Goal: Task Accomplishment & Management: Complete application form

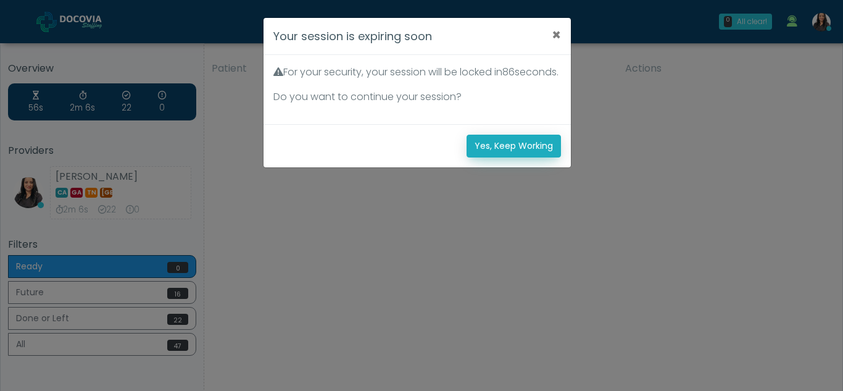
click at [530, 157] on button "Yes, Keep Working" at bounding box center [514, 146] width 94 height 23
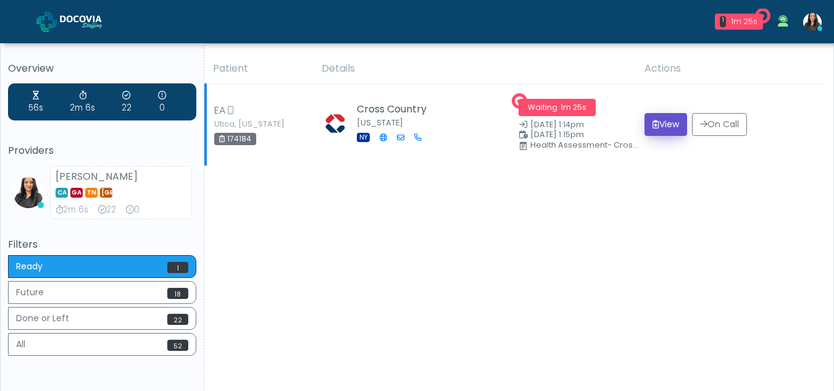
click at [655, 119] on button "View" at bounding box center [665, 124] width 43 height 23
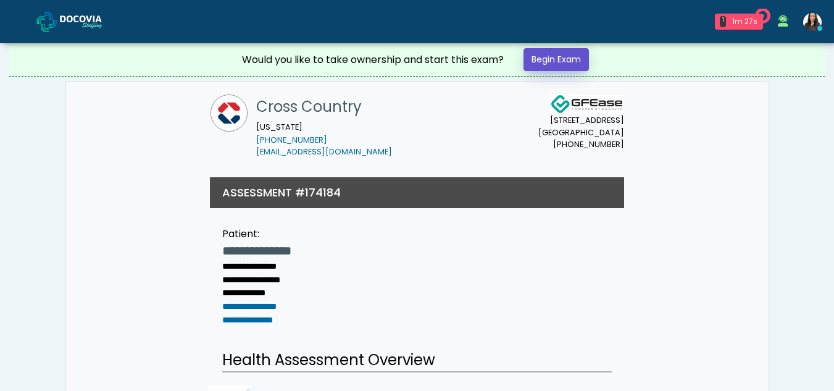
click at [559, 56] on link "Begin Exam" at bounding box center [555, 59] width 65 height 23
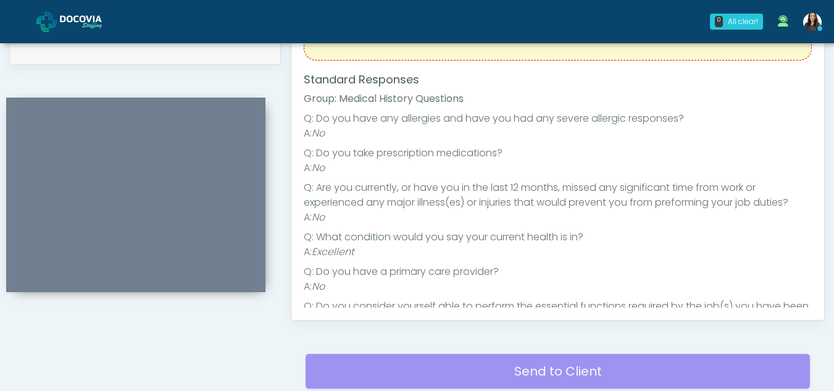
scroll to position [539, 0]
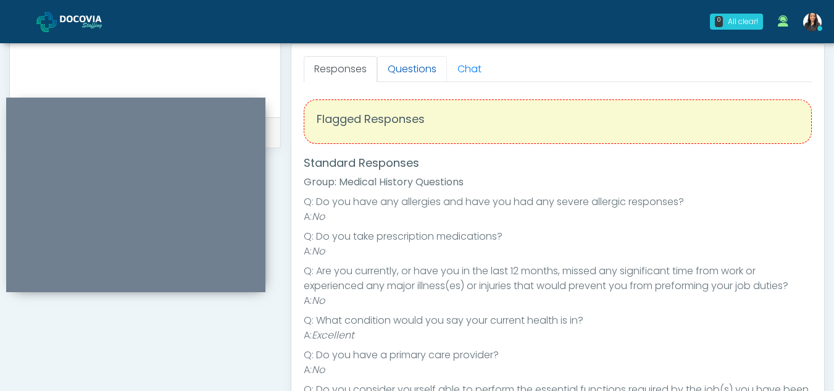
click at [404, 67] on link "Questions" at bounding box center [412, 69] width 70 height 26
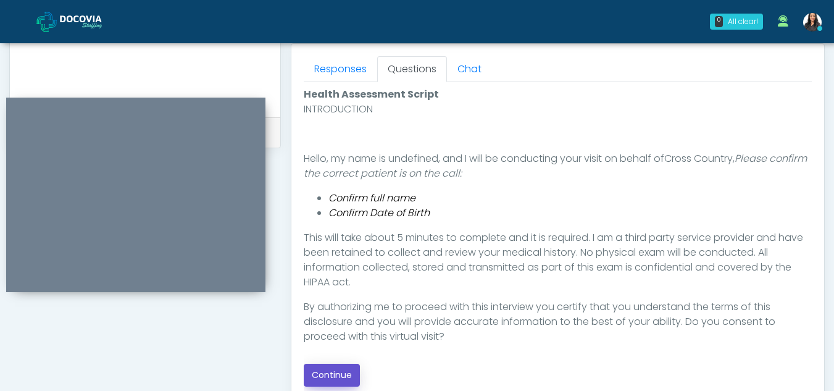
click at [317, 371] on button "Continue" at bounding box center [332, 375] width 56 height 23
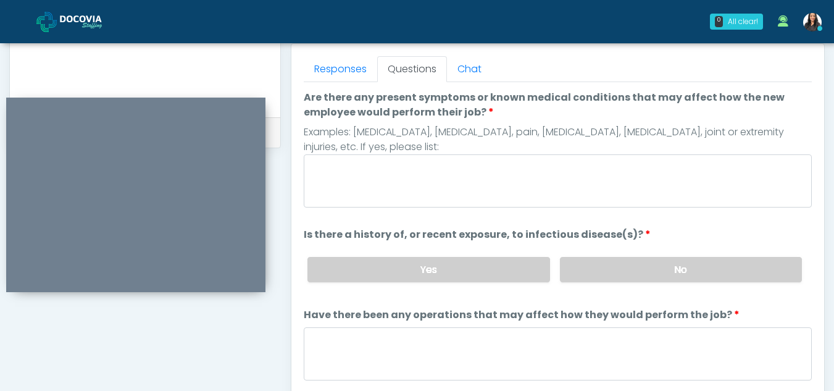
scroll to position [522, 0]
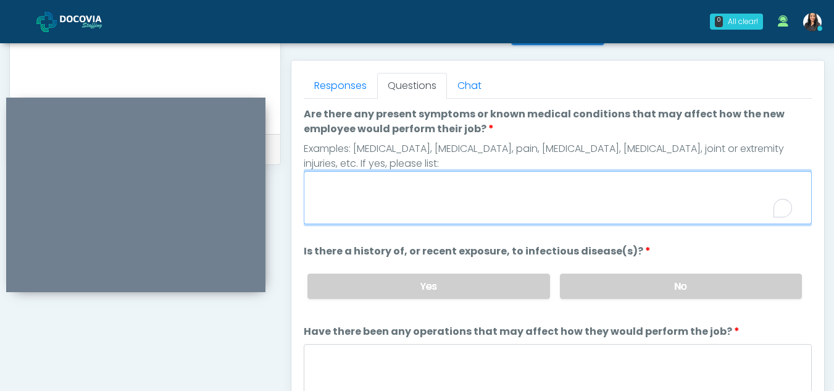
click at [388, 183] on textarea "Are there any present symptoms or known medical conditions that may affect how …" at bounding box center [558, 197] width 508 height 53
type textarea "**"
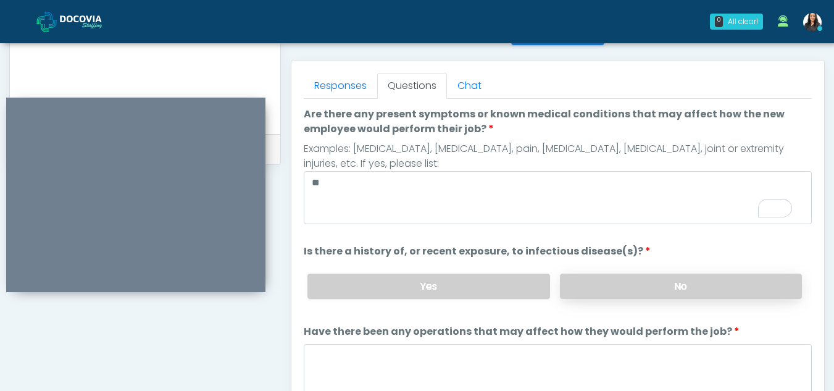
click at [653, 291] on label "No" at bounding box center [681, 285] width 242 height 25
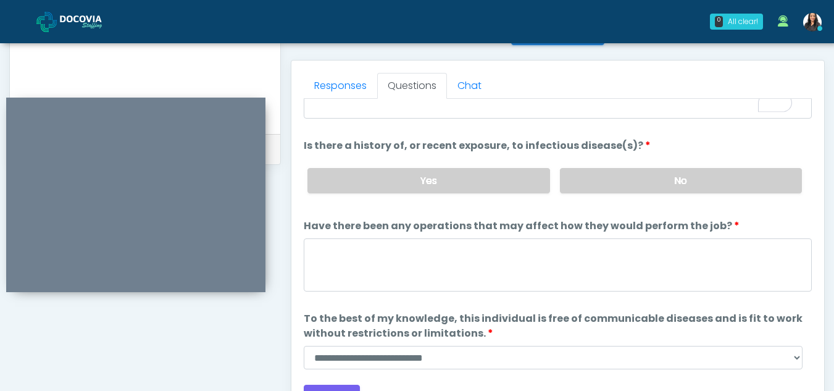
scroll to position [106, 0]
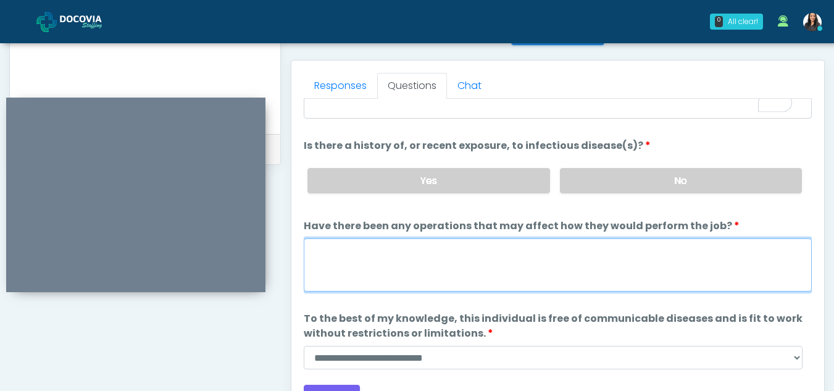
click at [373, 265] on textarea "Have there been any operations that may affect how they would perform the job?" at bounding box center [558, 264] width 508 height 53
type textarea "**"
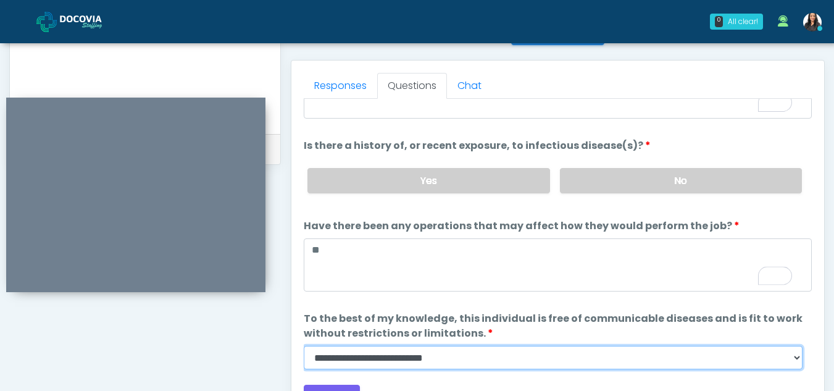
click at [792, 365] on select "**********" at bounding box center [553, 357] width 499 height 23
select select "******"
click at [304, 346] on select "**********" at bounding box center [553, 357] width 499 height 23
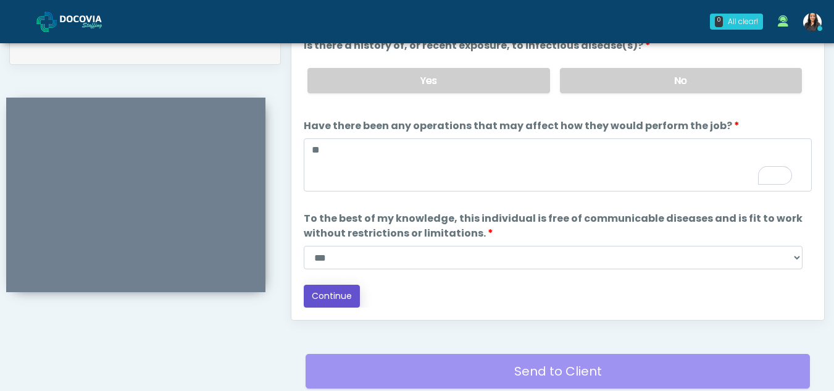
click at [341, 294] on button "Continue" at bounding box center [332, 296] width 56 height 23
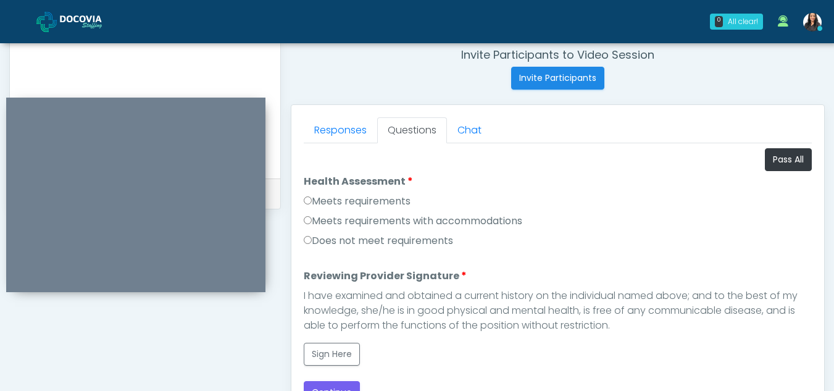
scroll to position [574, 0]
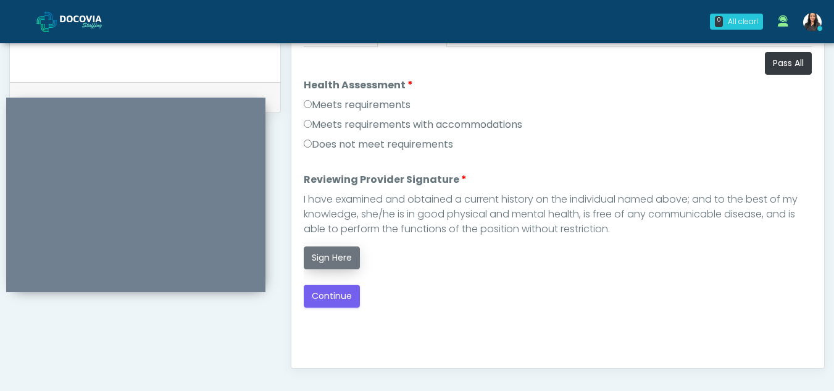
click at [330, 247] on button "Sign Here" at bounding box center [332, 257] width 56 height 23
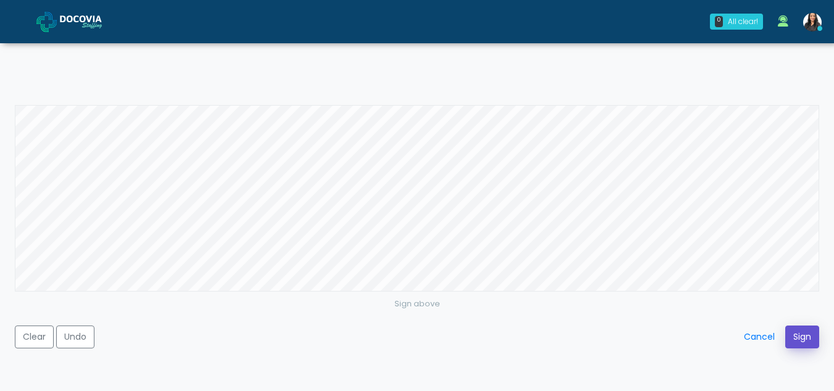
click at [806, 343] on button "Sign" at bounding box center [802, 336] width 34 height 23
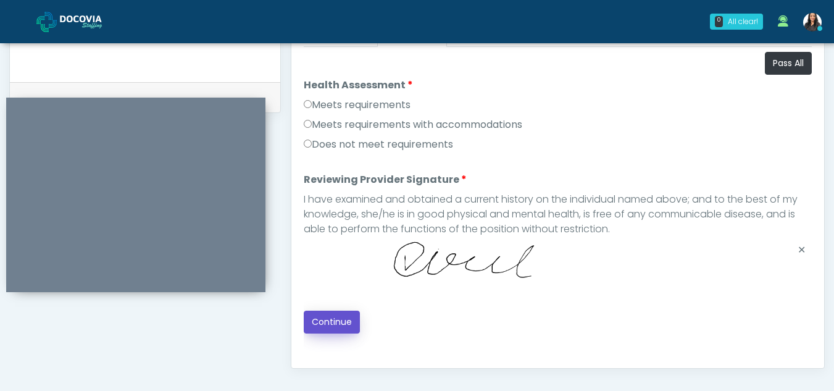
click at [329, 323] on button "Continue" at bounding box center [332, 321] width 56 height 23
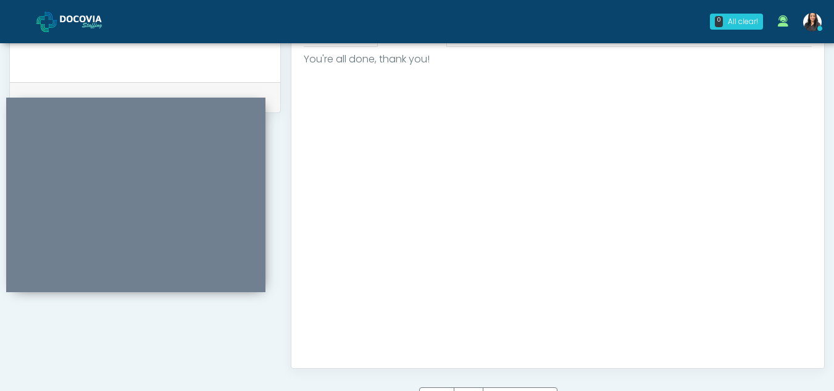
scroll to position [740, 0]
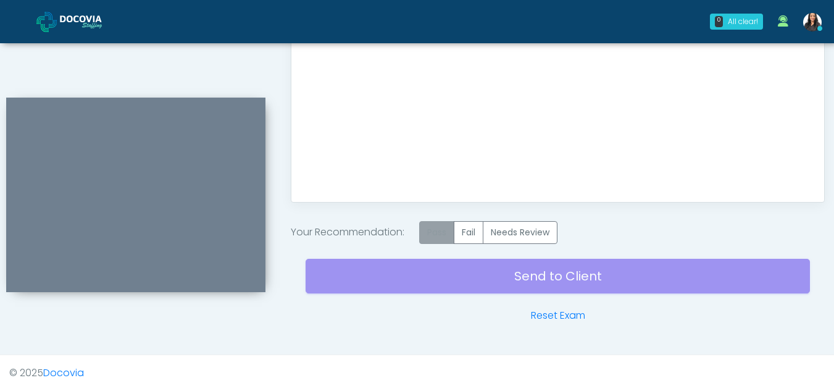
click at [441, 234] on label "Pass" at bounding box center [436, 232] width 35 height 23
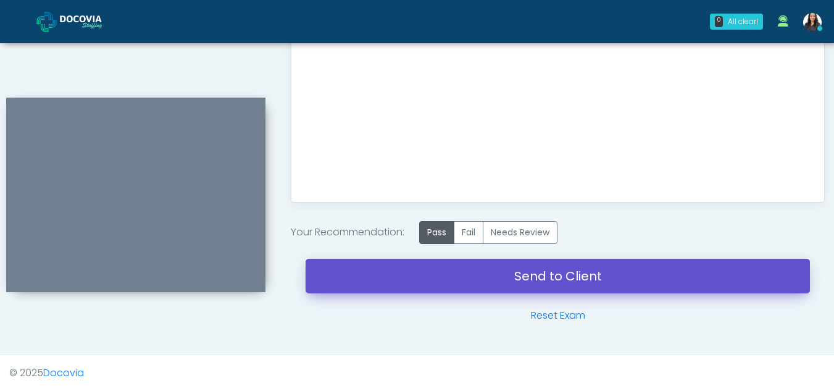
click at [534, 273] on link "Send to Client" at bounding box center [558, 276] width 504 height 35
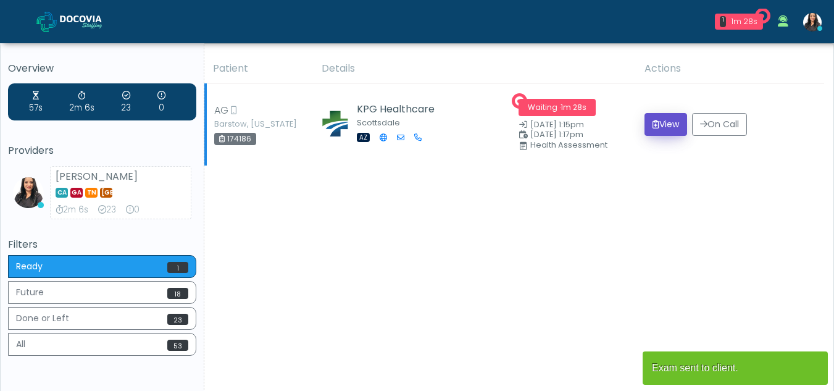
click at [663, 123] on button "View" at bounding box center [665, 124] width 43 height 23
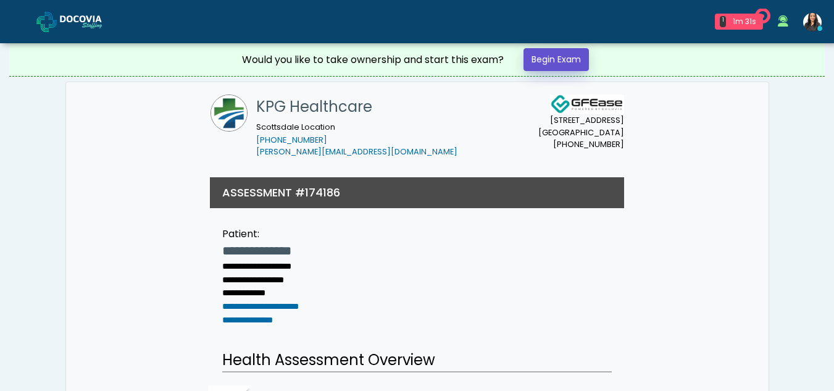
click at [549, 62] on link "Begin Exam" at bounding box center [555, 59] width 65 height 23
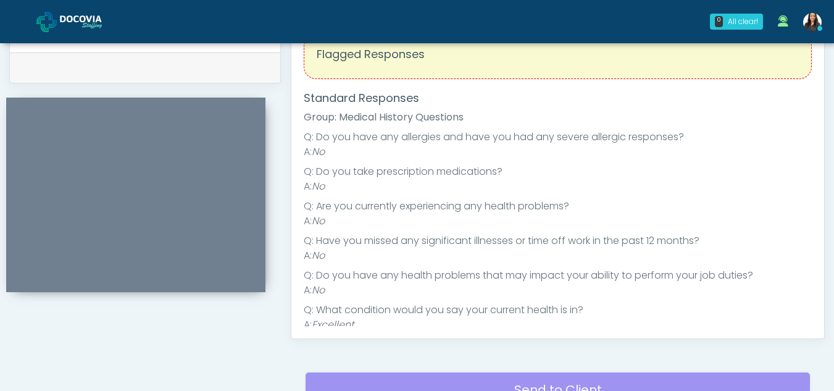
scroll to position [463, 0]
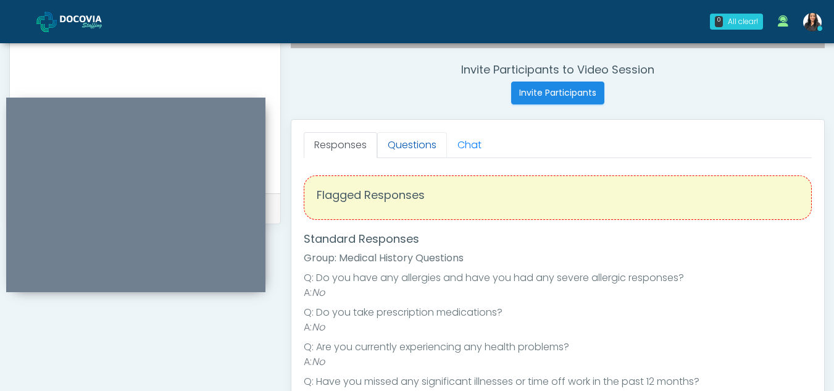
click at [401, 154] on link "Questions" at bounding box center [412, 145] width 70 height 26
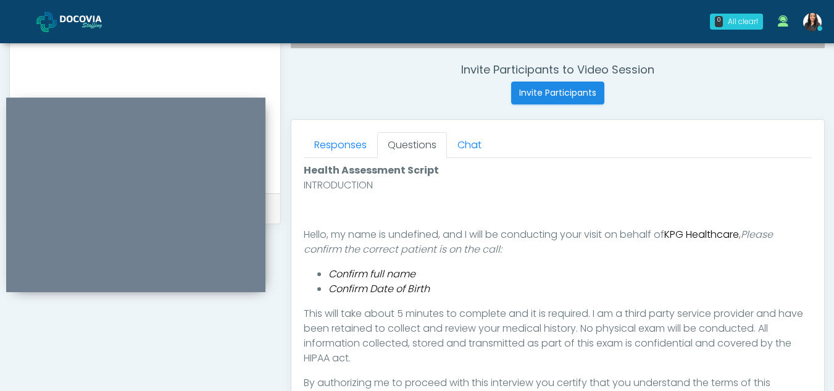
scroll to position [587, 0]
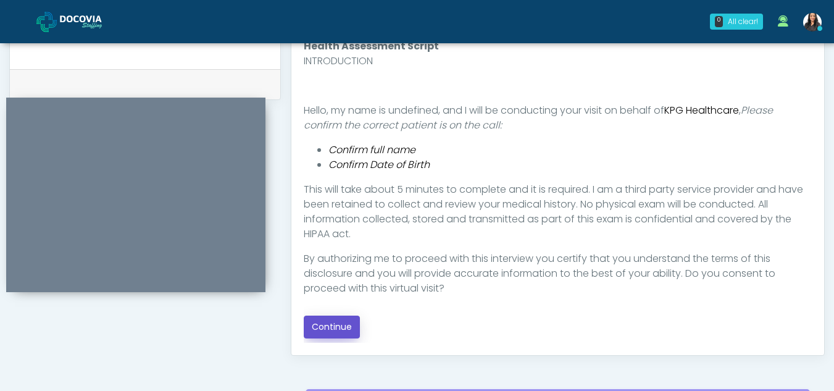
click at [320, 323] on button "Continue" at bounding box center [332, 326] width 56 height 23
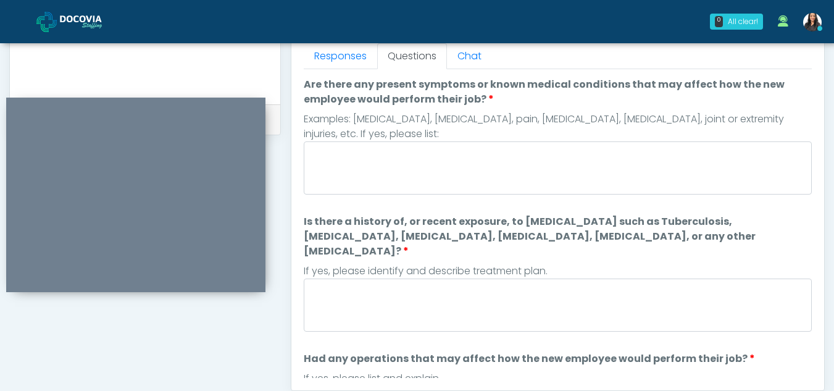
scroll to position [550, 0]
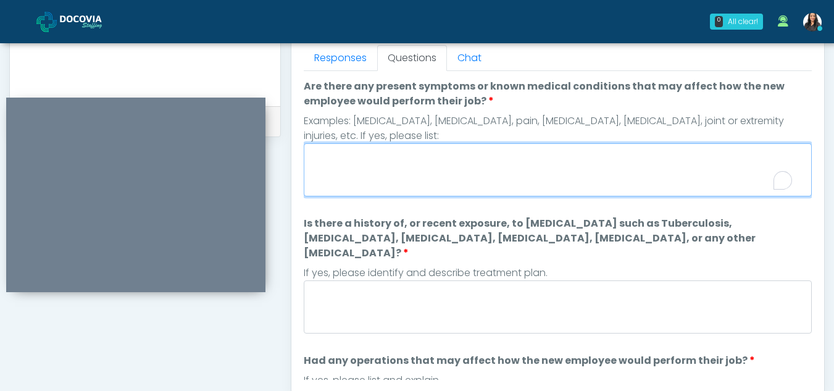
click at [378, 170] on textarea "Are there any present symptoms or known medical conditions that may affect how …" at bounding box center [558, 169] width 508 height 53
type textarea "**"
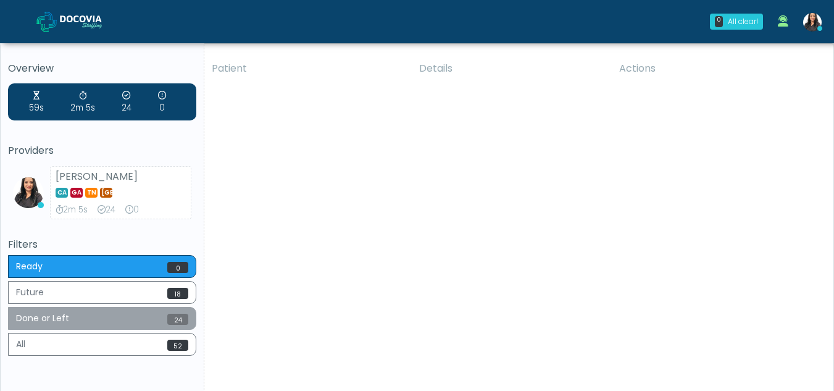
click at [120, 313] on button "Done or Left 24" at bounding box center [102, 318] width 188 height 23
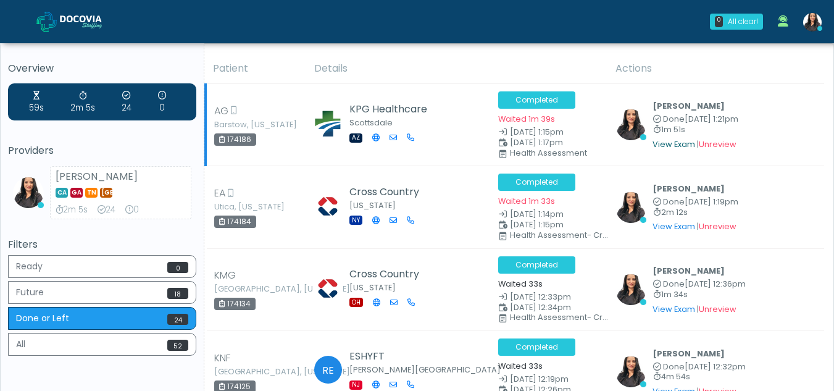
click at [673, 144] on link "View Exam" at bounding box center [673, 144] width 43 height 10
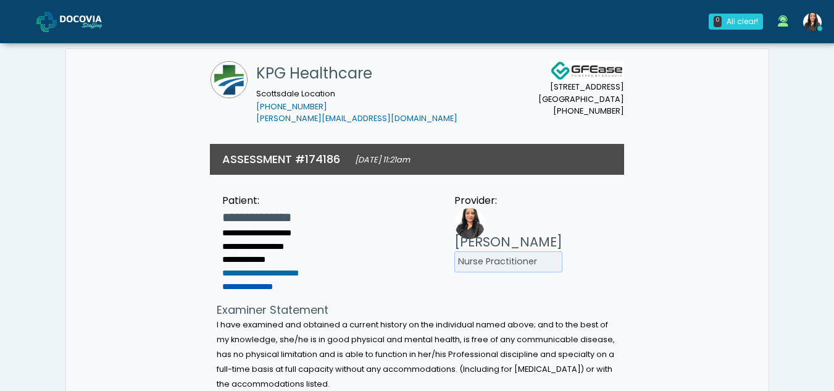
click at [270, 288] on link "**********" at bounding box center [247, 286] width 51 height 9
click at [269, 283] on link "**********" at bounding box center [247, 286] width 51 height 9
click at [234, 287] on link "**********" at bounding box center [247, 286] width 51 height 9
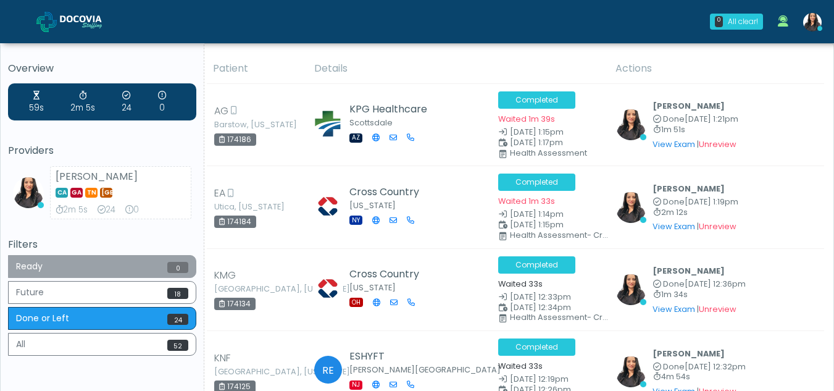
click at [52, 264] on button "Ready 0" at bounding box center [102, 266] width 188 height 23
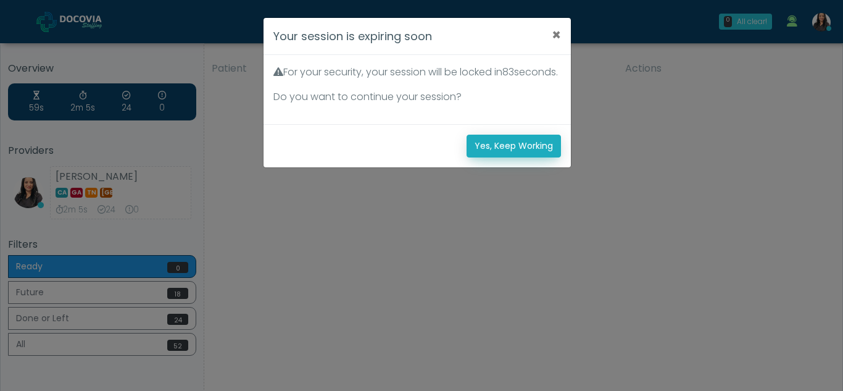
click at [506, 157] on button "Yes, Keep Working" at bounding box center [514, 146] width 94 height 23
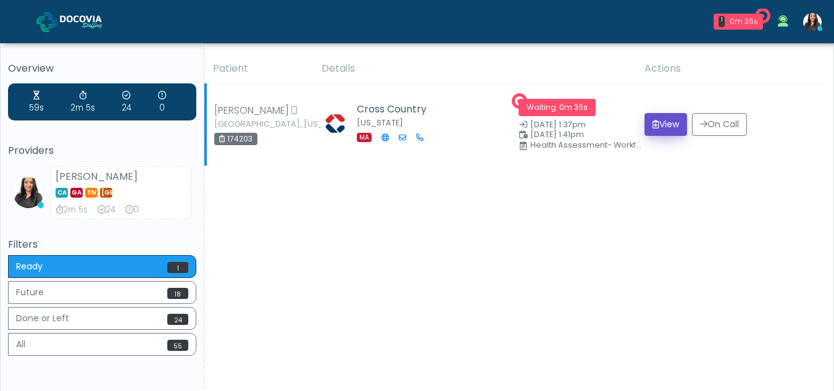
click at [662, 119] on button "View" at bounding box center [665, 124] width 43 height 23
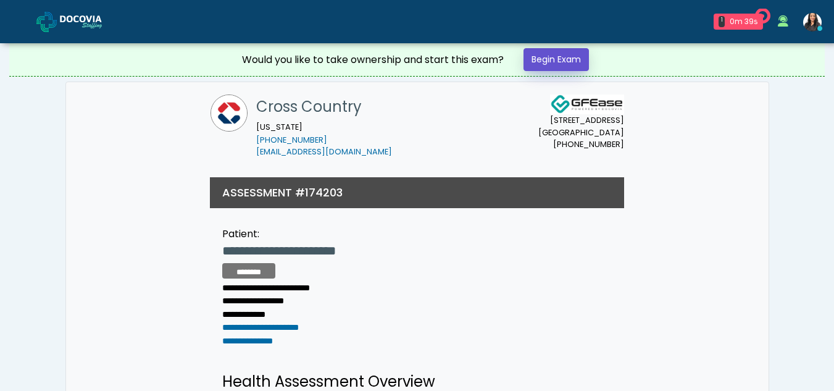
click at [559, 55] on link "Begin Exam" at bounding box center [555, 59] width 65 height 23
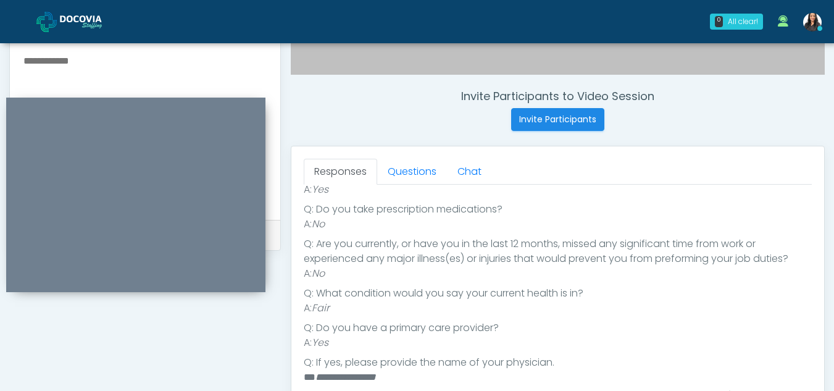
scroll to position [435, 0]
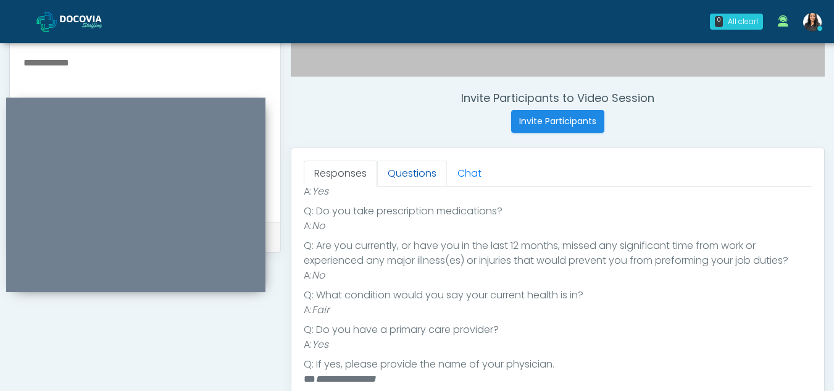
click at [434, 173] on link "Questions" at bounding box center [412, 173] width 70 height 26
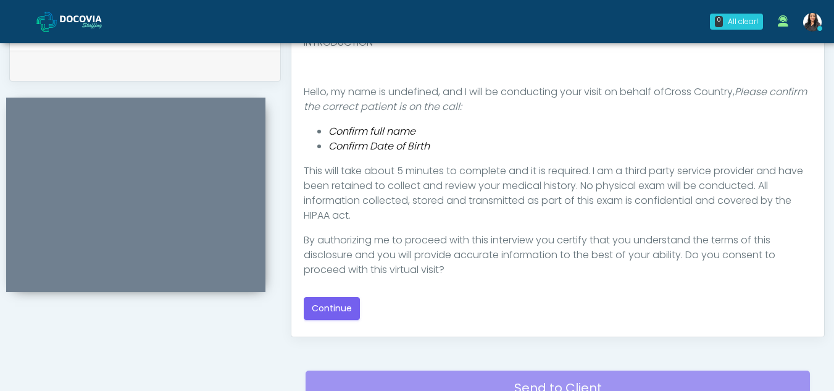
scroll to position [607, 0]
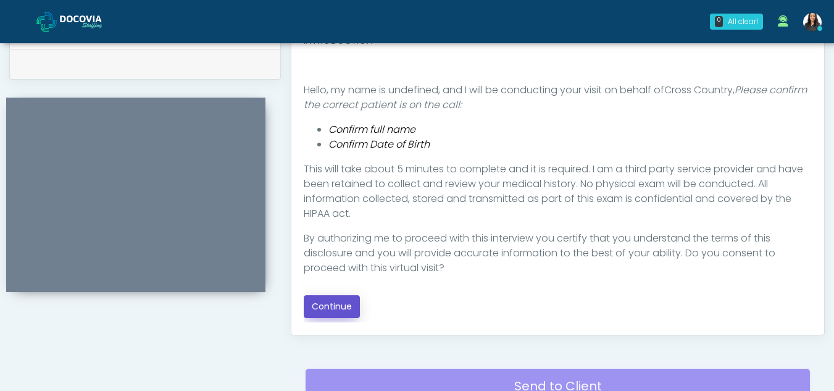
click at [349, 302] on button "Continue" at bounding box center [332, 306] width 56 height 23
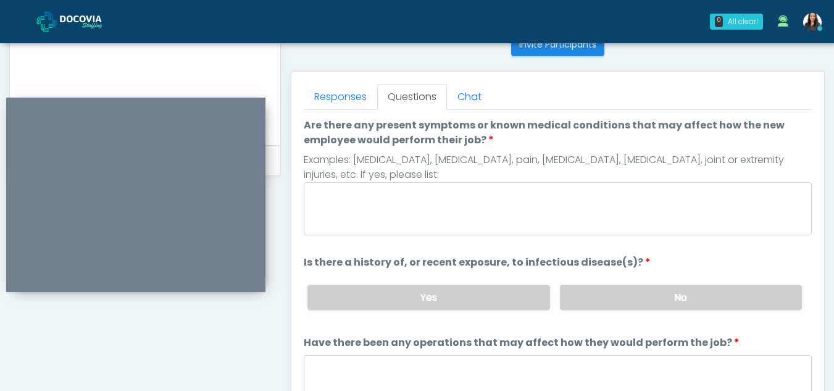
scroll to position [472, 0]
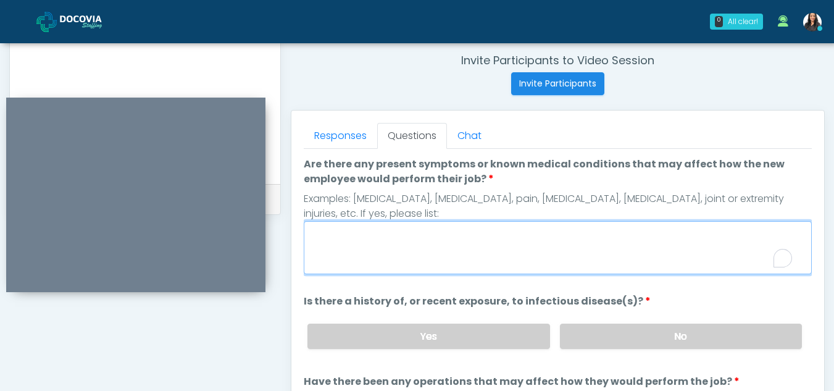
click at [391, 240] on textarea "Are there any present symptoms or known medical conditions that may affect how …" at bounding box center [558, 247] width 508 height 53
type textarea "**"
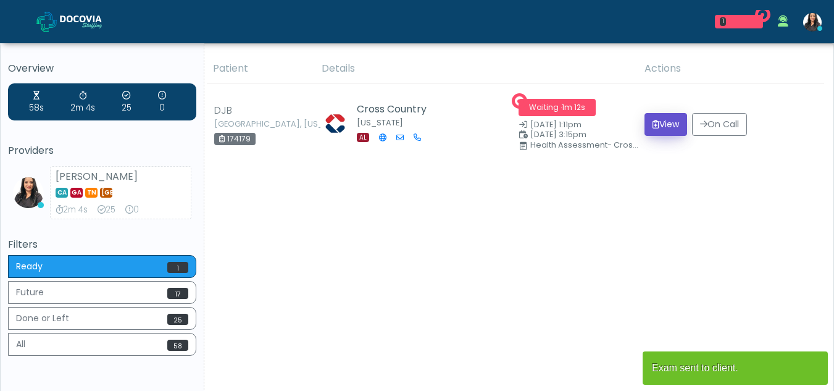
click at [651, 117] on button "View" at bounding box center [665, 124] width 43 height 23
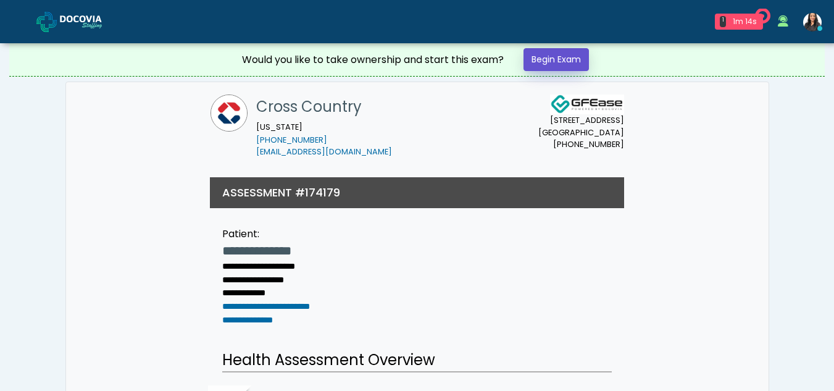
click at [575, 59] on link "Begin Exam" at bounding box center [555, 59] width 65 height 23
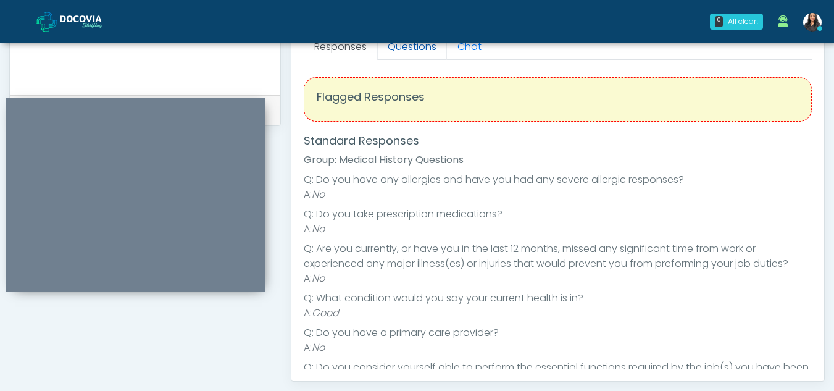
click at [415, 49] on link "Questions" at bounding box center [412, 47] width 70 height 26
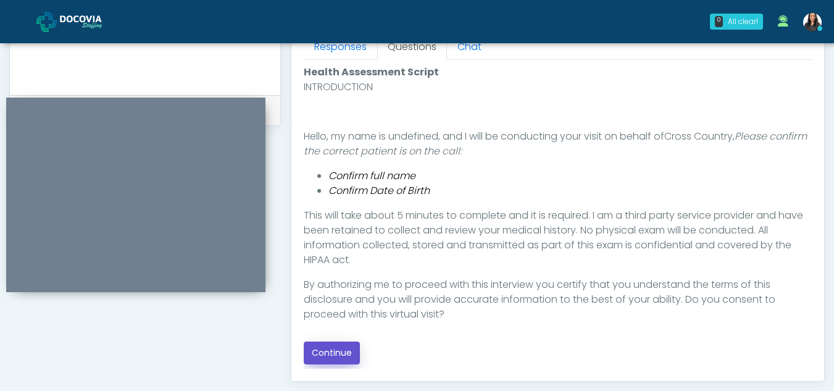
click at [337, 352] on button "Continue" at bounding box center [332, 352] width 56 height 23
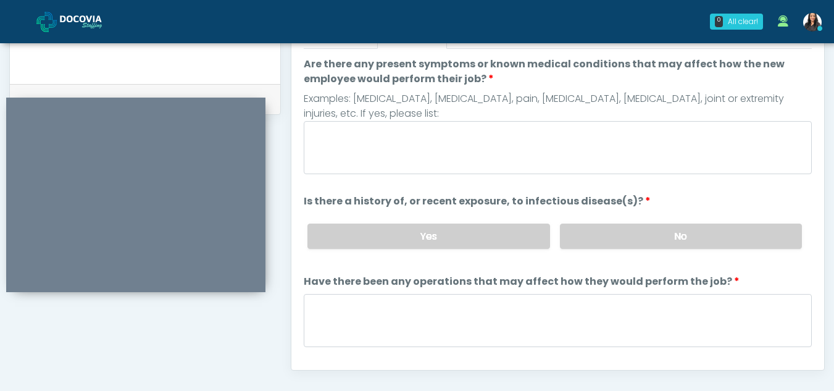
scroll to position [537, 0]
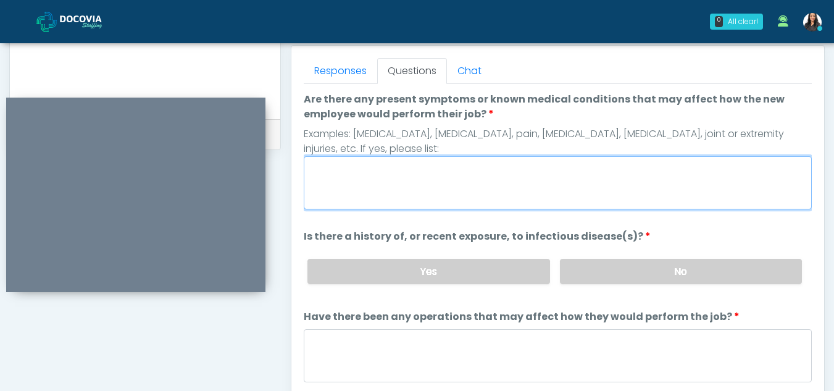
click at [346, 181] on textarea "Are there any present symptoms or known medical conditions that may affect how …" at bounding box center [558, 182] width 508 height 53
type textarea "**"
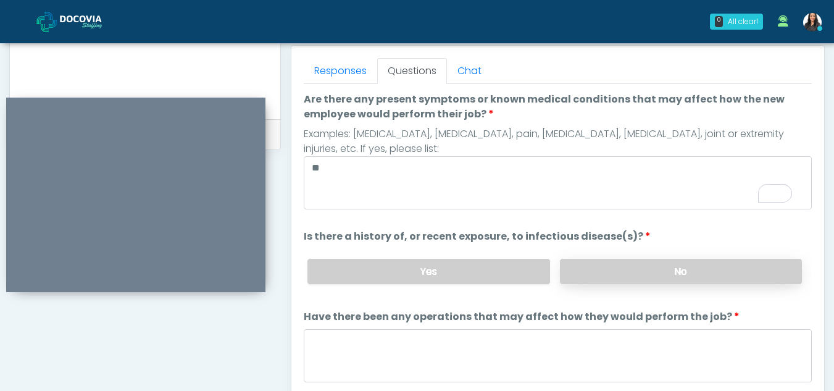
click at [609, 269] on label "No" at bounding box center [681, 271] width 242 height 25
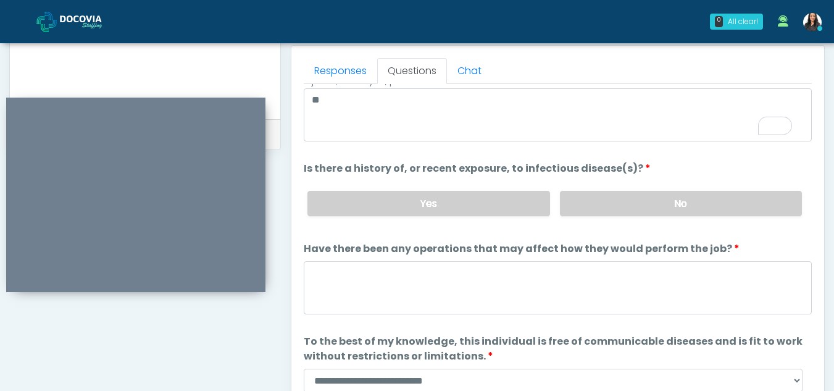
scroll to position [106, 0]
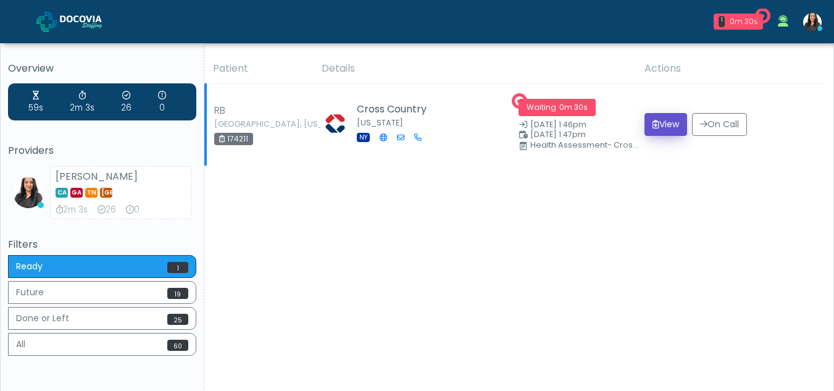
click at [664, 120] on button "View" at bounding box center [665, 124] width 43 height 23
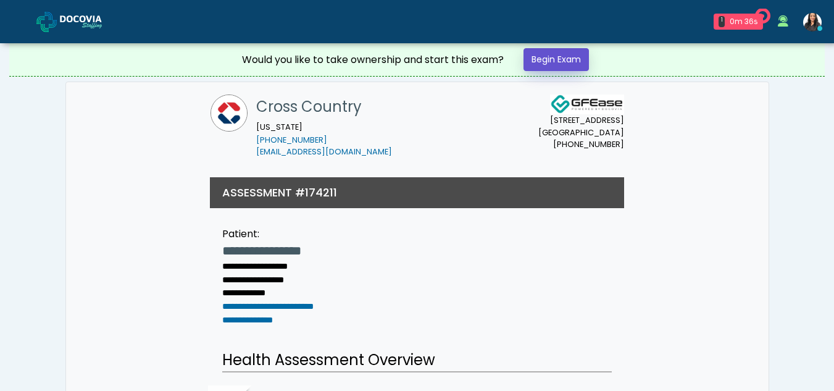
click at [554, 58] on link "Begin Exam" at bounding box center [555, 59] width 65 height 23
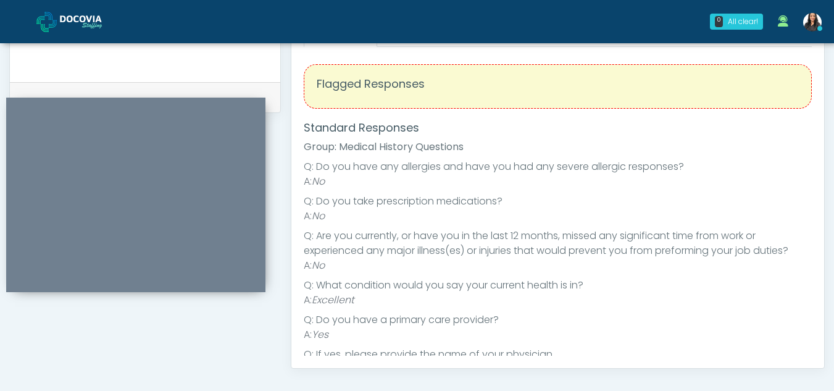
scroll to position [576, 0]
drag, startPoint x: 804, startPoint y: 117, endPoint x: 815, endPoint y: 131, distance: 18.9
click at [815, 131] on div "Responses Questions Chat Health Assessment Script INTRODUCTION Hello, my name i…" at bounding box center [557, 186] width 533 height 359
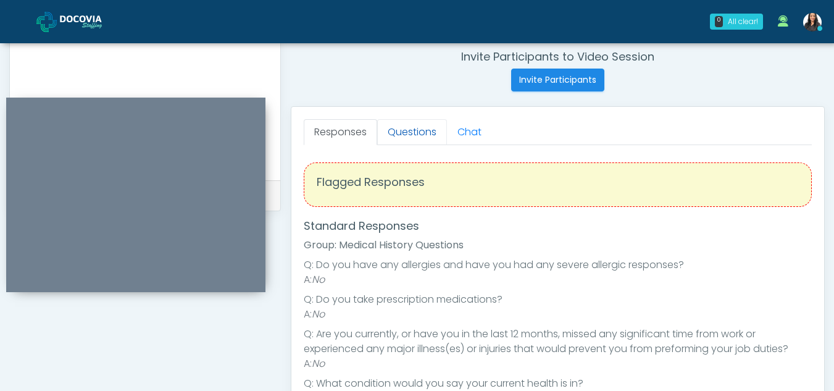
click at [417, 131] on link "Questions" at bounding box center [412, 132] width 70 height 26
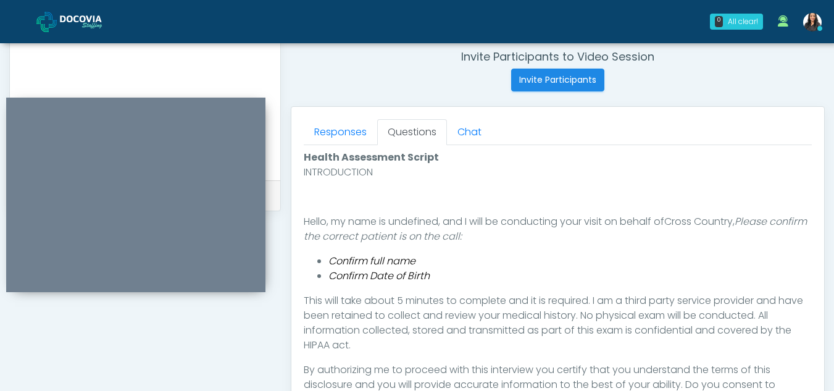
scroll to position [615, 0]
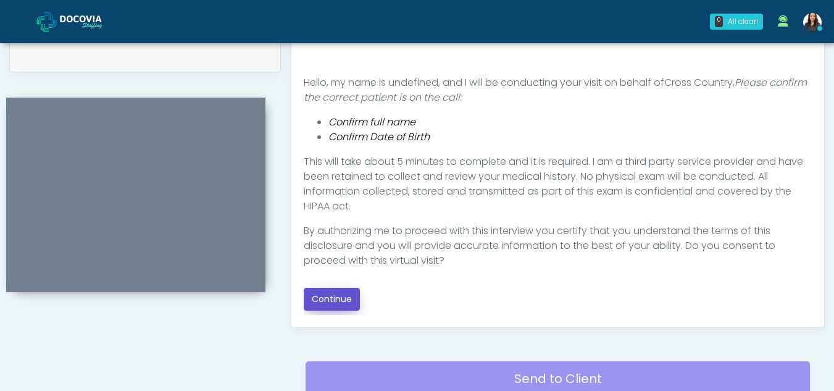
click at [328, 297] on button "Continue" at bounding box center [332, 299] width 56 height 23
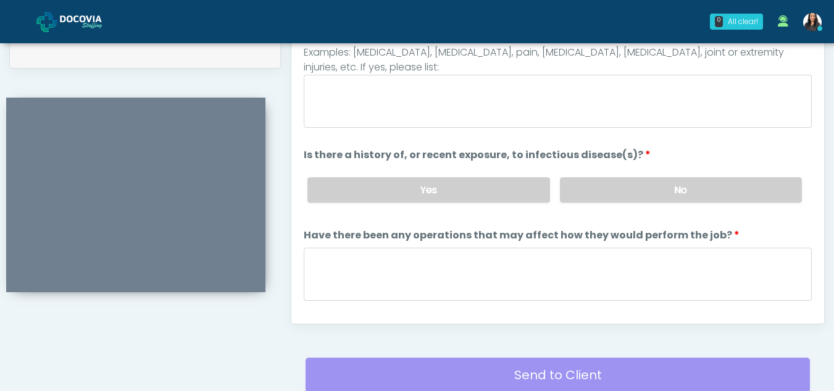
scroll to position [539, 0]
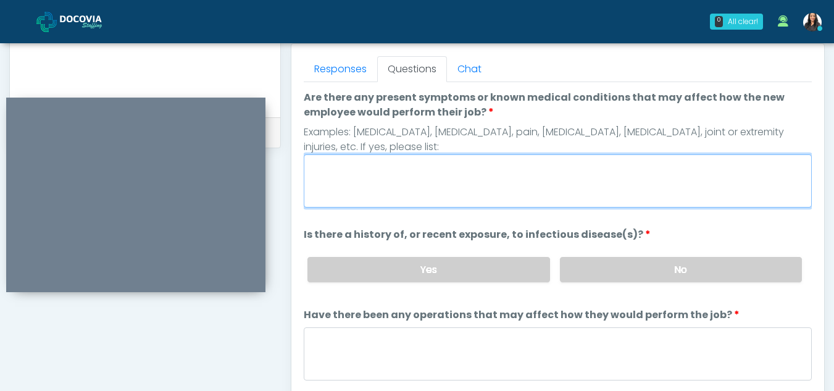
click at [389, 184] on textarea "Are there any present symptoms or known medical conditions that may affect how …" at bounding box center [558, 180] width 508 height 53
type textarea "**"
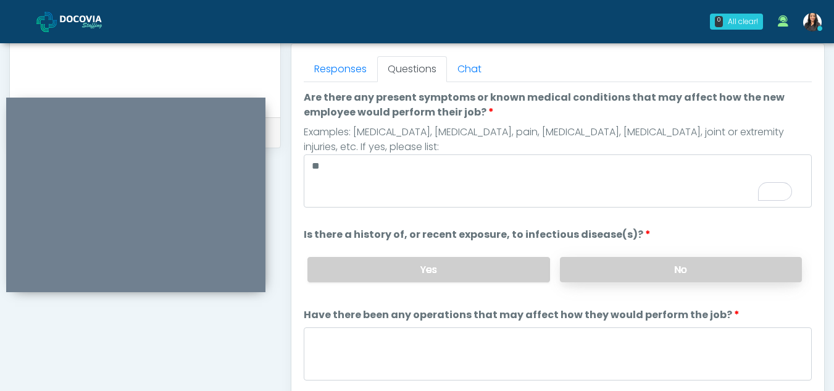
click at [699, 268] on label "No" at bounding box center [681, 269] width 242 height 25
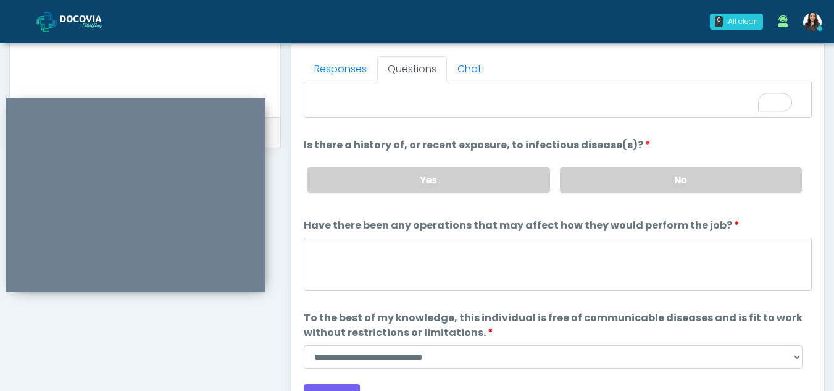
scroll to position [106, 0]
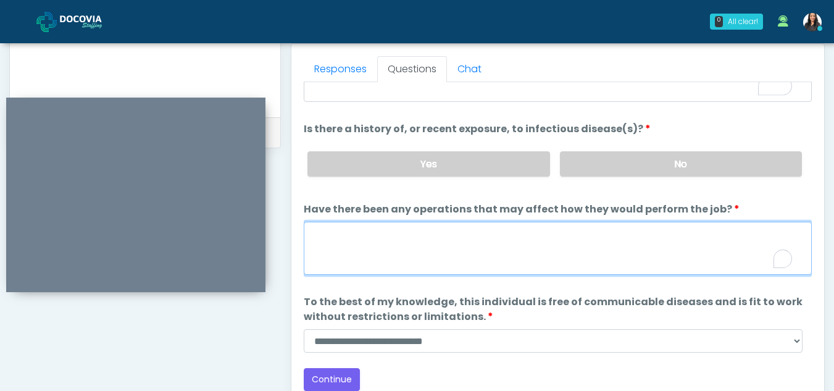
click at [335, 256] on textarea "Have there been any operations that may affect how they would perform the job?" at bounding box center [558, 248] width 508 height 53
type textarea "**"
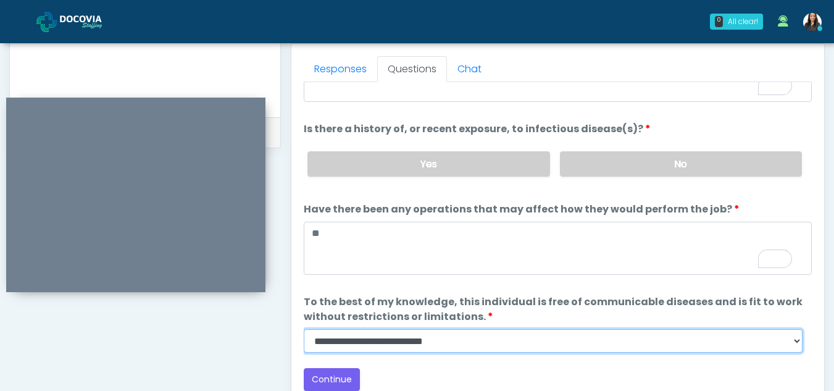
click at [796, 342] on select "**********" at bounding box center [553, 340] width 499 height 23
select select "******"
click at [304, 329] on select "**********" at bounding box center [553, 340] width 499 height 23
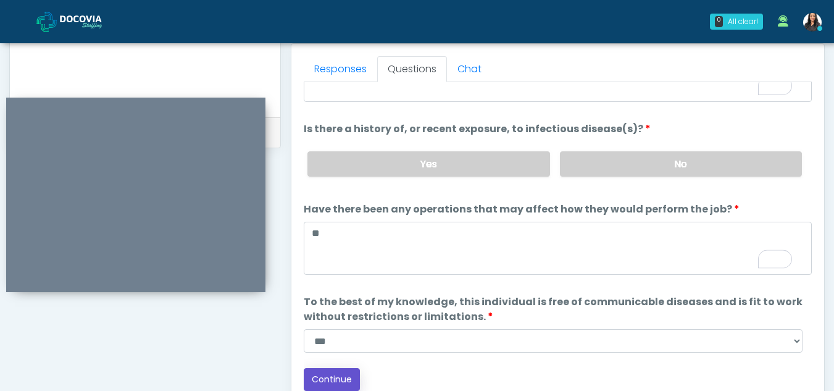
click at [342, 376] on button "Continue" at bounding box center [332, 379] width 56 height 23
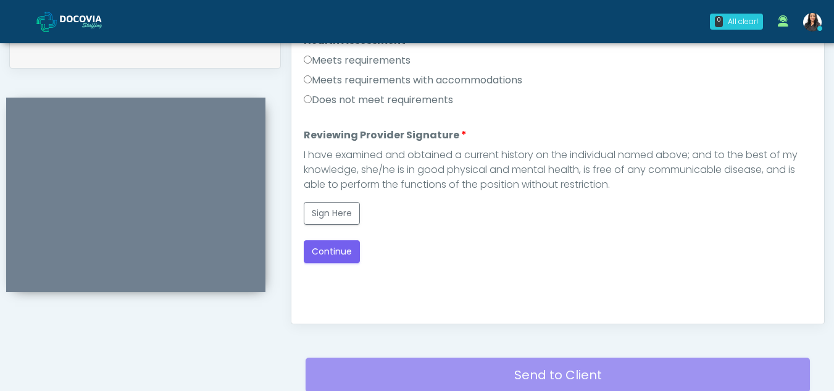
scroll to position [583, 0]
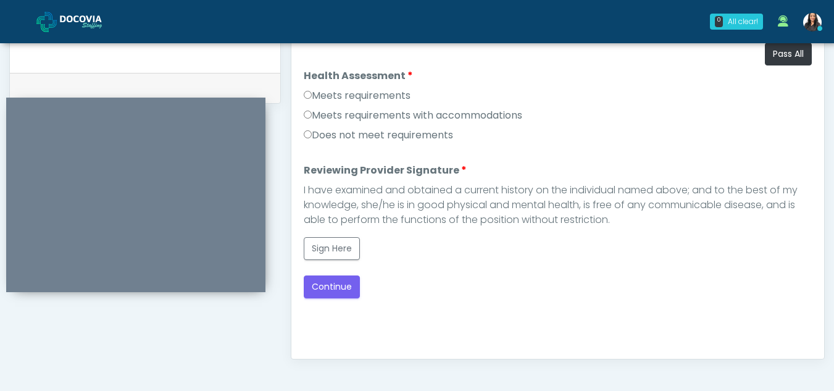
click at [308, 99] on label "Meets requirements" at bounding box center [357, 95] width 107 height 15
click at [328, 251] on button "Sign Here" at bounding box center [332, 248] width 56 height 23
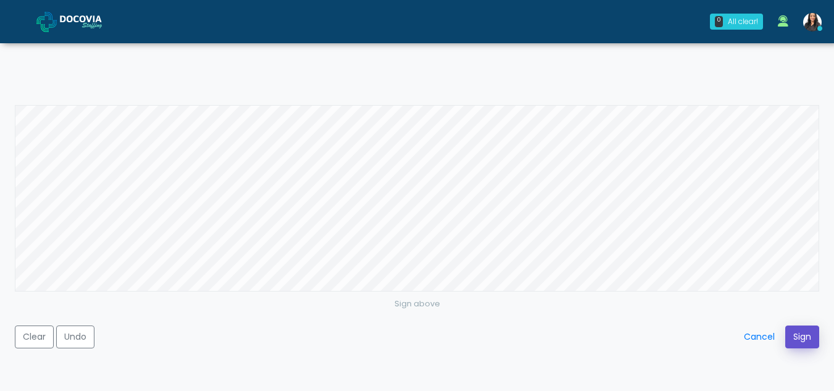
click at [804, 334] on button "Sign" at bounding box center [802, 336] width 34 height 23
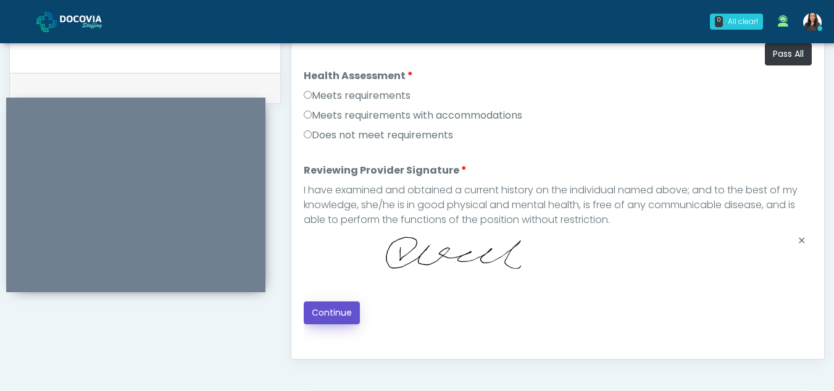
click at [328, 311] on button "Continue" at bounding box center [332, 312] width 56 height 23
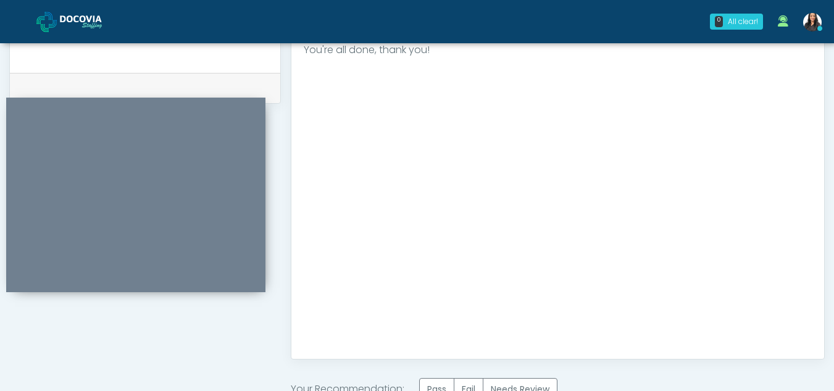
scroll to position [740, 0]
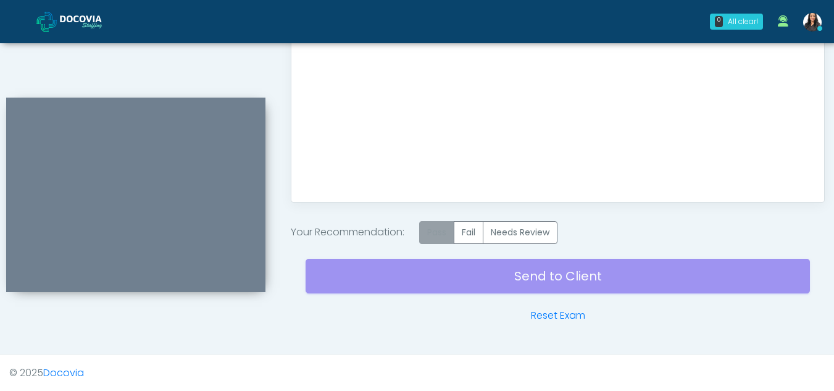
click at [441, 232] on label "Pass" at bounding box center [436, 232] width 35 height 23
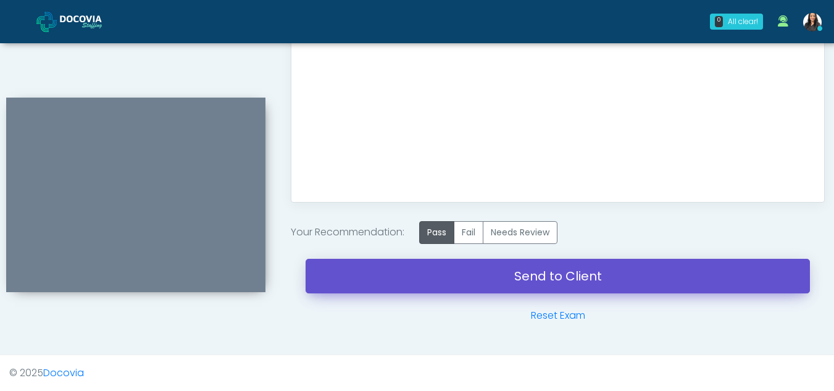
click at [570, 278] on link "Send to Client" at bounding box center [558, 276] width 504 height 35
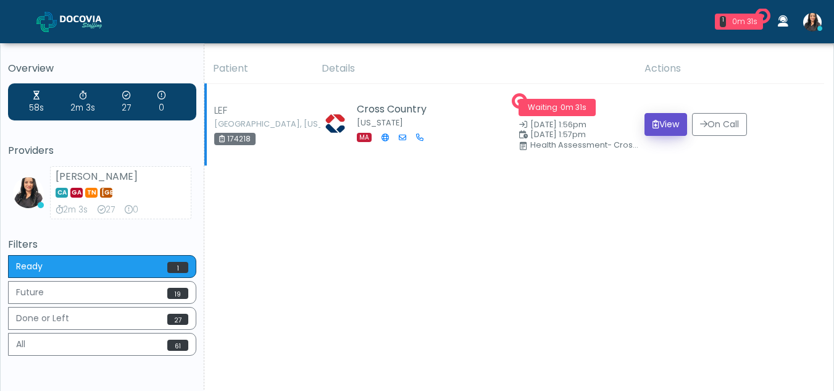
click at [662, 122] on button "View" at bounding box center [665, 124] width 43 height 23
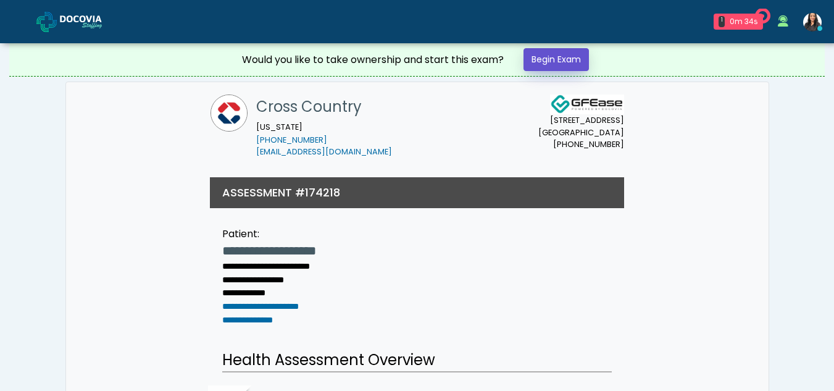
click at [541, 54] on link "Begin Exam" at bounding box center [555, 59] width 65 height 23
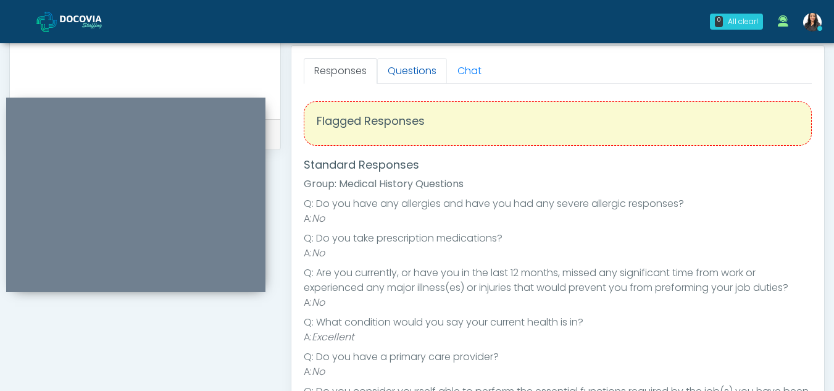
click at [394, 73] on link "Questions" at bounding box center [412, 71] width 70 height 26
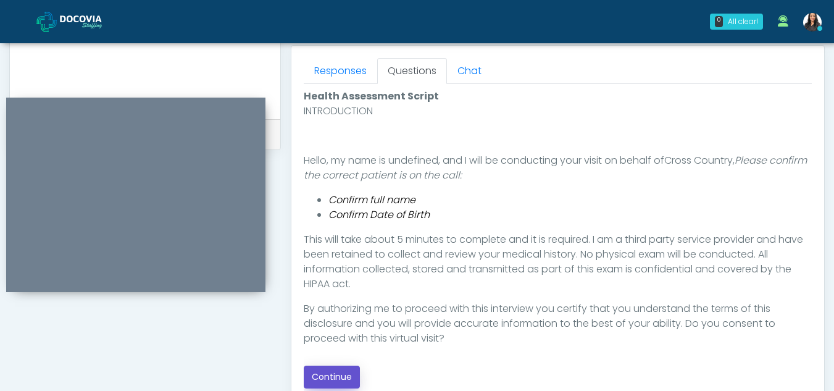
click at [328, 375] on button "Continue" at bounding box center [332, 376] width 56 height 23
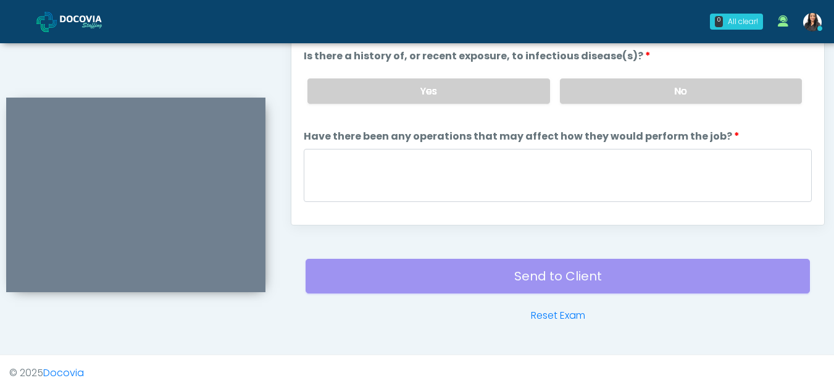
scroll to position [491, 0]
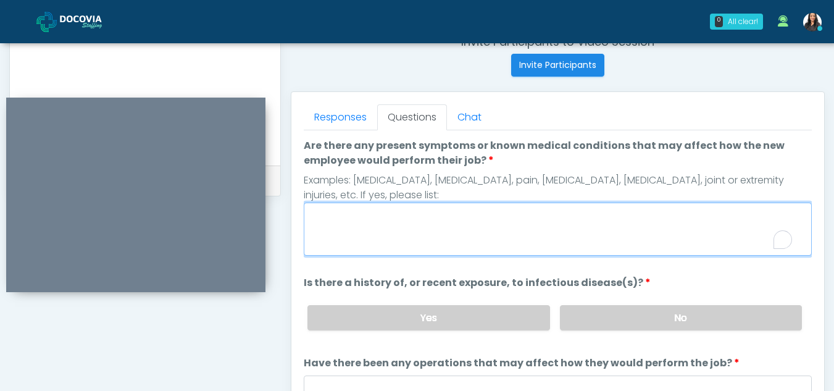
click at [381, 225] on textarea "Are there any present symptoms or known medical conditions that may affect how …" at bounding box center [558, 228] width 508 height 53
type textarea "**"
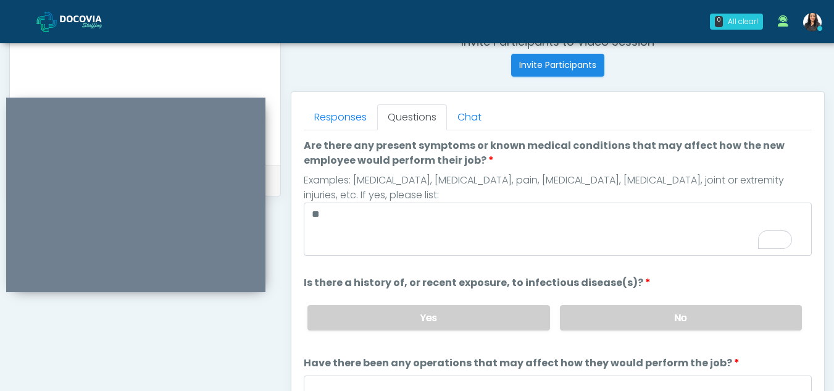
click at [675, 332] on div "Yes No" at bounding box center [554, 317] width 514 height 45
click at [675, 325] on label "No" at bounding box center [681, 317] width 242 height 25
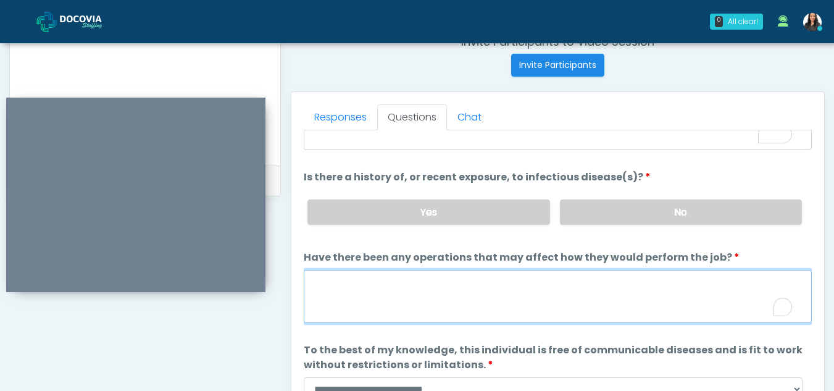
click at [401, 289] on textarea "Have there been any operations that may affect how they would perform the job?" at bounding box center [558, 296] width 508 height 53
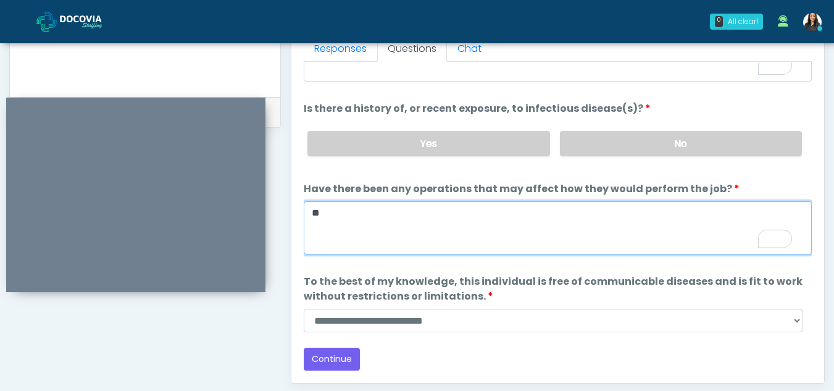
scroll to position [561, 0]
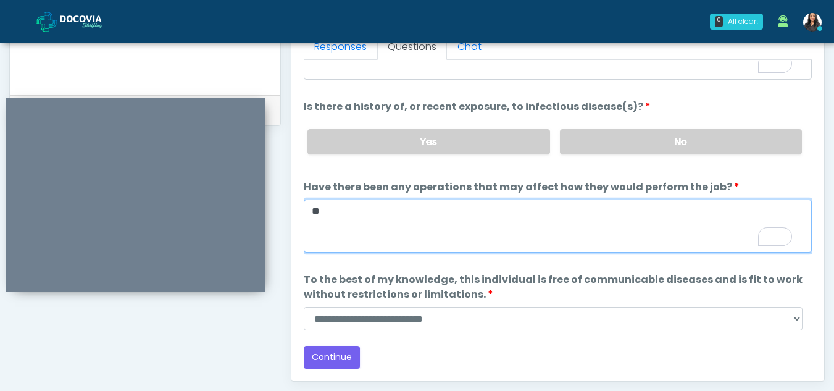
type textarea "**"
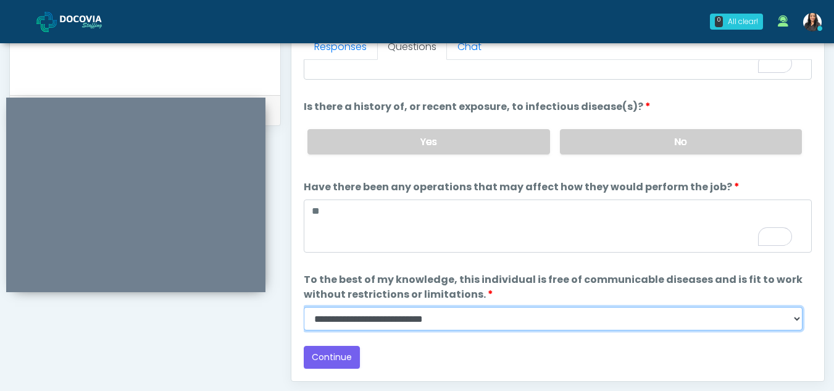
click at [797, 320] on select "**********" at bounding box center [553, 318] width 499 height 23
select select "******"
click at [304, 307] on select "**********" at bounding box center [553, 318] width 499 height 23
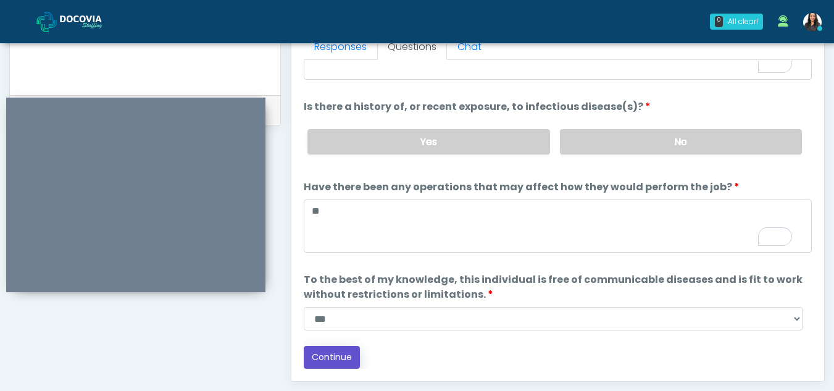
click at [327, 359] on button "Continue" at bounding box center [332, 357] width 56 height 23
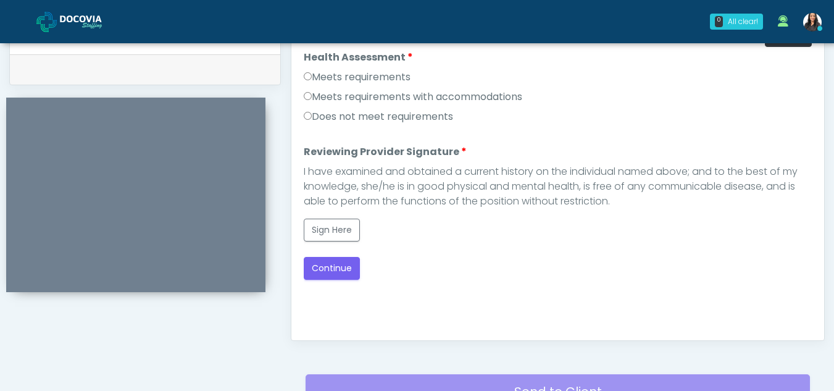
scroll to position [600, 0]
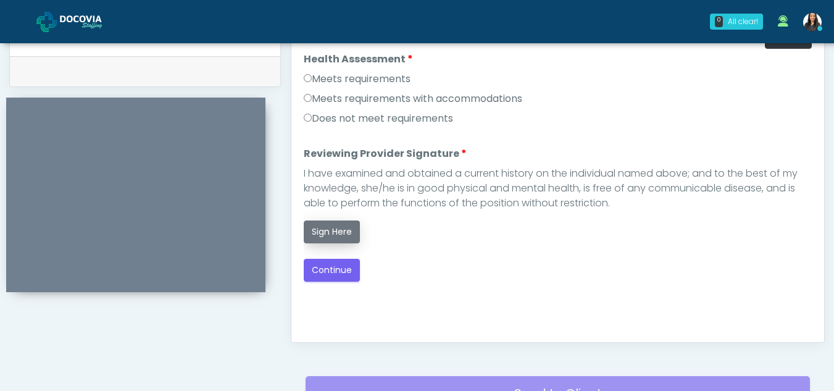
click at [331, 226] on button "Sign Here" at bounding box center [332, 231] width 56 height 23
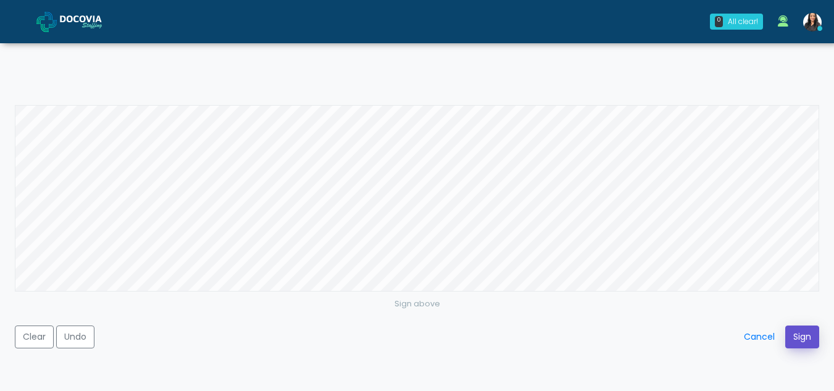
click at [796, 336] on button "Sign" at bounding box center [802, 336] width 34 height 23
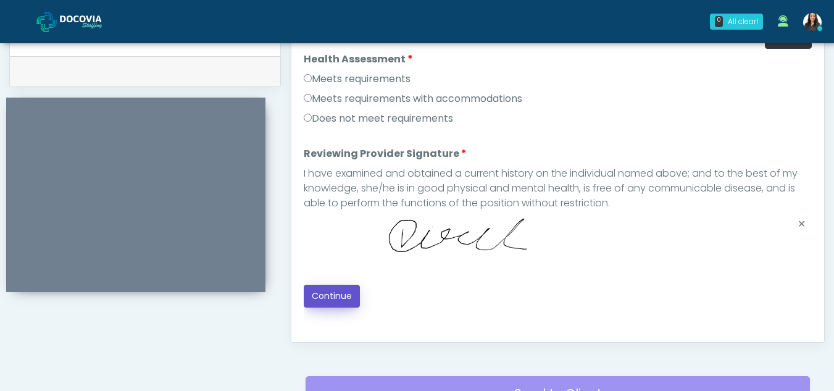
click at [344, 298] on button "Continue" at bounding box center [332, 296] width 56 height 23
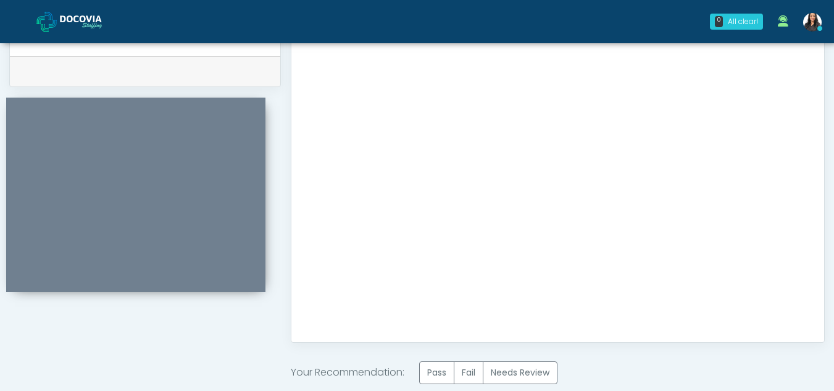
scroll to position [740, 0]
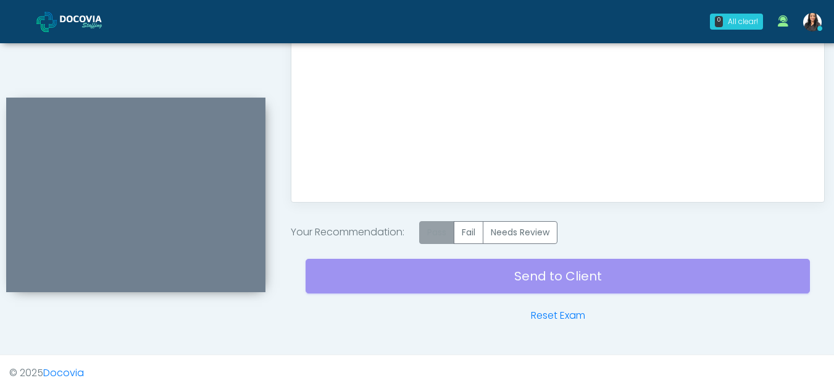
click at [439, 229] on label "Pass" at bounding box center [436, 232] width 35 height 23
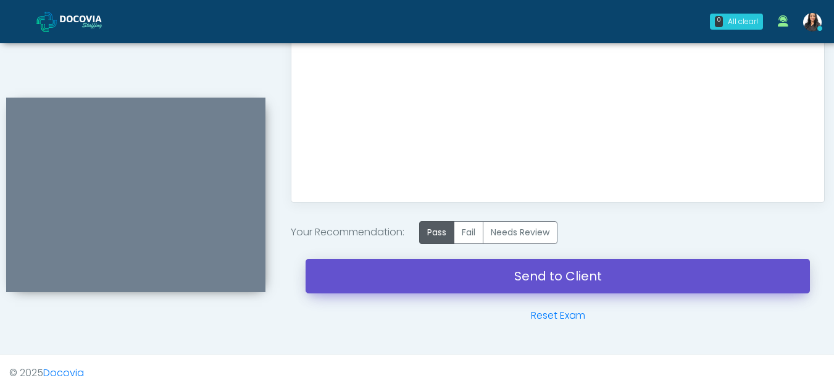
click at [510, 276] on link "Send to Client" at bounding box center [558, 276] width 504 height 35
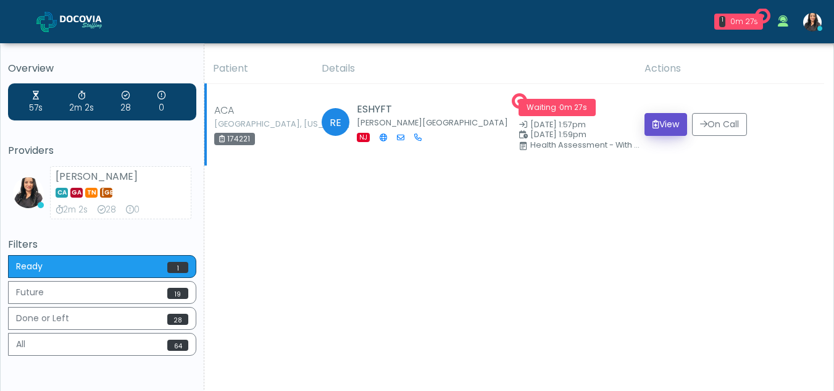
click at [652, 125] on icon "submit" at bounding box center [655, 124] width 7 height 9
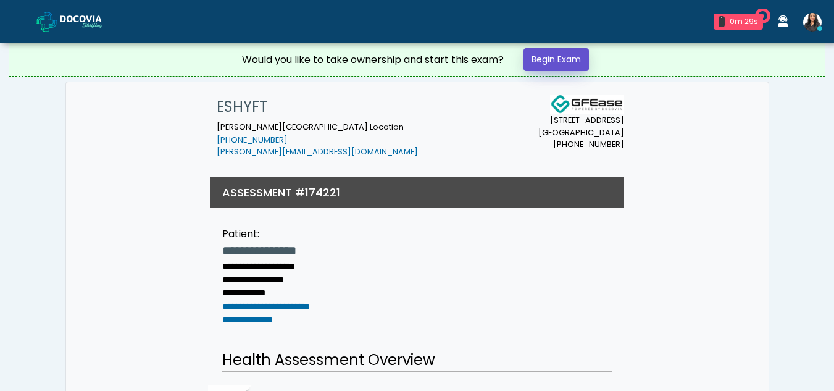
click at [558, 59] on link "Begin Exam" at bounding box center [555, 59] width 65 height 23
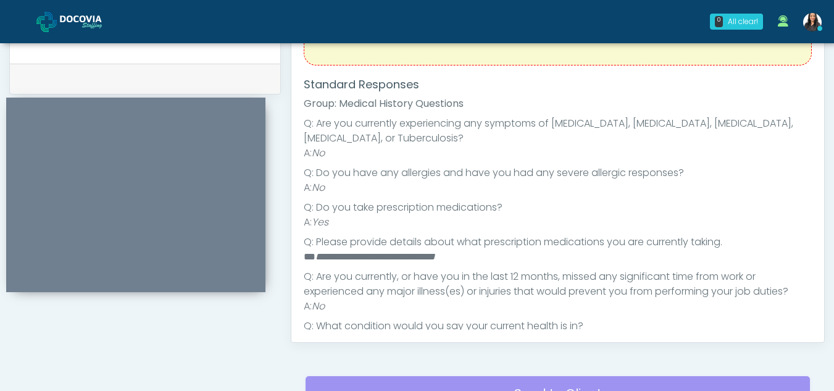
scroll to position [83, 0]
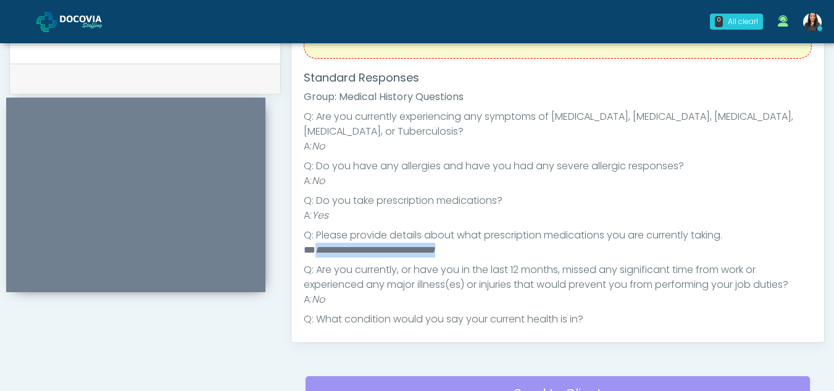
drag, startPoint x: 316, startPoint y: 249, endPoint x: 483, endPoint y: 252, distance: 166.7
click at [483, 252] on li "**********" at bounding box center [553, 250] width 499 height 15
copy em "**********"
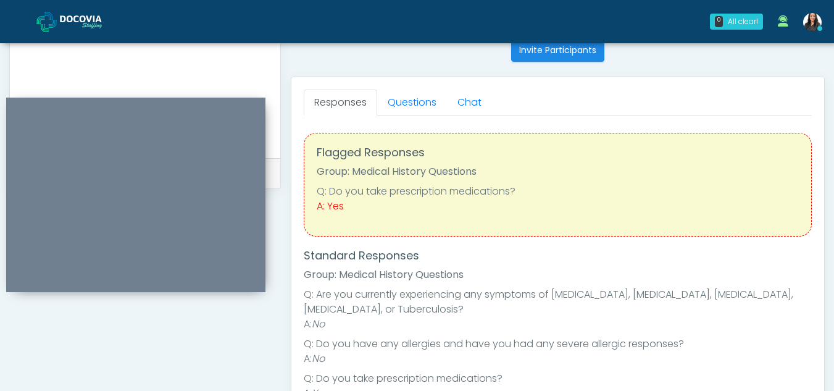
scroll to position [496, 0]
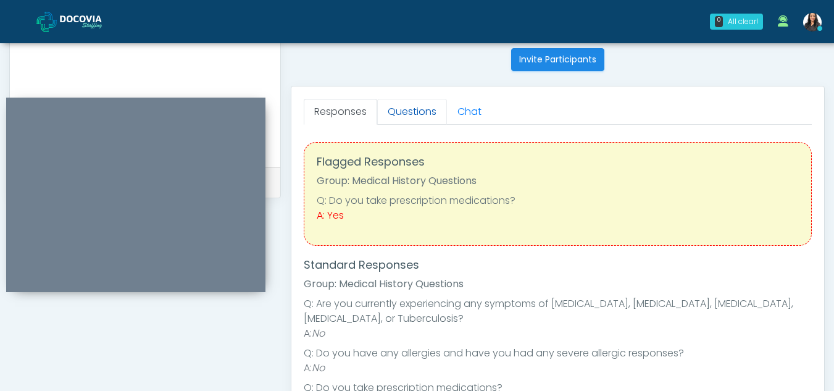
click at [417, 114] on link "Questions" at bounding box center [412, 112] width 70 height 26
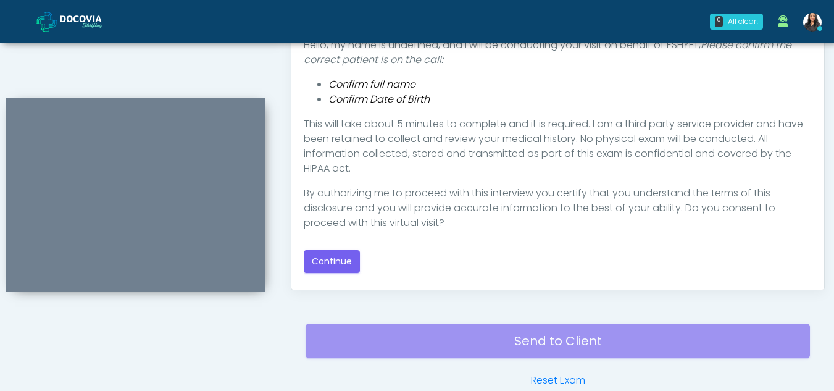
scroll to position [662, 0]
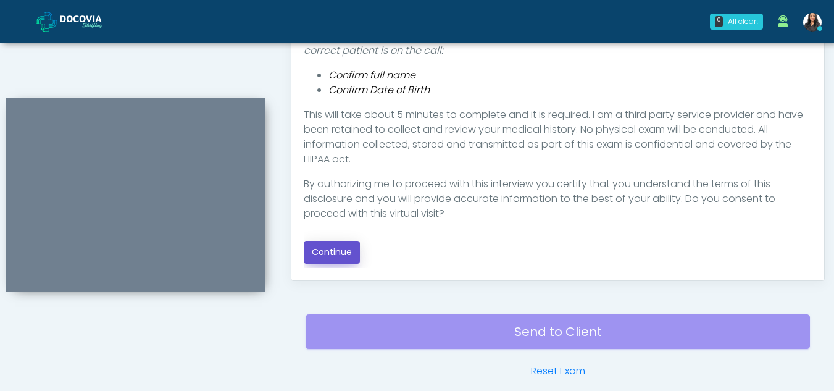
click at [339, 251] on button "Continue" at bounding box center [332, 252] width 56 height 23
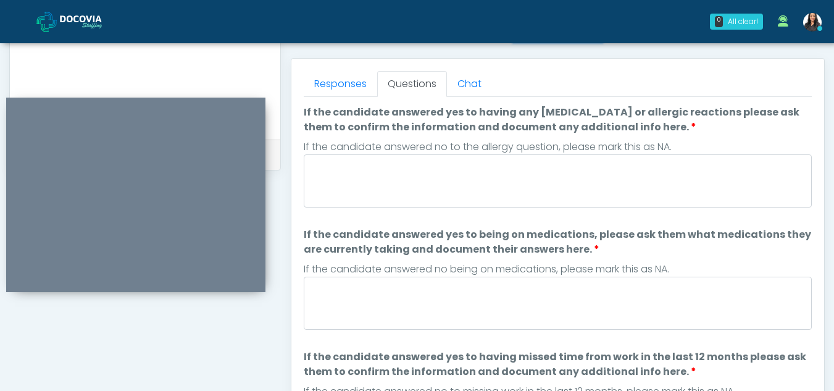
scroll to position [522, 0]
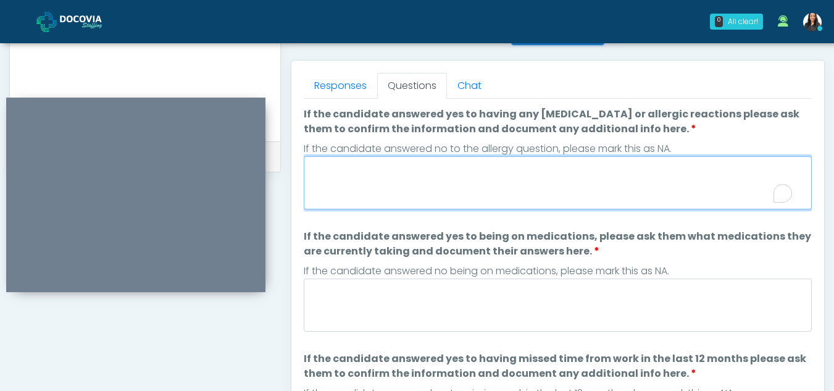
click at [356, 184] on textarea "If the candidate answered yes to having any allergies or allergic reactions ple…" at bounding box center [558, 182] width 508 height 53
type textarea "**"
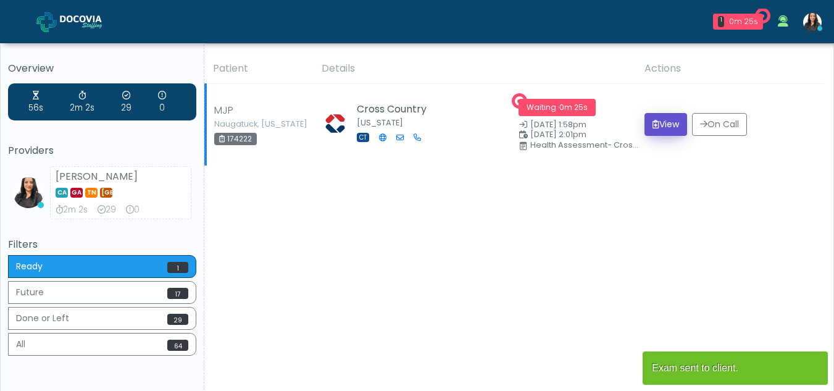
click at [671, 125] on button "View" at bounding box center [665, 124] width 43 height 23
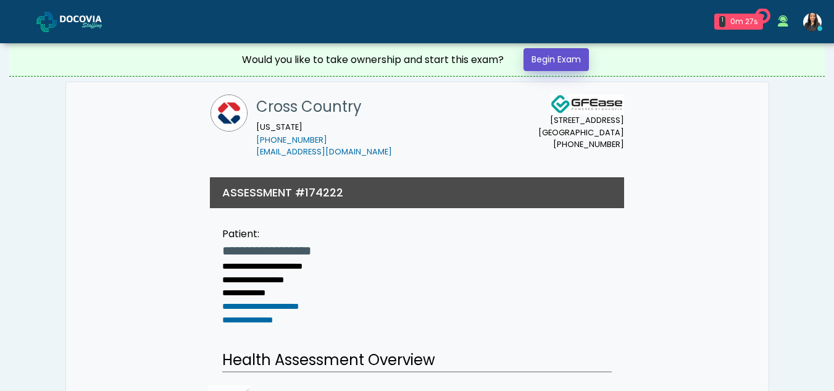
click at [562, 58] on link "Begin Exam" at bounding box center [555, 59] width 65 height 23
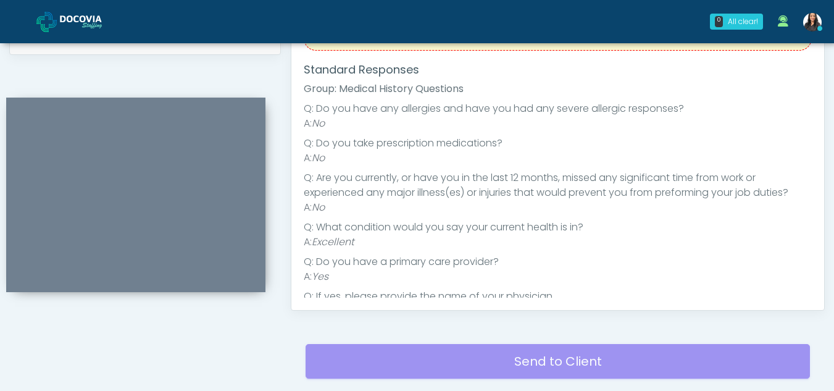
scroll to position [509, 0]
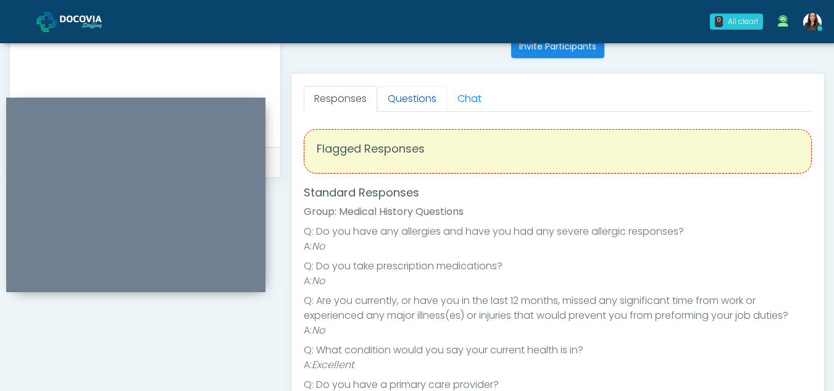
click at [415, 89] on link "Questions" at bounding box center [412, 99] width 70 height 26
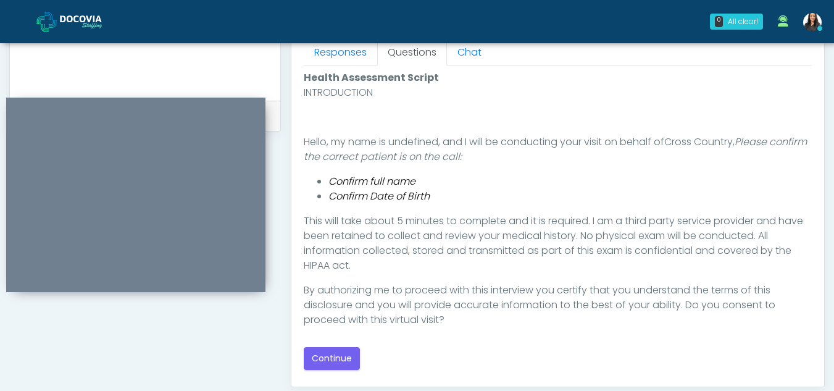
scroll to position [609, 0]
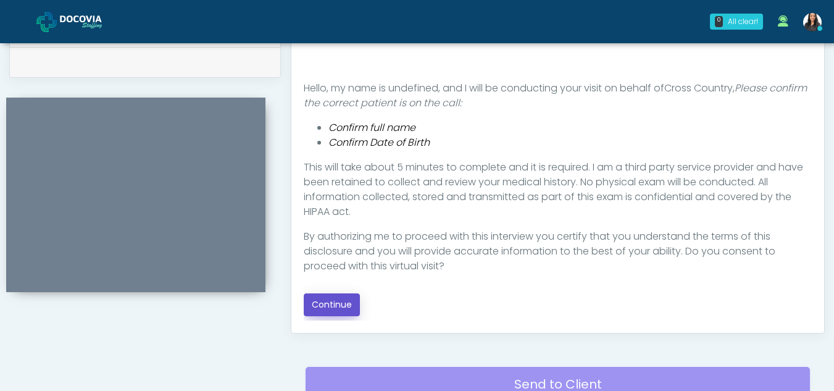
click at [336, 299] on button "Continue" at bounding box center [332, 304] width 56 height 23
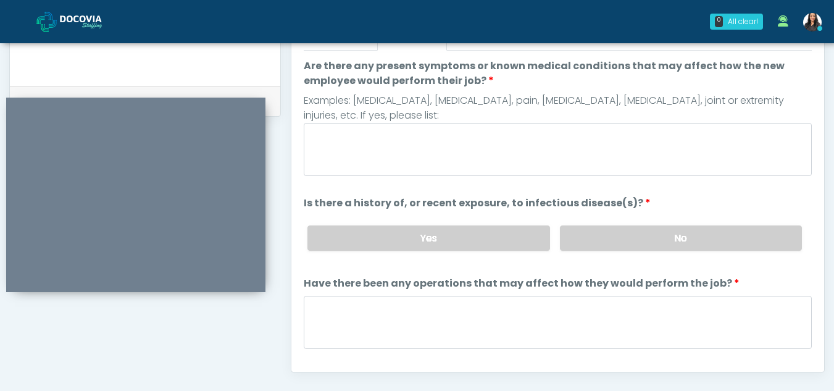
scroll to position [504, 0]
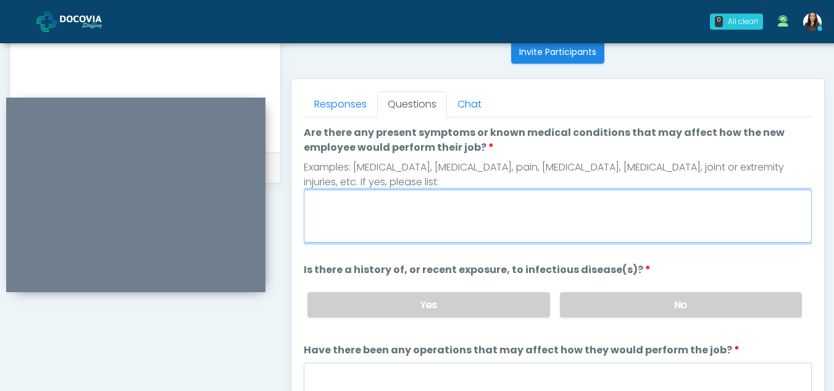
click at [420, 211] on textarea "Are there any present symptoms or known medical conditions that may affect how …" at bounding box center [558, 215] width 508 height 53
type textarea "**"
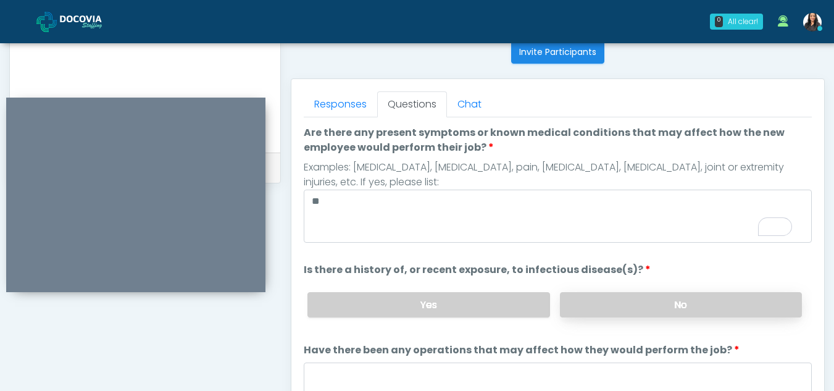
click at [710, 311] on label "No" at bounding box center [681, 304] width 242 height 25
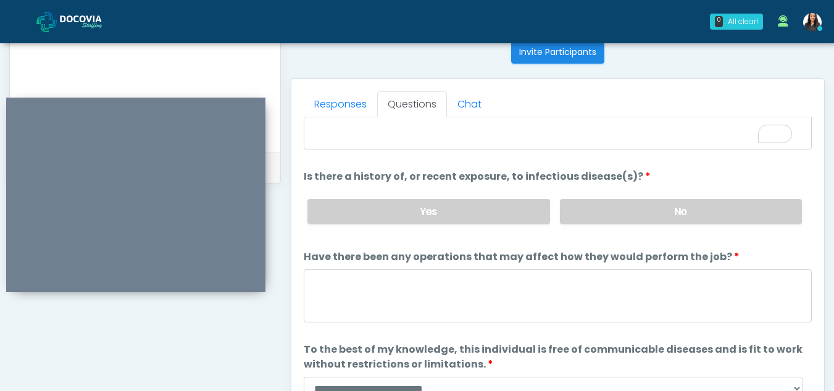
scroll to position [106, 0]
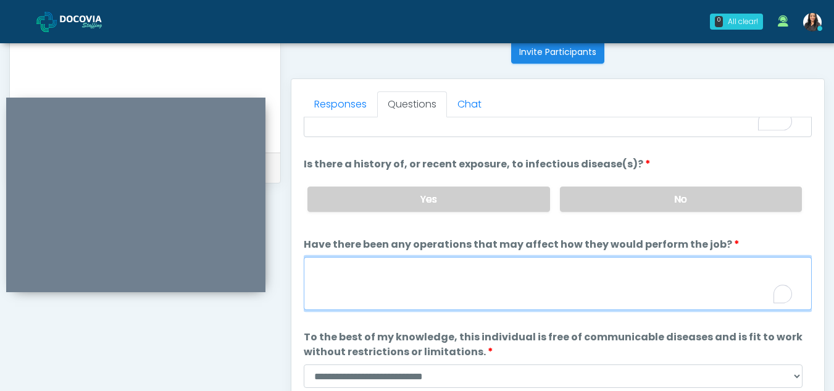
click at [323, 280] on textarea "Have there been any operations that may affect how they would perform the job?" at bounding box center [558, 283] width 508 height 53
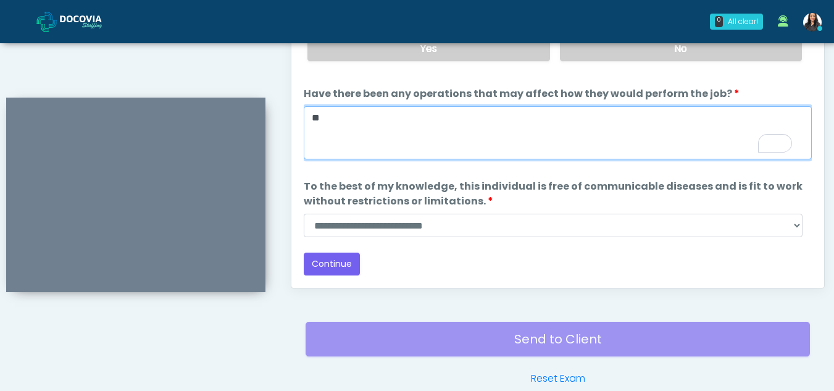
type textarea "**"
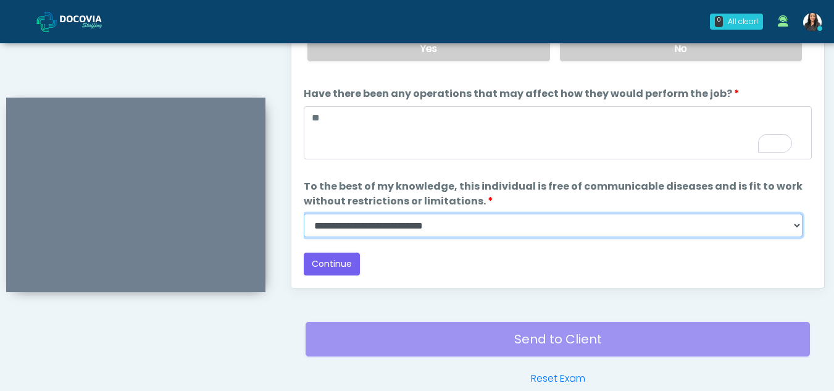
click at [790, 222] on select "**********" at bounding box center [553, 225] width 499 height 23
select select "******"
click at [304, 214] on select "**********" at bounding box center [553, 225] width 499 height 23
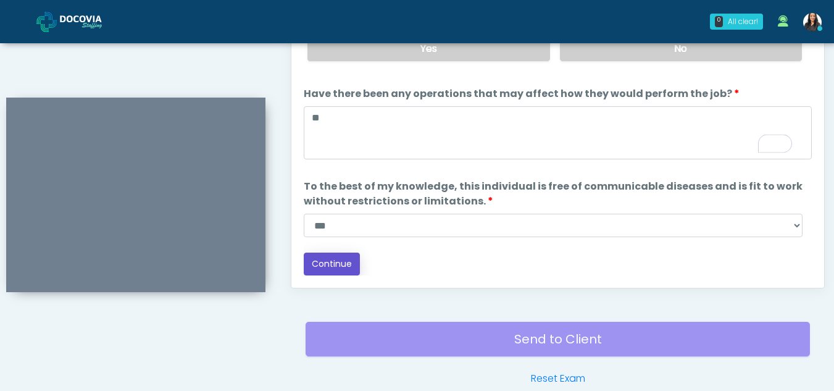
click at [325, 265] on button "Continue" at bounding box center [332, 263] width 56 height 23
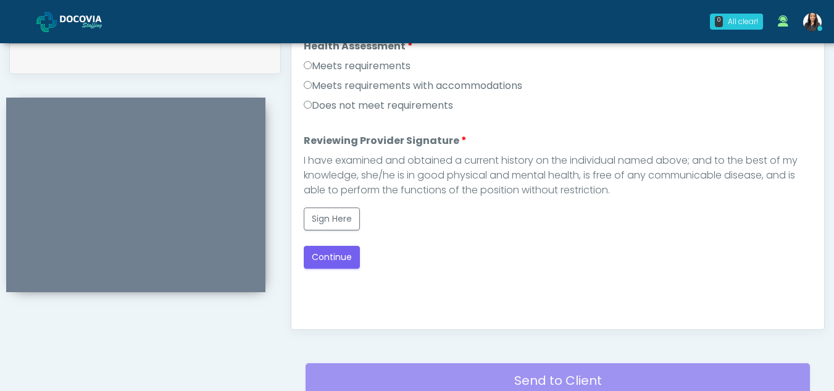
scroll to position [568, 0]
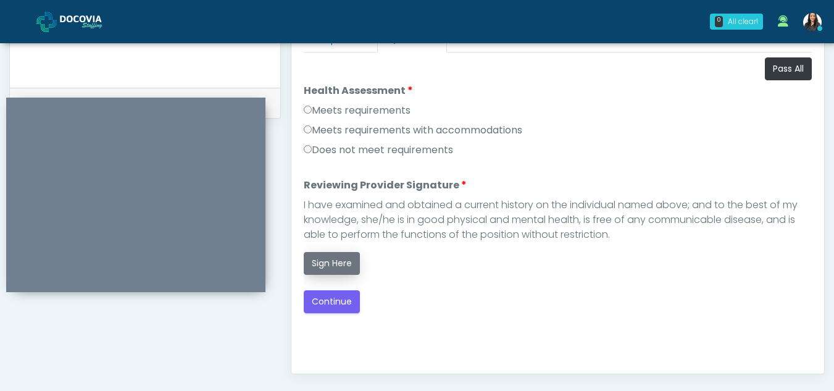
click at [343, 261] on button "Sign Here" at bounding box center [332, 263] width 56 height 23
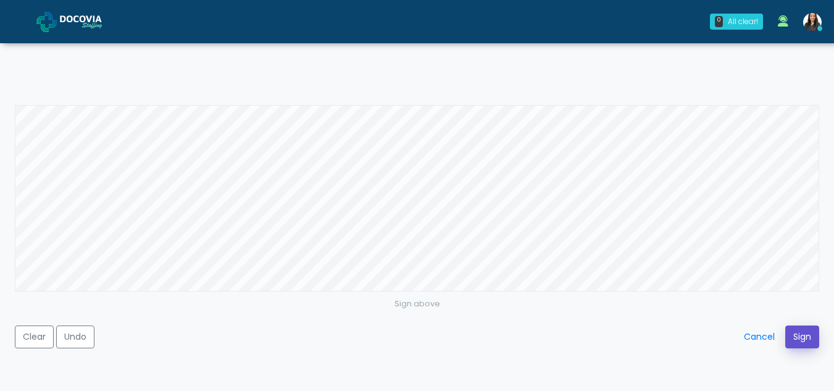
click at [805, 333] on button "Sign" at bounding box center [802, 336] width 34 height 23
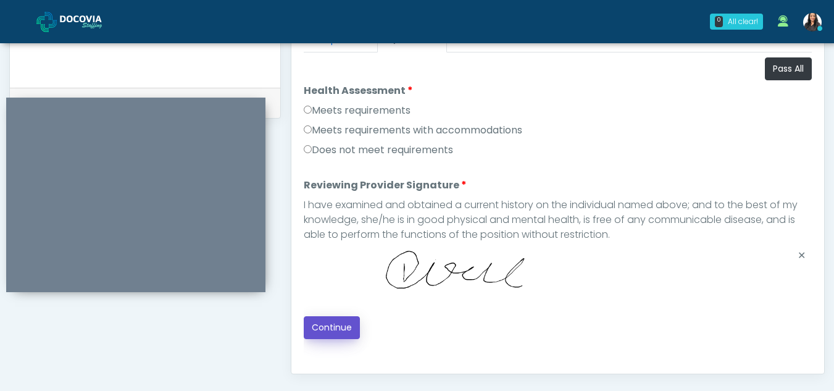
click at [332, 323] on button "Continue" at bounding box center [332, 327] width 56 height 23
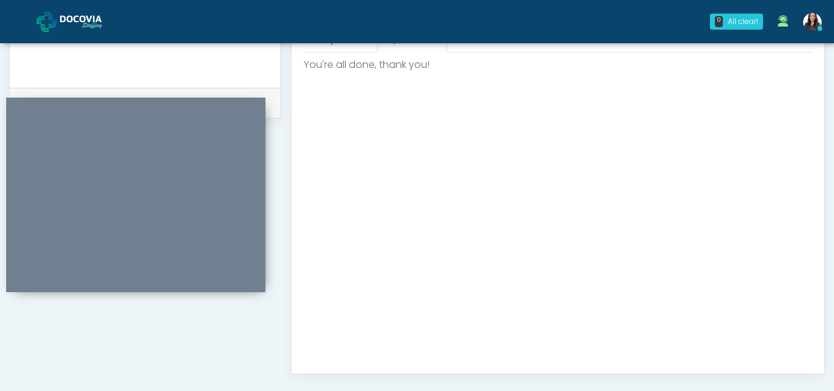
scroll to position [740, 0]
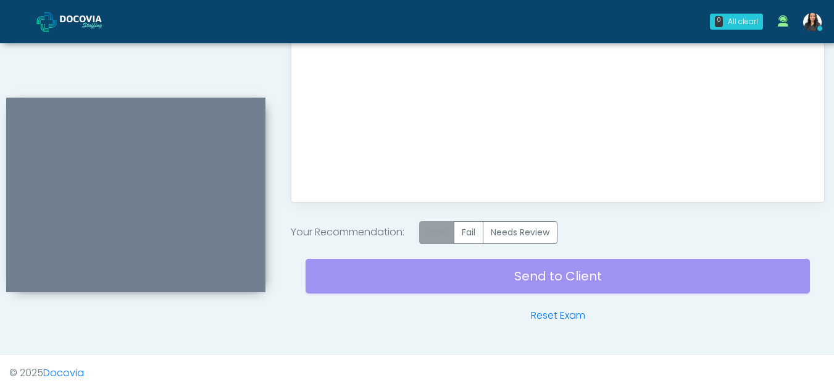
click at [436, 230] on label "Pass" at bounding box center [436, 232] width 35 height 23
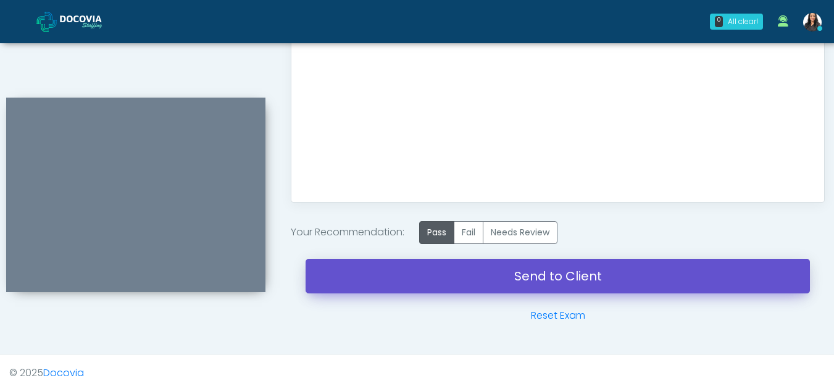
click at [514, 273] on link "Send to Client" at bounding box center [558, 276] width 504 height 35
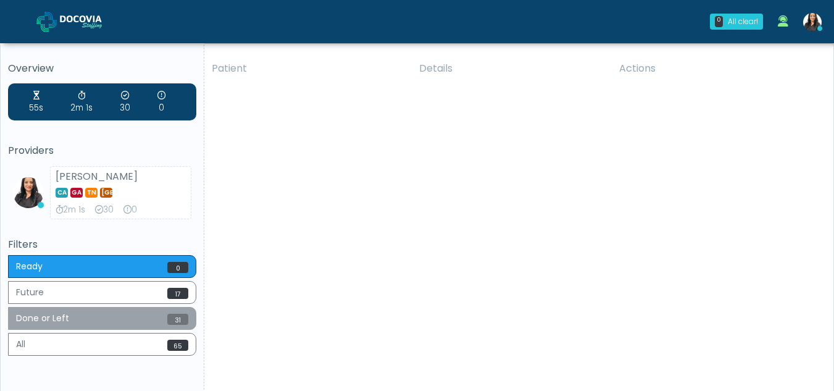
click at [114, 318] on button "Done or Left 31" at bounding box center [102, 318] width 188 height 23
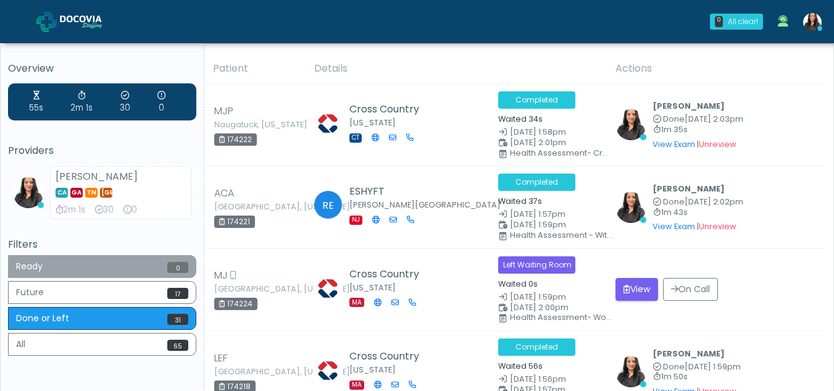
click at [102, 257] on button "Ready 0" at bounding box center [102, 266] width 188 height 23
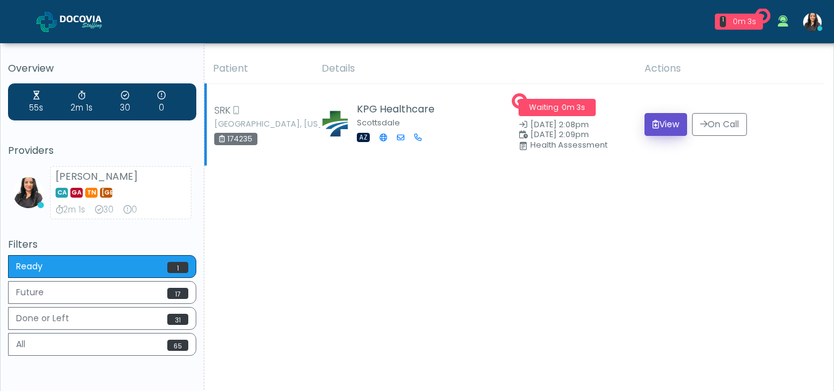
click at [673, 120] on button "View" at bounding box center [665, 124] width 43 height 23
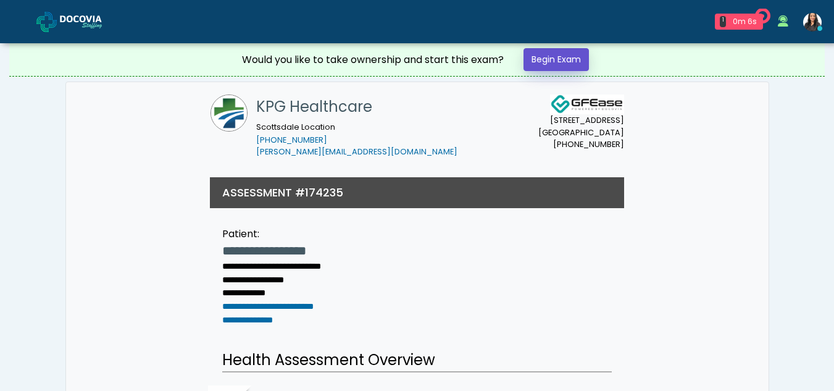
click at [552, 62] on link "Begin Exam" at bounding box center [555, 59] width 65 height 23
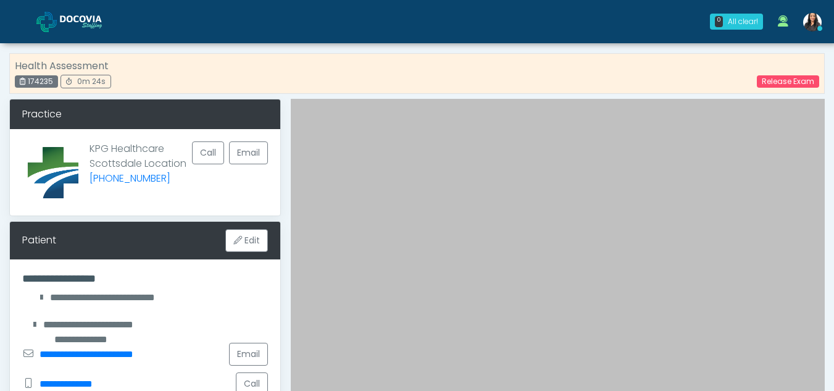
scroll to position [119, 0]
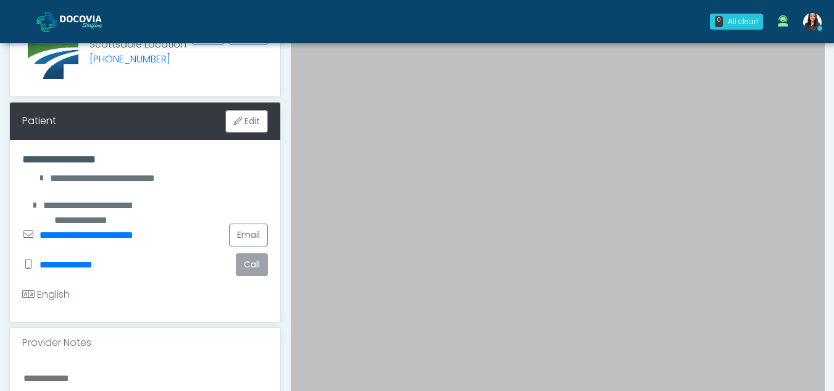
click at [259, 263] on button "Call" at bounding box center [252, 264] width 32 height 23
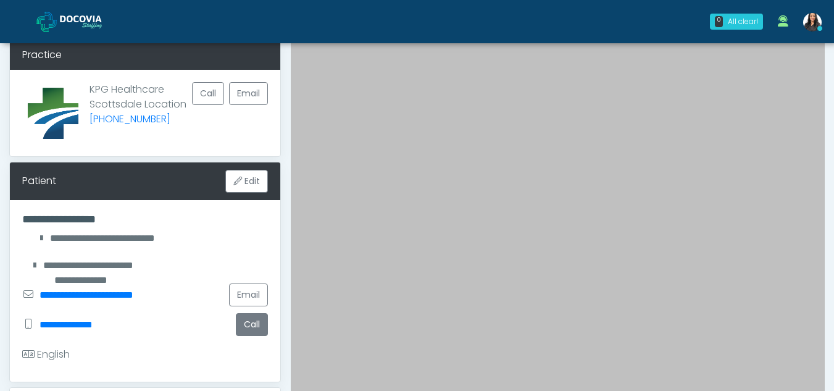
scroll to position [0, 0]
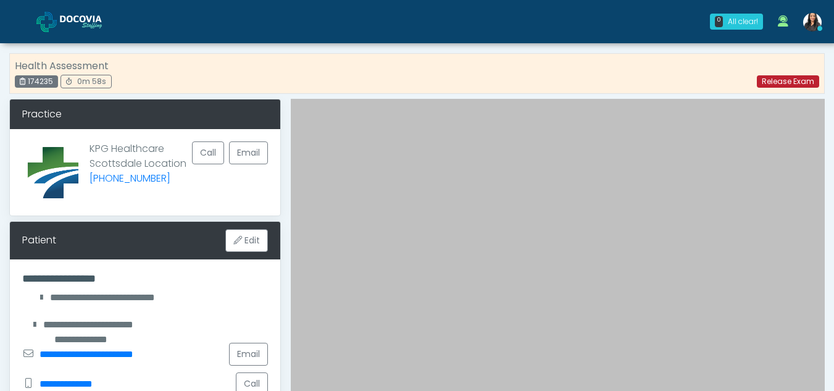
click at [799, 77] on link "Release Exam" at bounding box center [788, 81] width 62 height 12
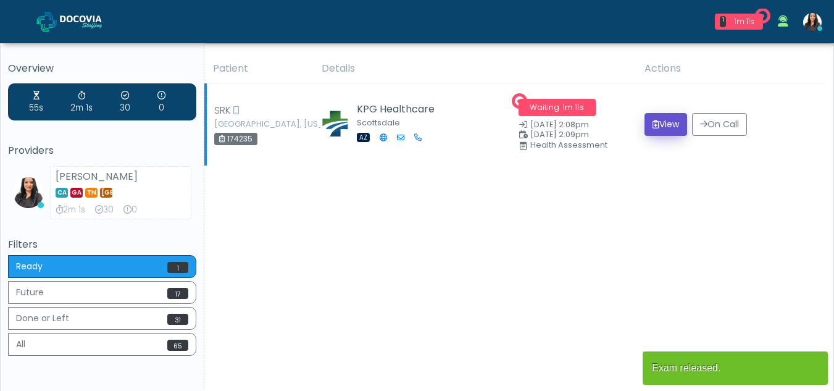
click at [670, 118] on button "View" at bounding box center [665, 124] width 43 height 23
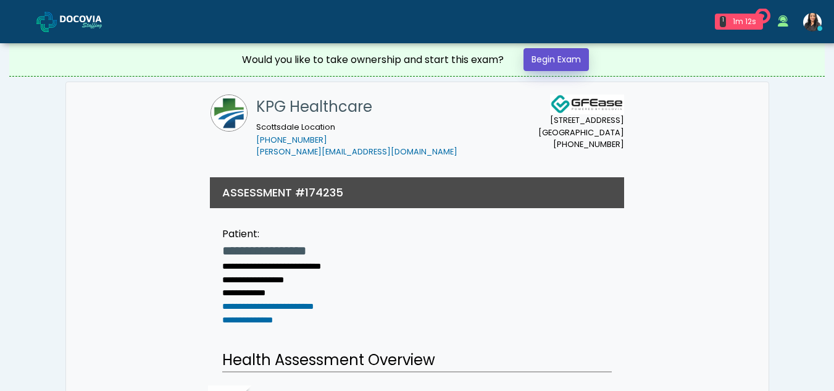
click at [567, 52] on link "Begin Exam" at bounding box center [555, 59] width 65 height 23
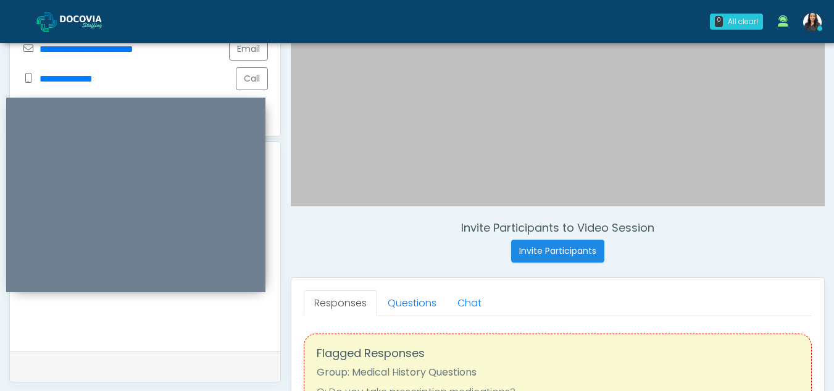
scroll to position [309, 0]
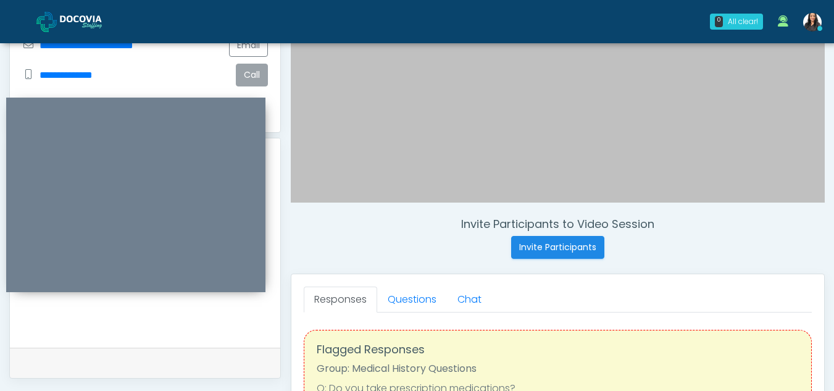
click at [244, 75] on button "Call" at bounding box center [252, 75] width 32 height 23
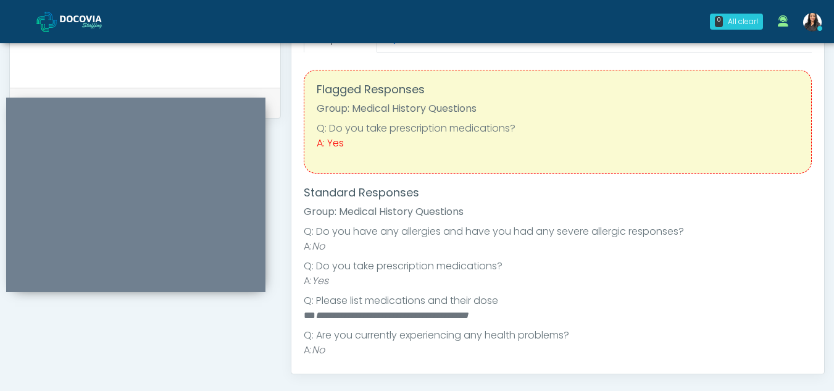
scroll to position [493, 0]
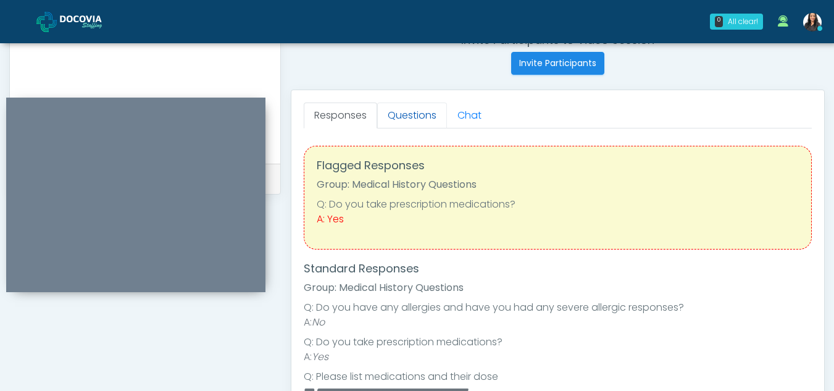
click at [428, 115] on link "Questions" at bounding box center [412, 115] width 70 height 26
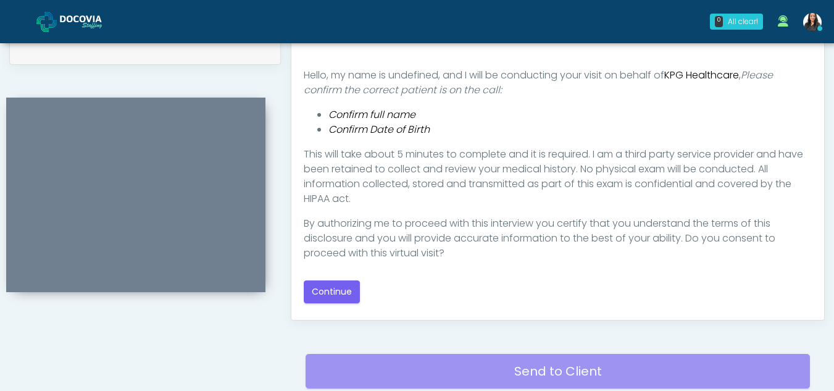
scroll to position [639, 0]
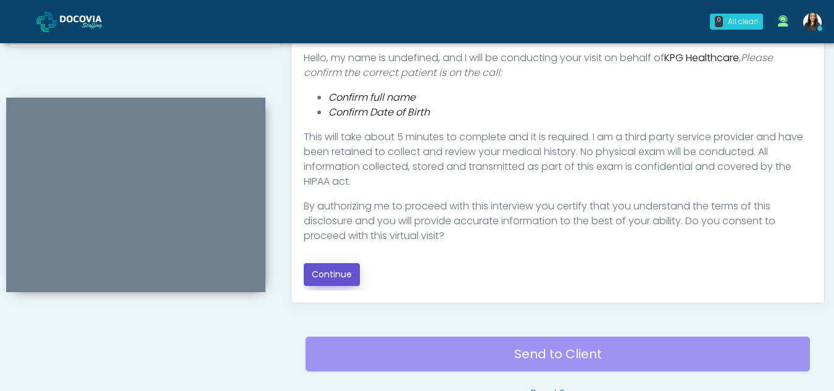
click at [342, 273] on button "Continue" at bounding box center [332, 274] width 56 height 23
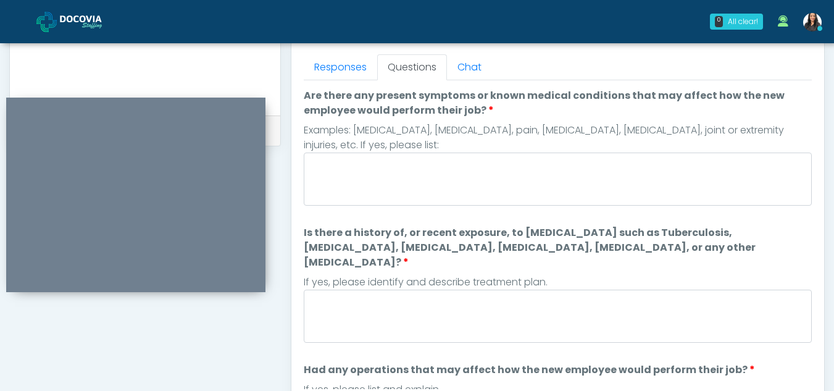
scroll to position [528, 0]
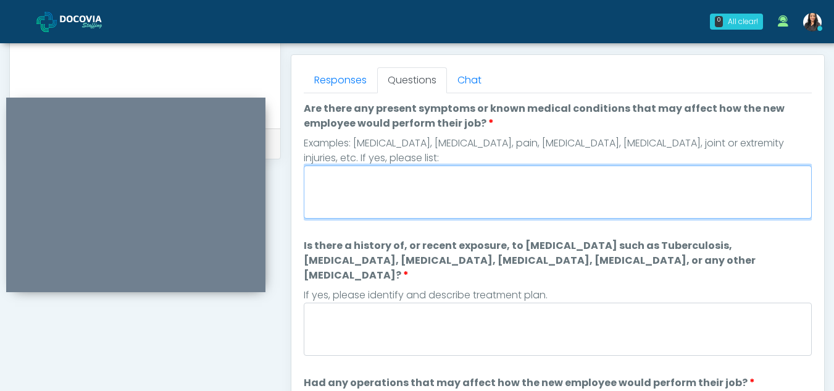
click at [374, 189] on textarea "Are there any present symptoms or known medical conditions that may affect how …" at bounding box center [558, 191] width 508 height 53
type textarea "**"
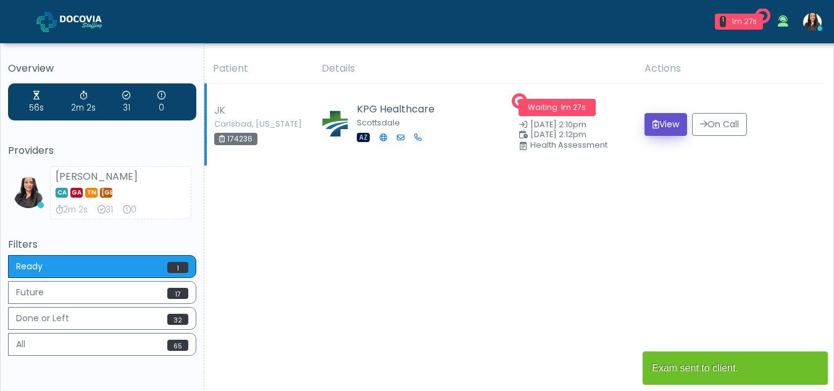
click at [655, 122] on button "View" at bounding box center [665, 124] width 43 height 23
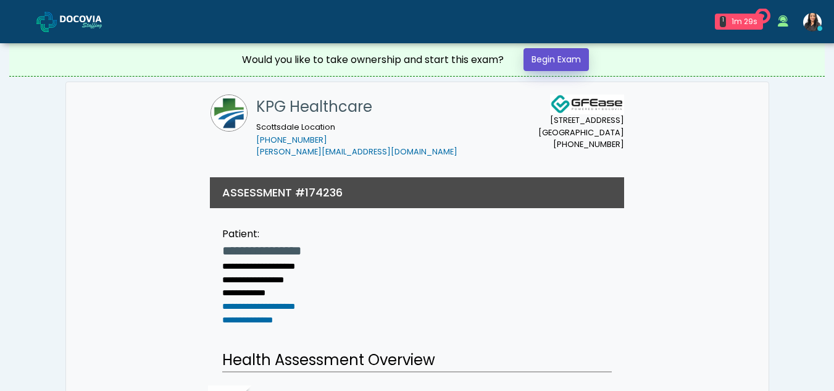
click at [560, 55] on link "Begin Exam" at bounding box center [555, 59] width 65 height 23
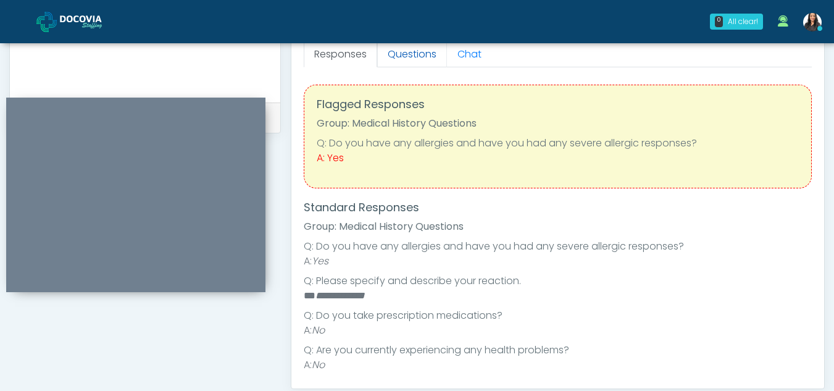
click at [420, 54] on link "Questions" at bounding box center [412, 54] width 70 height 26
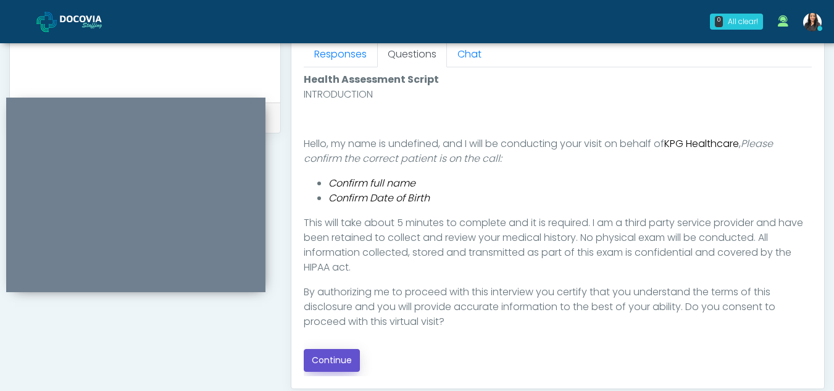
click at [342, 360] on button "Continue" at bounding box center [332, 360] width 56 height 23
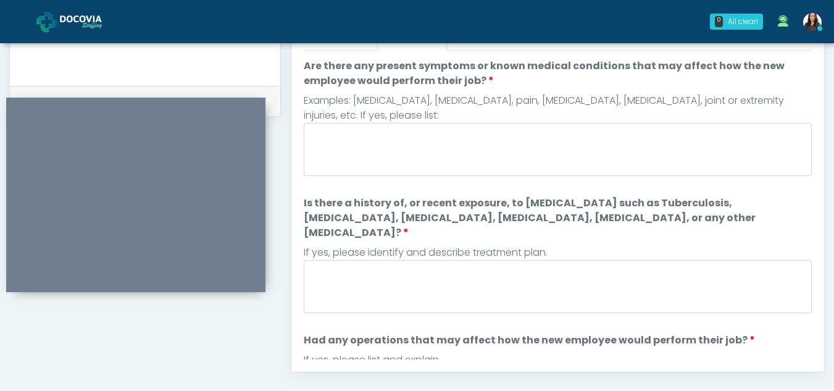
scroll to position [541, 0]
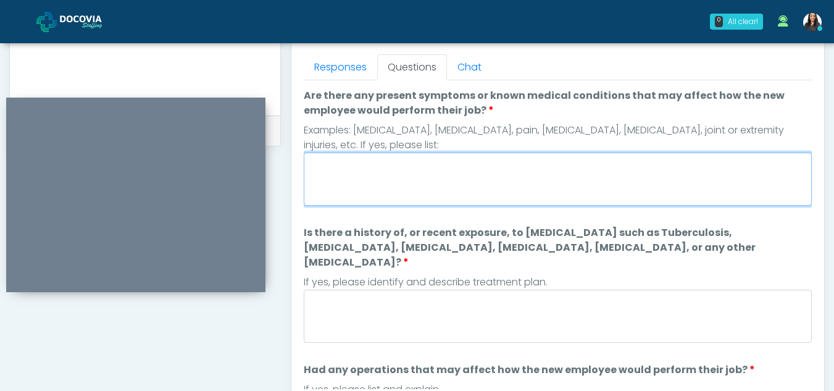
click at [376, 174] on textarea "Are there any present symptoms or known medical conditions that may affect how …" at bounding box center [558, 178] width 508 height 53
type textarea "**"
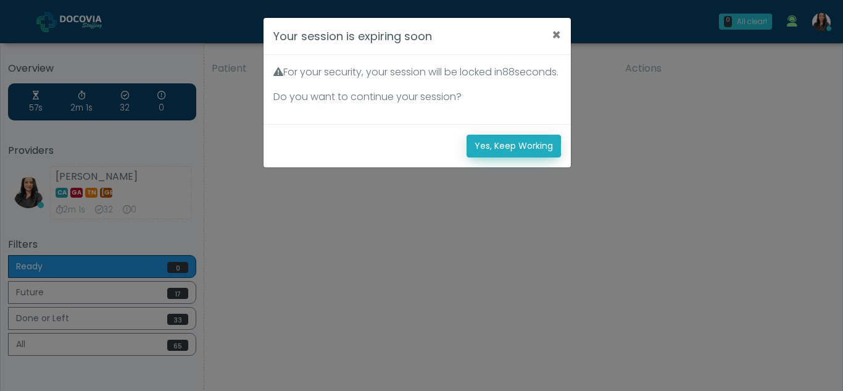
click at [538, 157] on button "Yes, Keep Working" at bounding box center [514, 146] width 94 height 23
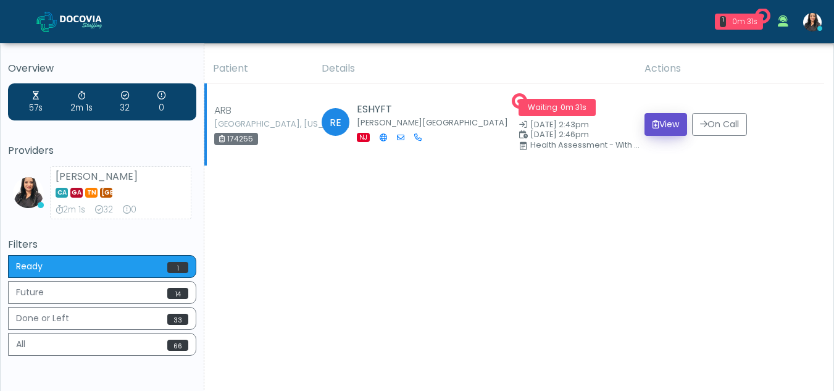
click at [667, 119] on button "View" at bounding box center [665, 124] width 43 height 23
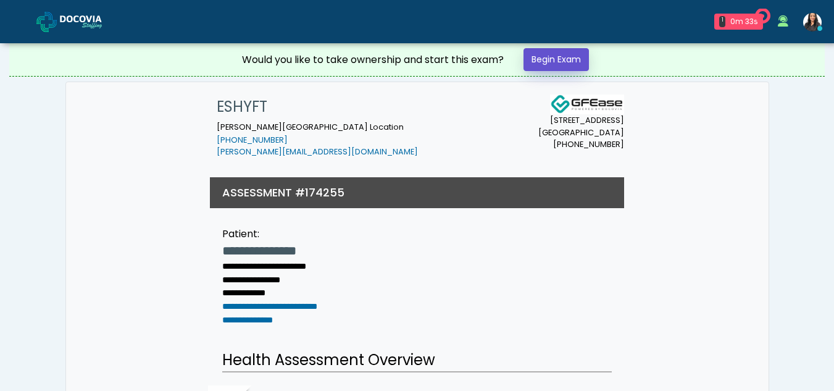
click at [565, 56] on link "Begin Exam" at bounding box center [555, 59] width 65 height 23
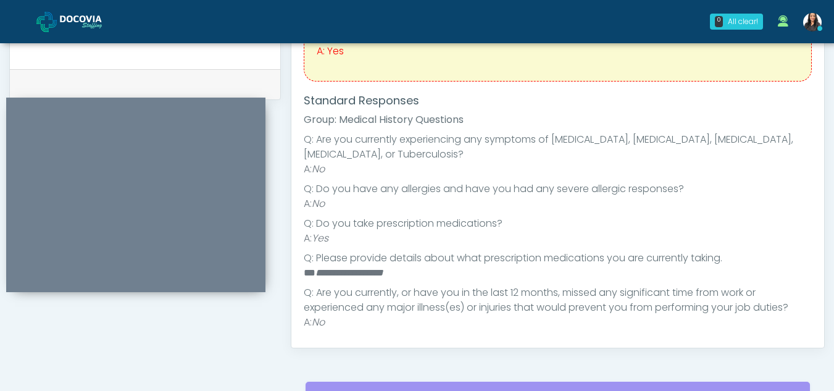
scroll to position [67, 0]
drag, startPoint x: 315, startPoint y: 271, endPoint x: 444, endPoint y: 268, distance: 129.0
click at [444, 268] on li "**********" at bounding box center [553, 271] width 499 height 15
copy em "**********"
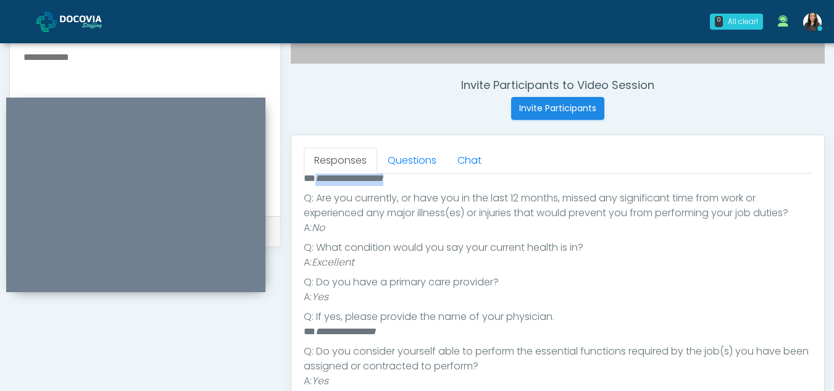
scroll to position [450, 0]
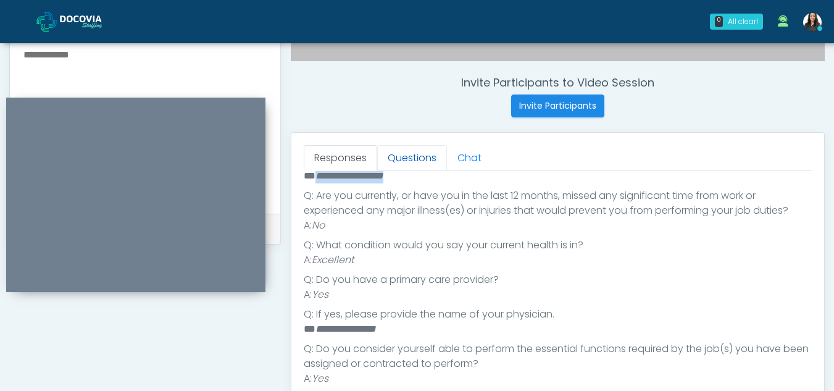
click at [408, 162] on link "Questions" at bounding box center [412, 158] width 70 height 26
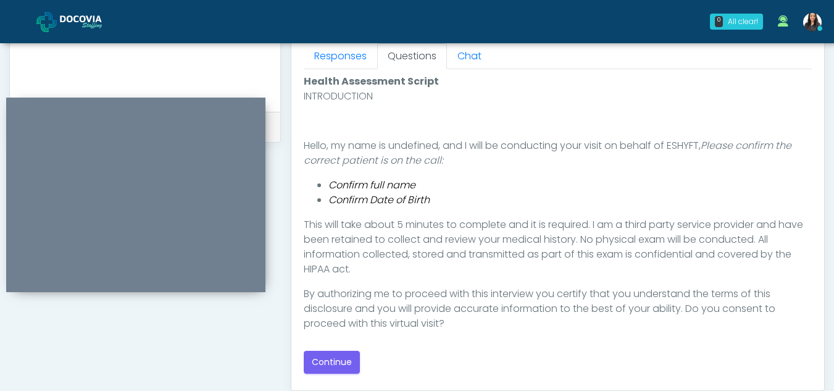
scroll to position [583, 0]
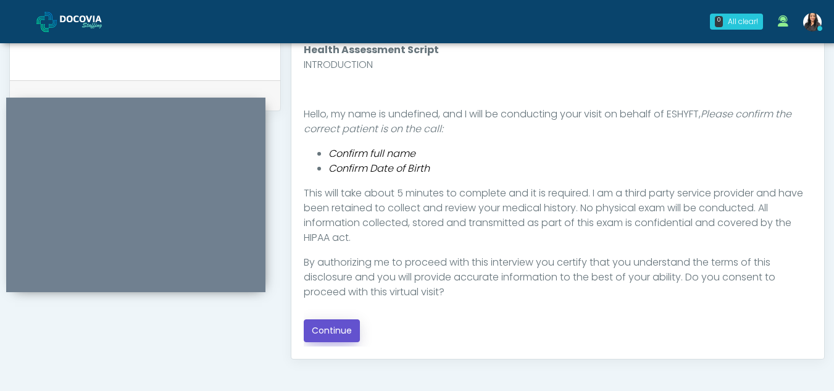
click at [335, 325] on button "Continue" at bounding box center [332, 330] width 56 height 23
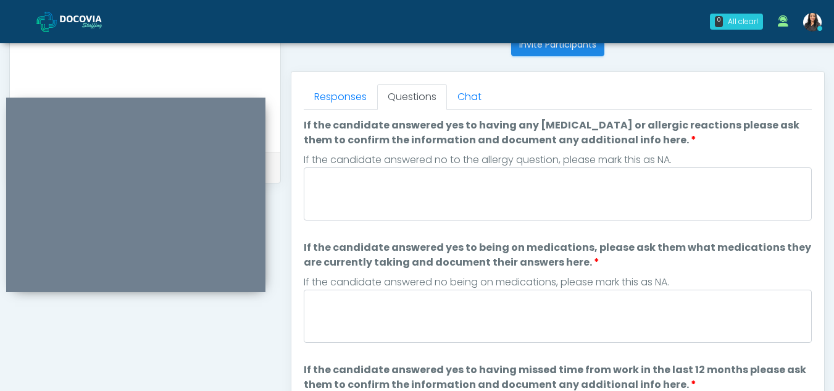
scroll to position [509, 0]
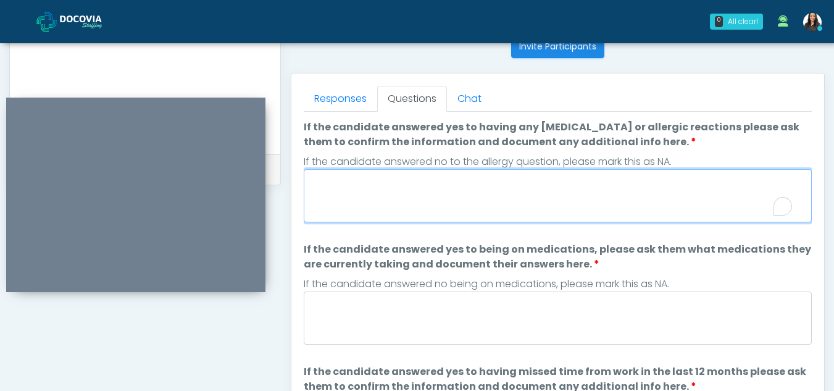
click at [402, 205] on textarea "If the candidate answered yes to having any allergies or allergic reactions ple…" at bounding box center [558, 195] width 508 height 53
type textarea "**"
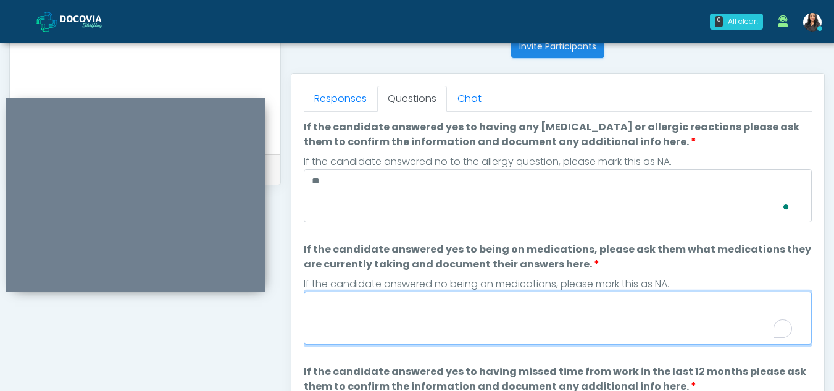
click at [441, 336] on textarea "If the candidate answered yes to being on medications, please ask them what med…" at bounding box center [558, 317] width 508 height 53
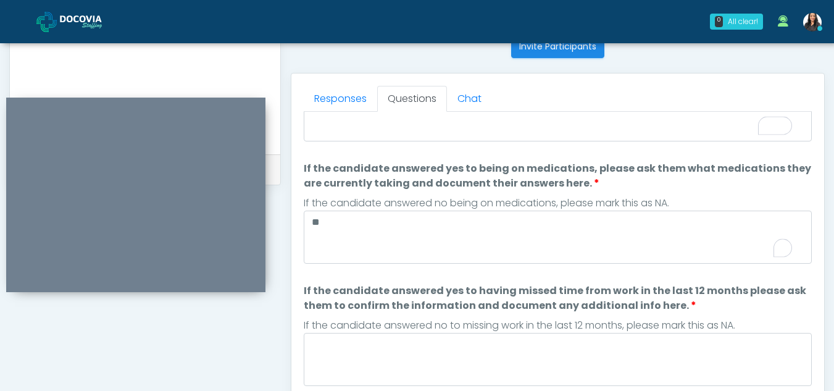
scroll to position [0, 0]
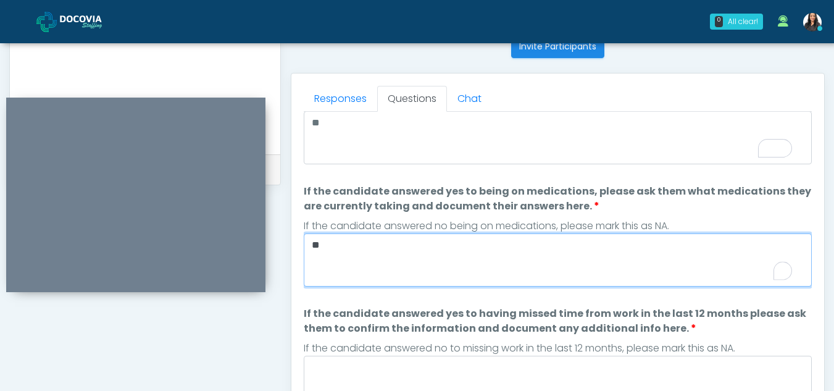
click at [370, 244] on textarea "**" at bounding box center [558, 259] width 508 height 53
type textarea "*"
paste textarea "**********"
type textarea "**********"
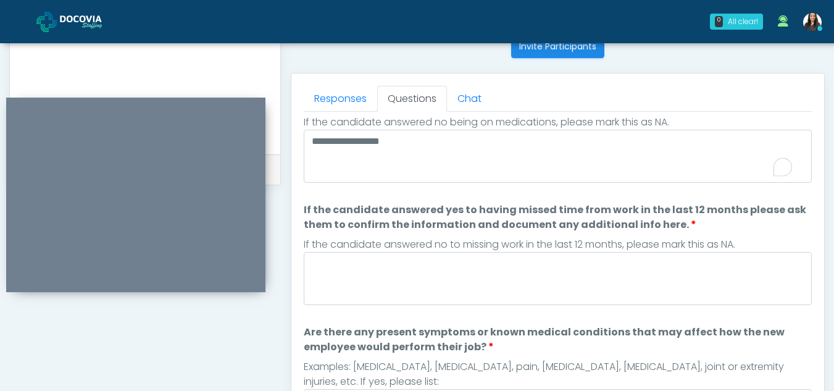
scroll to position [220, 0]
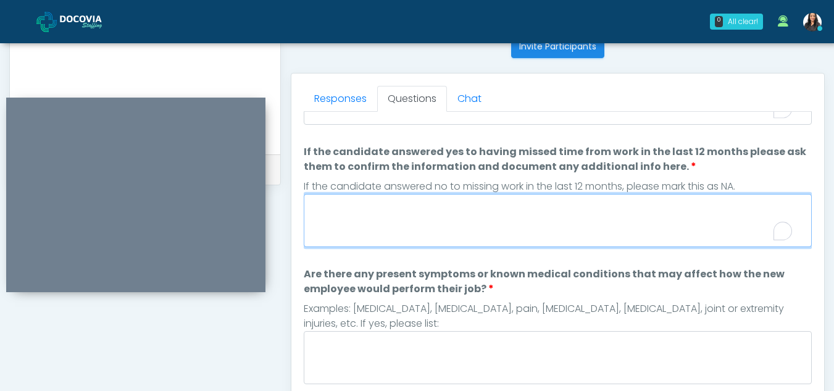
click at [371, 238] on textarea "If the candidate answered yes to having missed time from work in the last 12 mo…" at bounding box center [558, 220] width 508 height 53
type textarea "**"
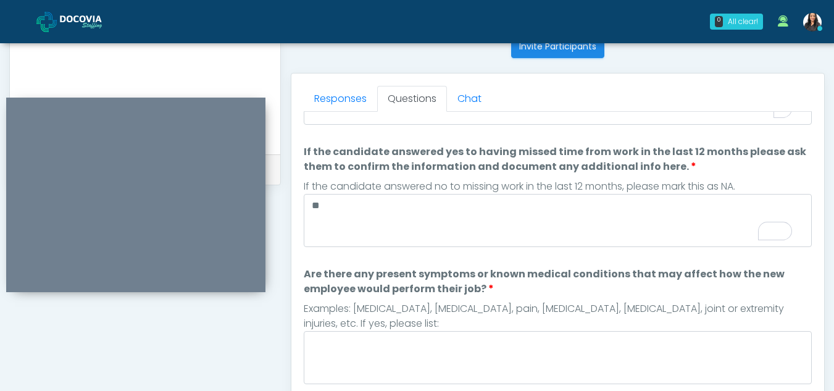
scroll to position [327, 0]
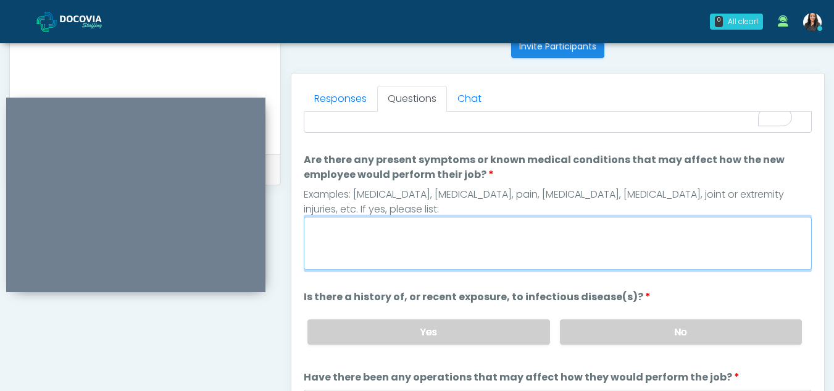
click at [383, 239] on textarea "Are there any present symptoms or known medical conditions that may affect how …" at bounding box center [558, 243] width 508 height 53
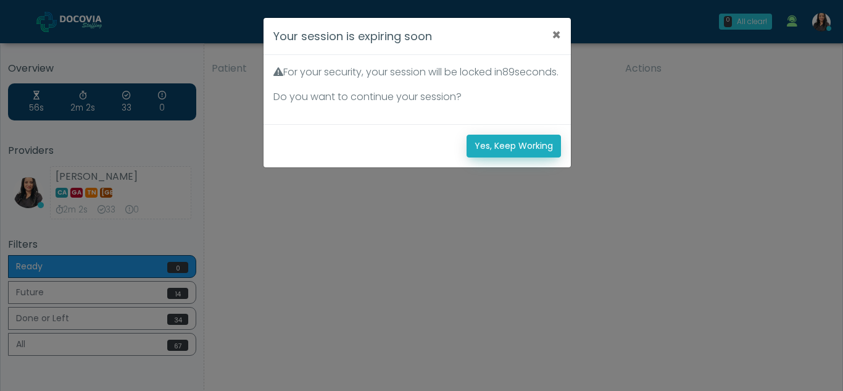
click at [546, 157] on button "Yes, Keep Working" at bounding box center [514, 146] width 94 height 23
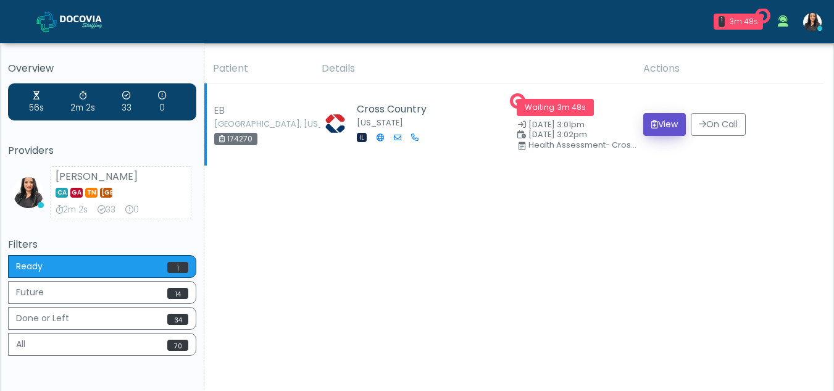
click at [652, 124] on button "View" at bounding box center [664, 124] width 43 height 23
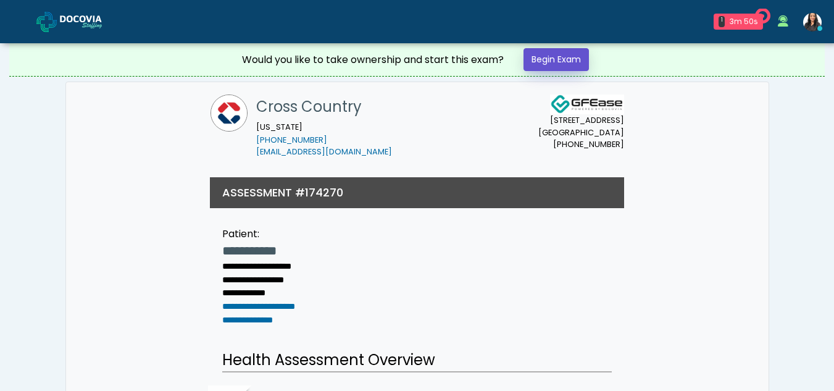
click at [544, 53] on link "Begin Exam" at bounding box center [555, 59] width 65 height 23
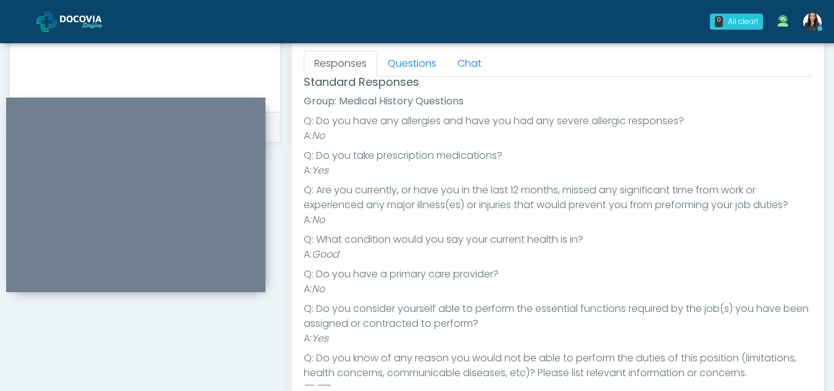
scroll to position [95, 0]
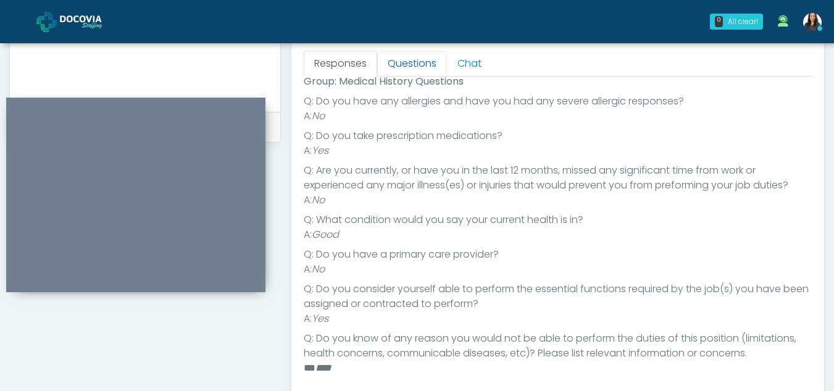
click at [425, 64] on link "Questions" at bounding box center [412, 64] width 70 height 26
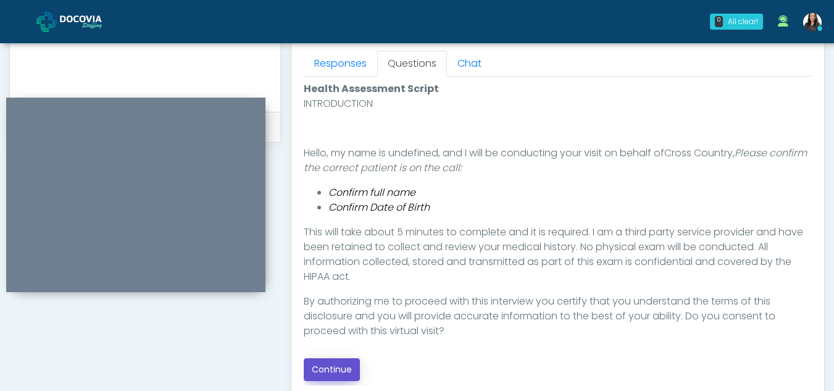
click at [328, 373] on button "Continue" at bounding box center [332, 369] width 56 height 23
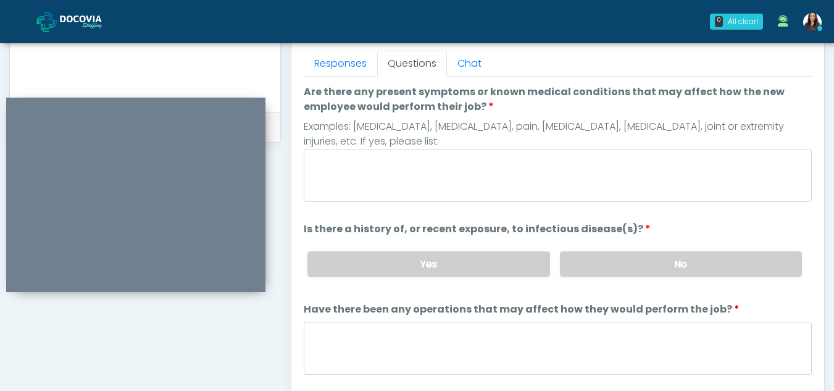
scroll to position [533, 0]
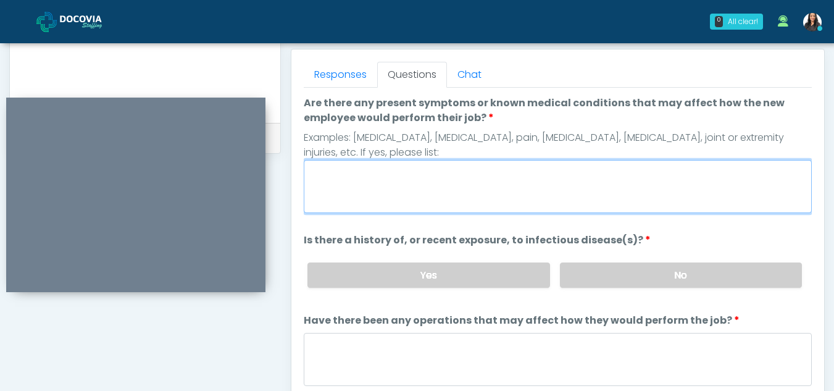
click at [372, 190] on textarea "Are there any present symptoms or known medical conditions that may affect how …" at bounding box center [558, 186] width 508 height 53
type textarea "**"
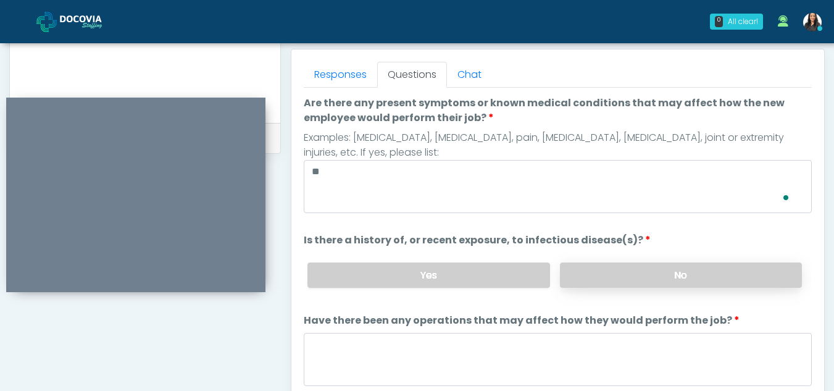
click at [647, 286] on label "No" at bounding box center [681, 274] width 242 height 25
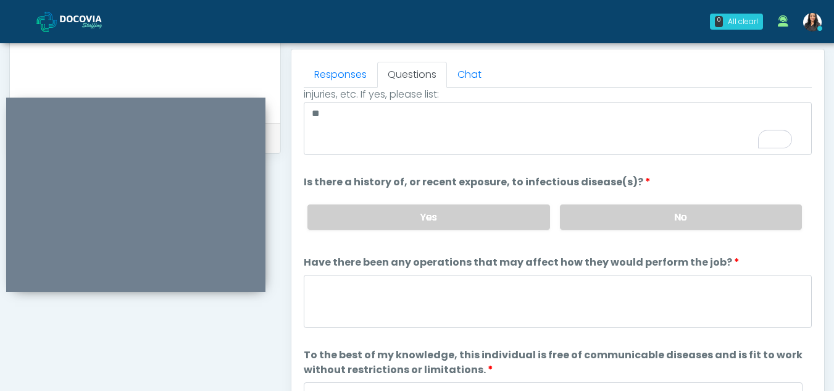
scroll to position [67, 0]
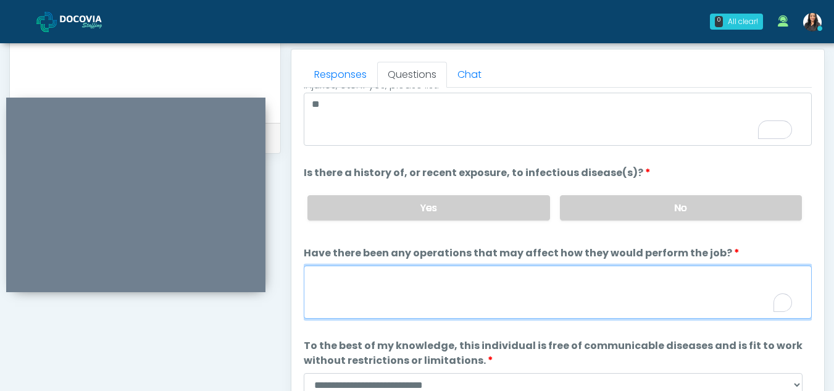
click at [411, 303] on textarea "Have there been any operations that may affect how they would perform the job?" at bounding box center [558, 291] width 508 height 53
type textarea "**"
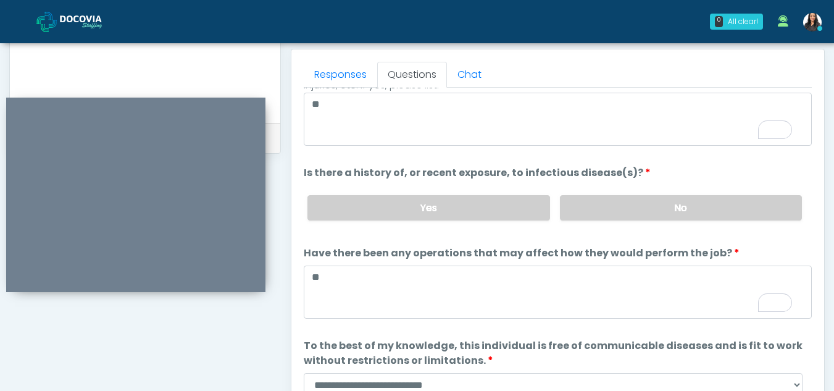
scroll to position [106, 0]
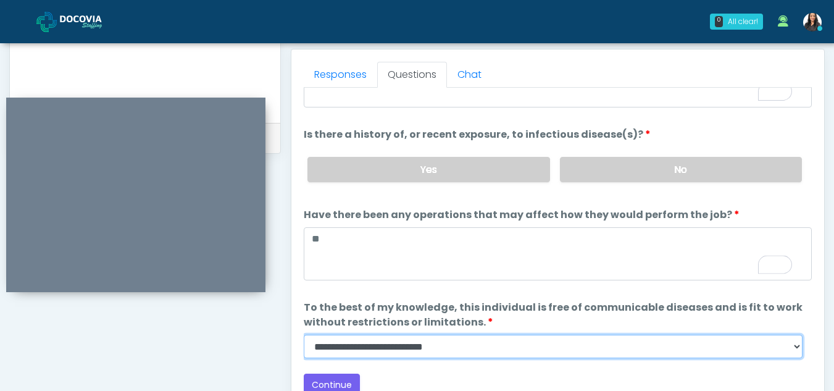
drag, startPoint x: 800, startPoint y: 352, endPoint x: 360, endPoint y: 305, distance: 442.6
click at [360, 305] on li "**********" at bounding box center [558, 329] width 508 height 58
select select "******"
click at [304, 335] on select "**********" at bounding box center [553, 346] width 499 height 23
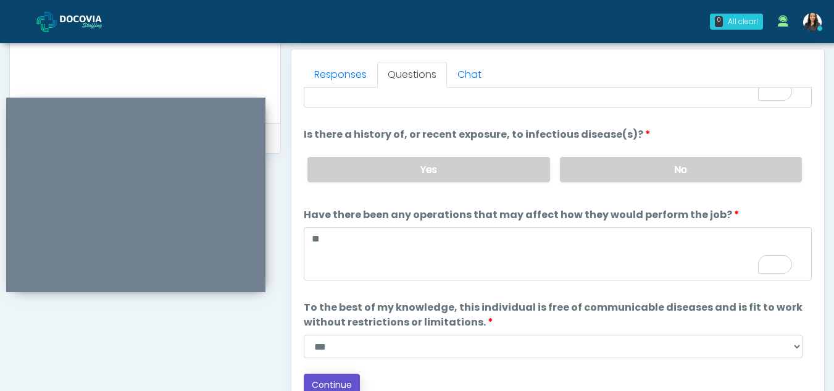
click at [343, 383] on button "Continue" at bounding box center [332, 384] width 56 height 23
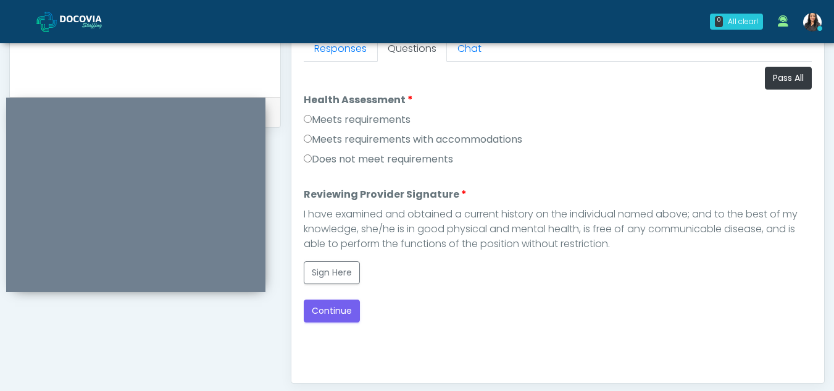
scroll to position [557, 0]
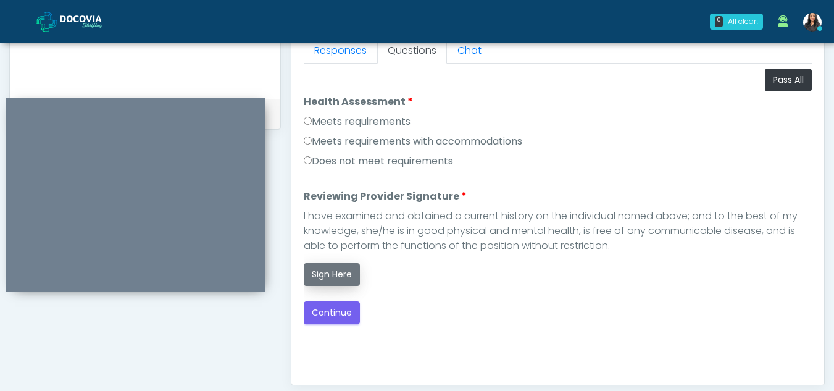
click at [342, 264] on button "Sign Here" at bounding box center [332, 274] width 56 height 23
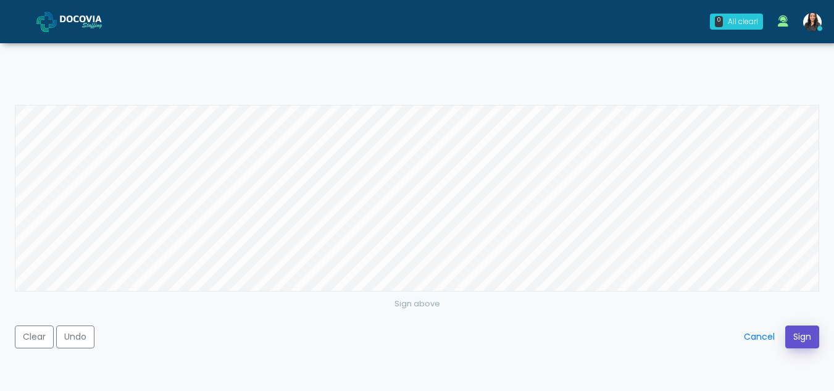
click at [797, 337] on button "Sign" at bounding box center [802, 336] width 34 height 23
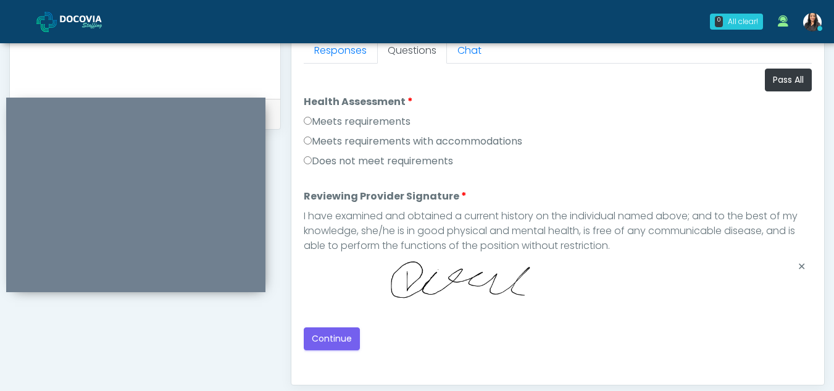
click at [335, 323] on div "Loading... Connecting to your agent... Please wait while we prepare your person…" at bounding box center [558, 209] width 508 height 281
click at [344, 347] on button "Continue" at bounding box center [332, 338] width 56 height 23
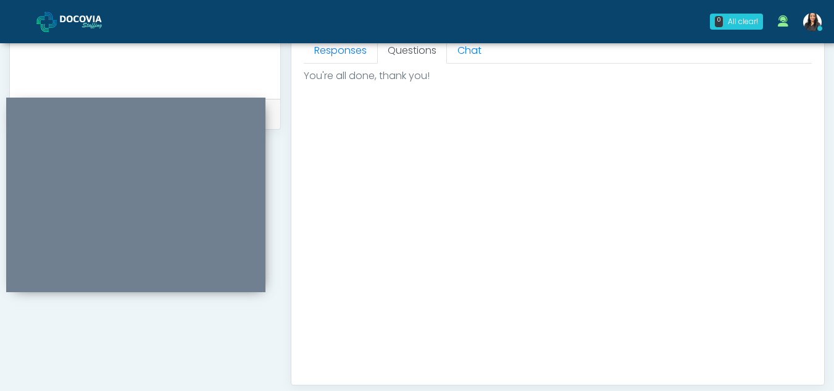
scroll to position [740, 0]
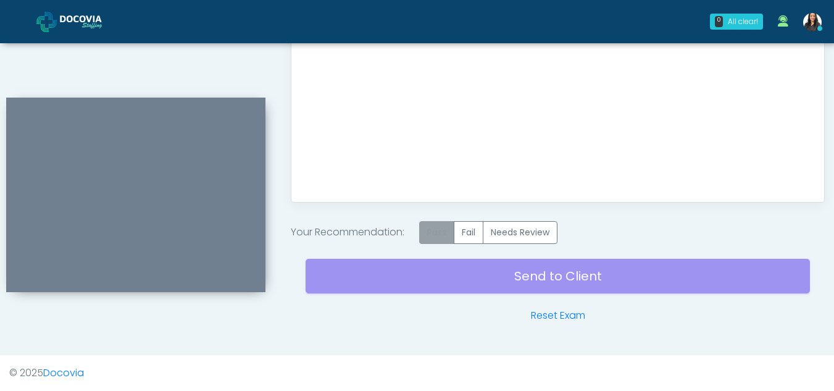
click at [438, 237] on label "Pass" at bounding box center [436, 232] width 35 height 23
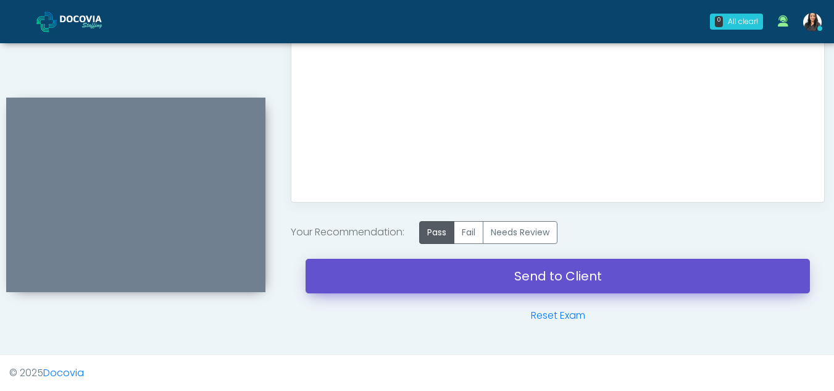
click at [562, 273] on link "Send to Client" at bounding box center [558, 276] width 504 height 35
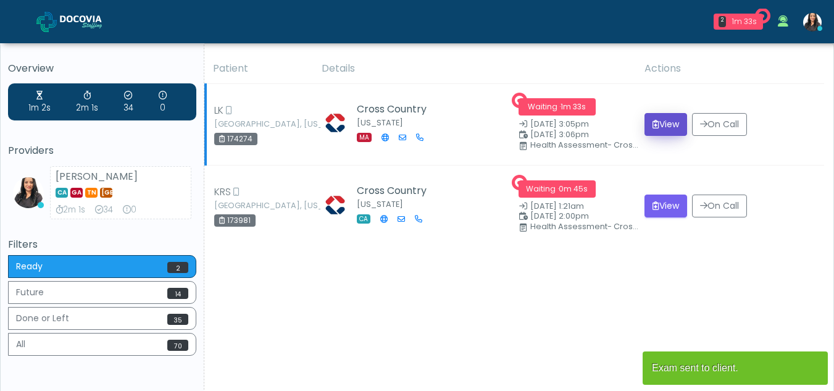
click at [662, 122] on button "View" at bounding box center [665, 124] width 43 height 23
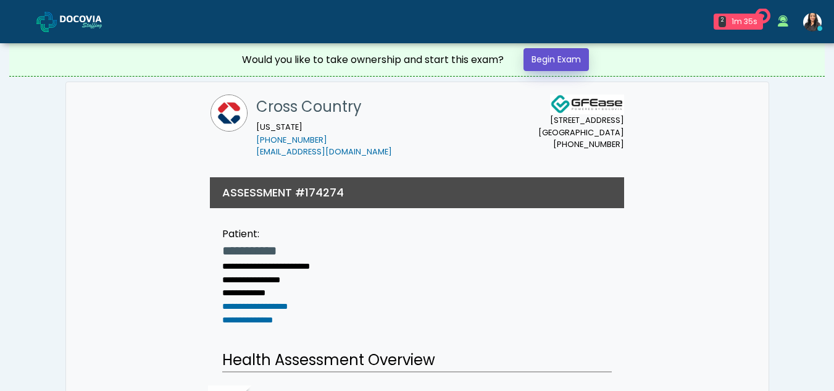
click at [542, 59] on link "Begin Exam" at bounding box center [555, 59] width 65 height 23
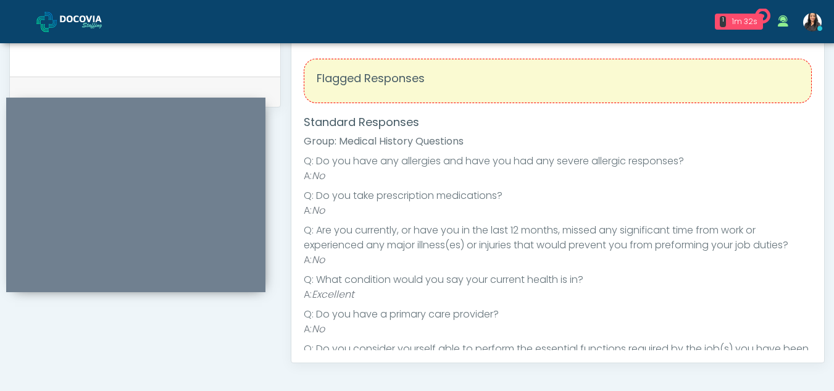
scroll to position [485, 0]
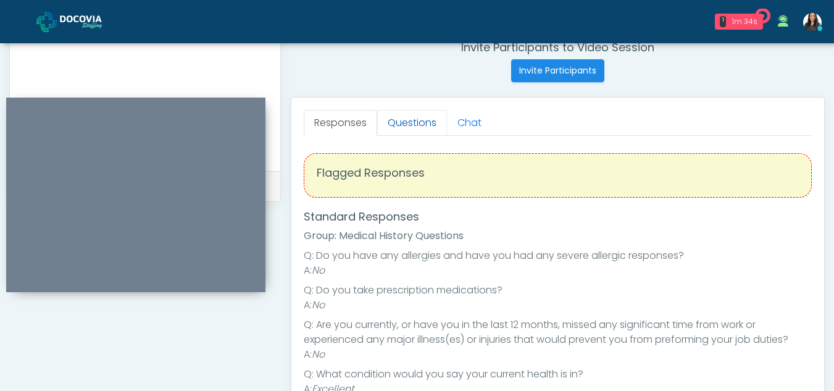
click at [415, 127] on link "Questions" at bounding box center [412, 123] width 70 height 26
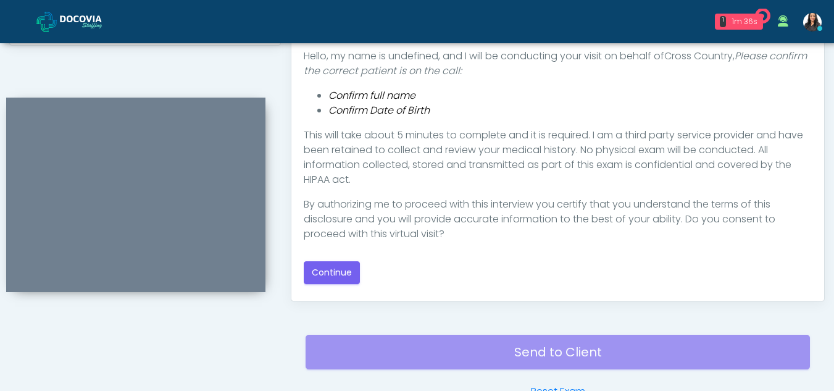
scroll to position [656, 0]
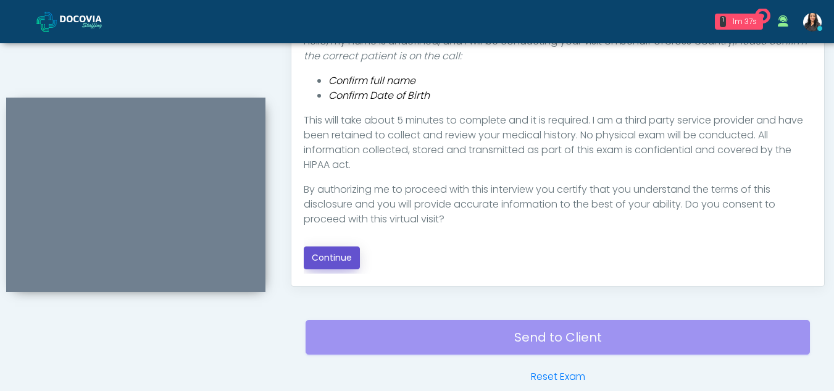
click at [330, 262] on button "Continue" at bounding box center [332, 257] width 56 height 23
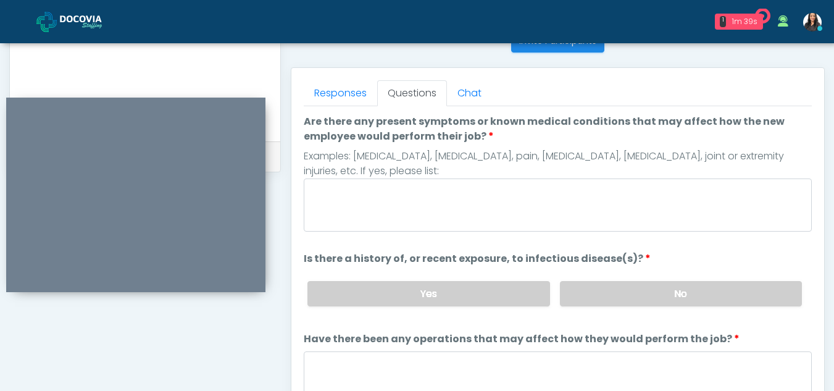
scroll to position [513, 0]
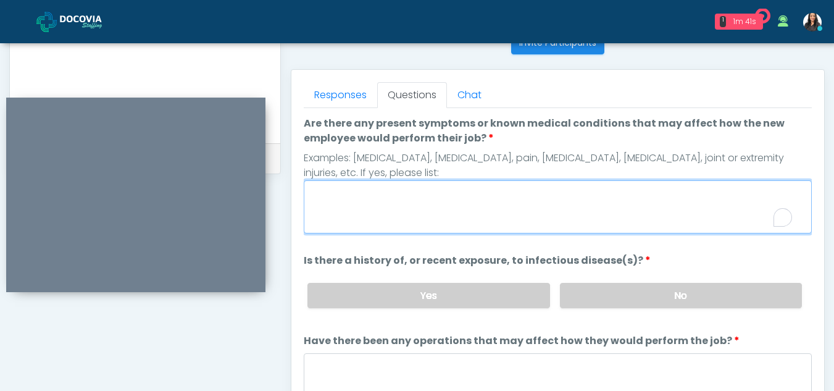
click at [402, 202] on textarea "Are there any present symptoms or known medical conditions that may affect how …" at bounding box center [558, 206] width 508 height 53
type textarea "**"
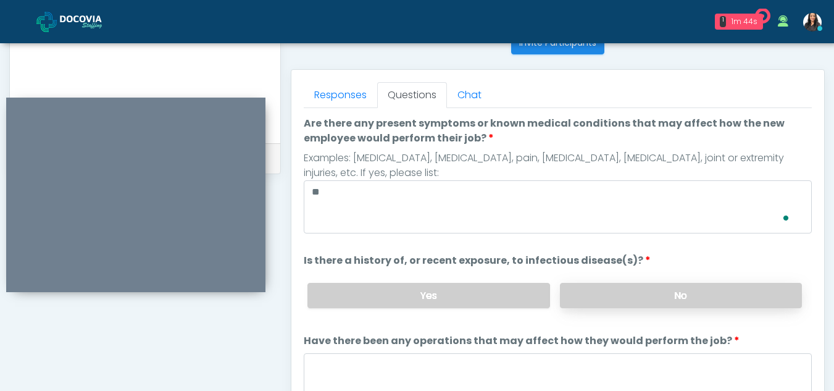
click at [652, 296] on label "No" at bounding box center [681, 295] width 242 height 25
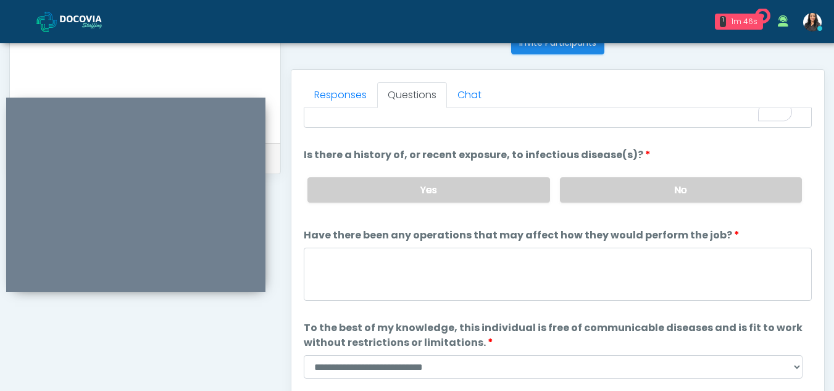
scroll to position [106, 0]
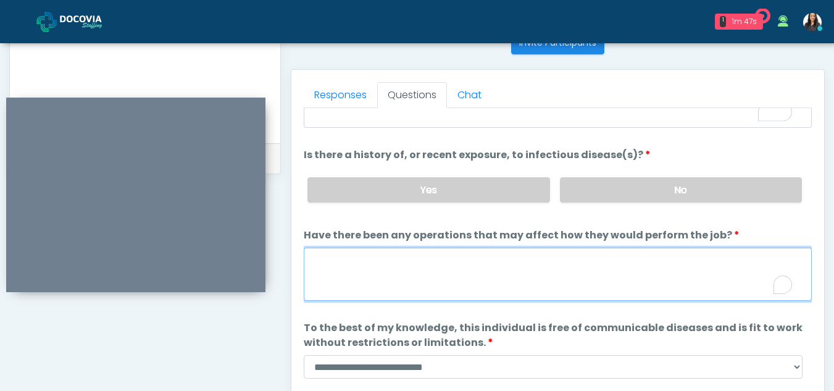
click at [367, 283] on textarea "Have there been any operations that may affect how they would perform the job?" at bounding box center [558, 273] width 508 height 53
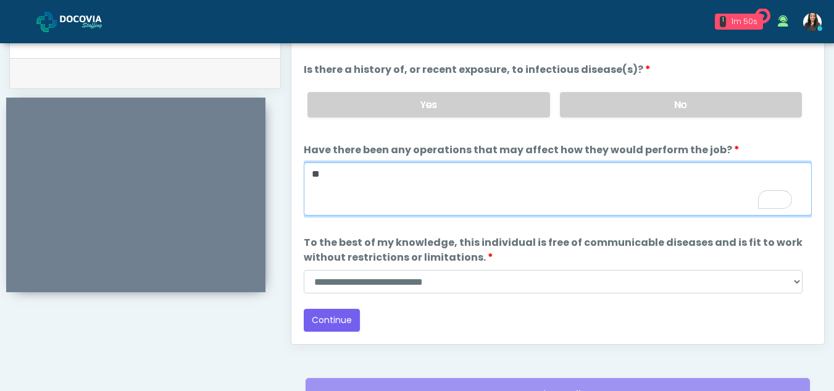
type textarea "**"
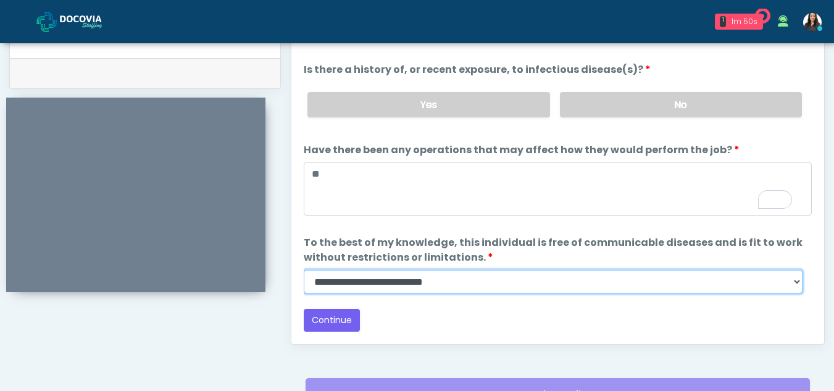
click at [794, 286] on select "**********" at bounding box center [553, 281] width 499 height 23
select select "******"
click at [304, 270] on select "**********" at bounding box center [553, 281] width 499 height 23
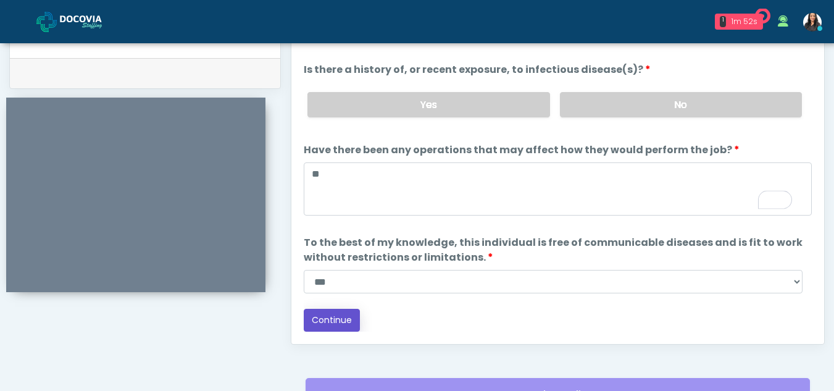
click at [318, 320] on button "Continue" at bounding box center [332, 320] width 56 height 23
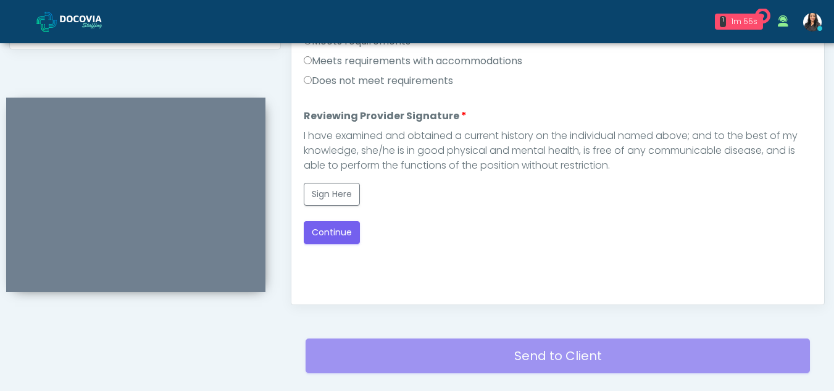
scroll to position [552, 0]
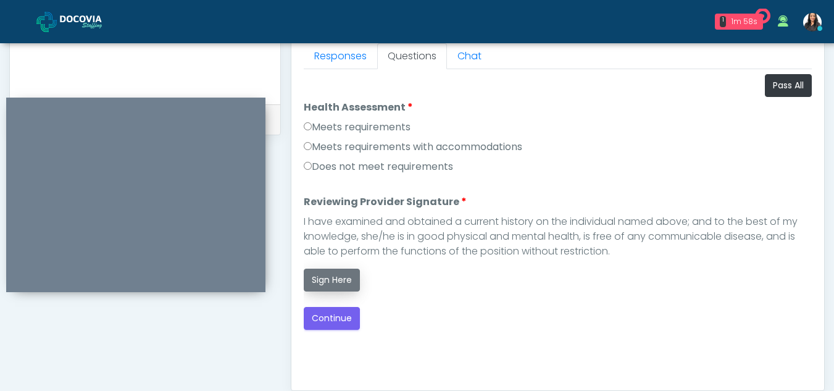
click at [328, 284] on button "Sign Here" at bounding box center [332, 279] width 56 height 23
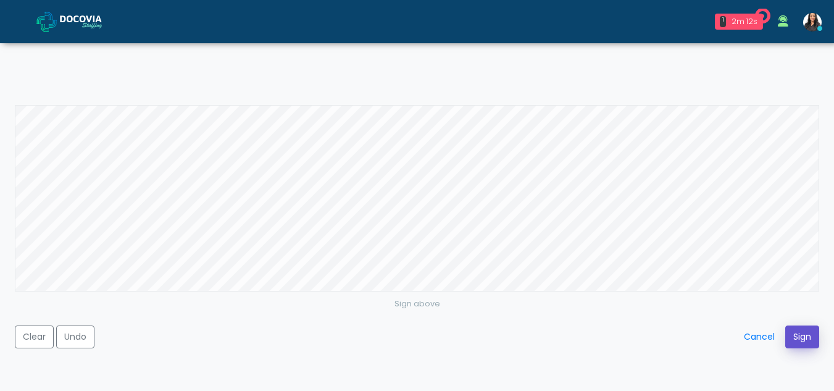
click at [809, 347] on button "Sign" at bounding box center [802, 336] width 34 height 23
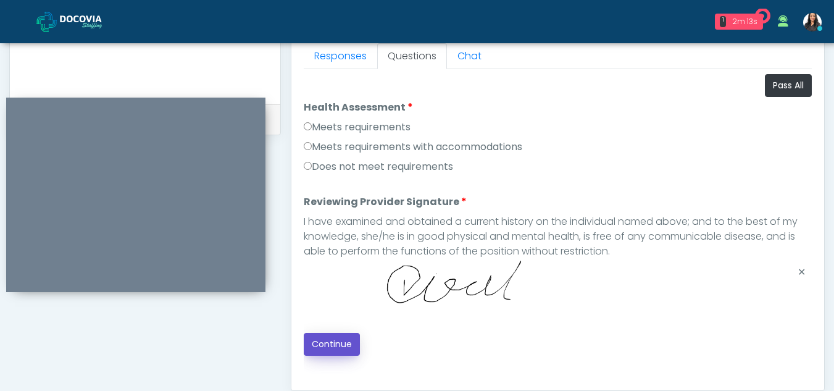
click at [328, 346] on button "Continue" at bounding box center [332, 344] width 56 height 23
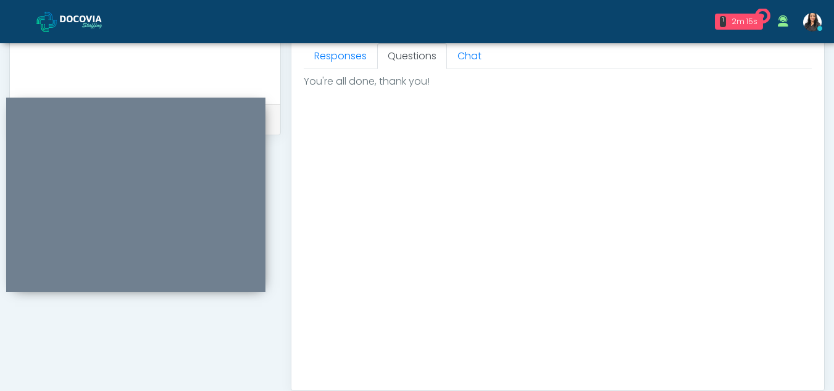
scroll to position [740, 0]
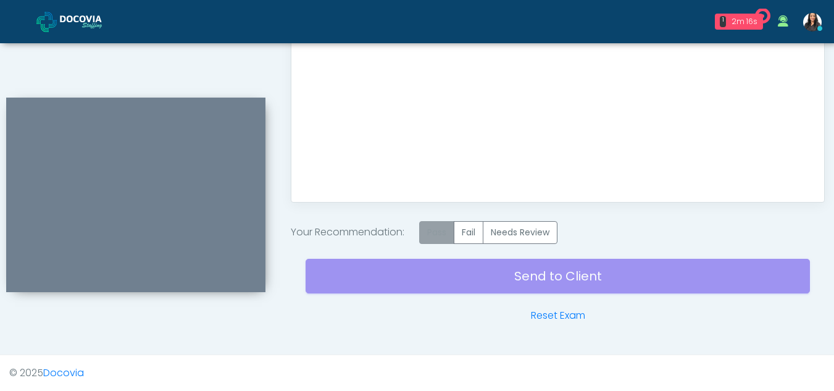
click at [443, 231] on label "Pass" at bounding box center [436, 232] width 35 height 23
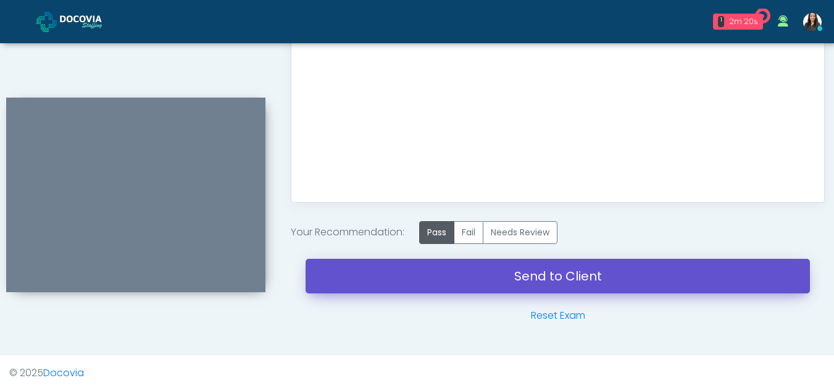
click at [590, 283] on link "Send to Client" at bounding box center [558, 276] width 504 height 35
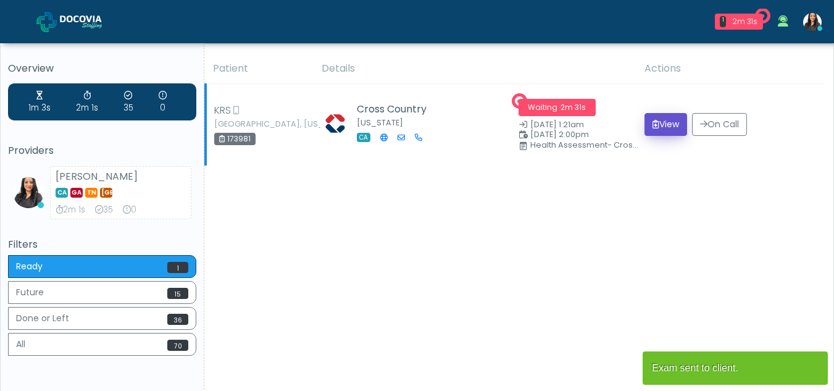
click at [665, 118] on button "View" at bounding box center [665, 124] width 43 height 23
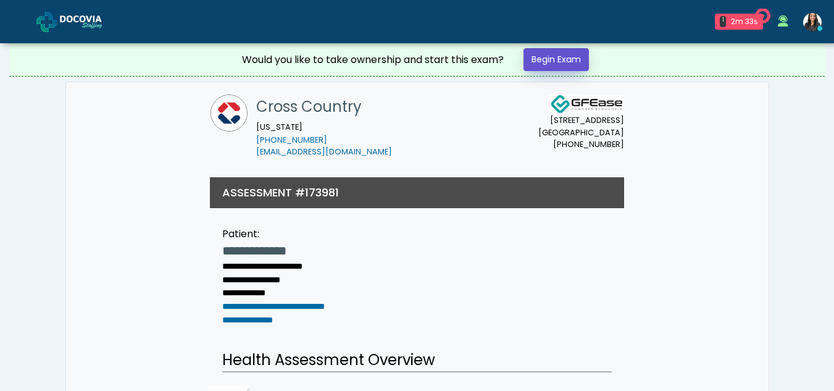
click at [559, 57] on link "Begin Exam" at bounding box center [555, 59] width 65 height 23
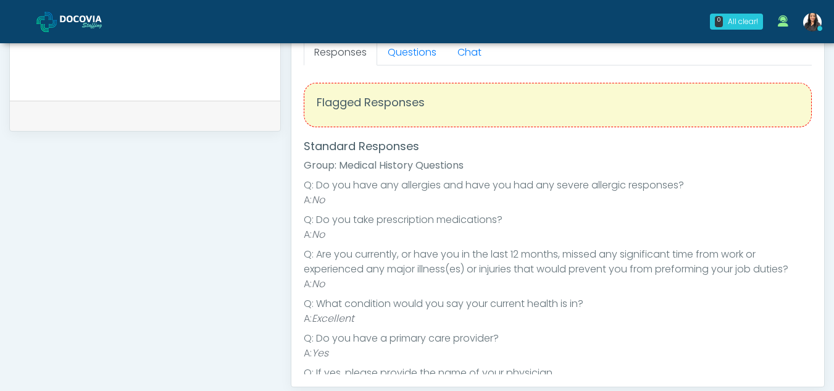
scroll to position [565, 0]
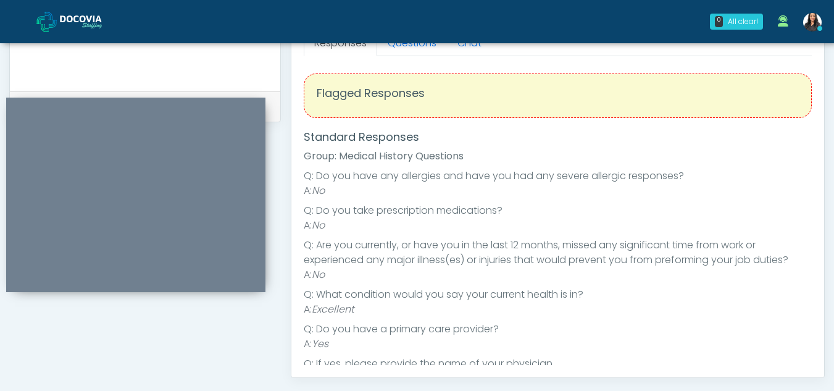
drag, startPoint x: 805, startPoint y: 156, endPoint x: 832, endPoint y: 154, distance: 26.6
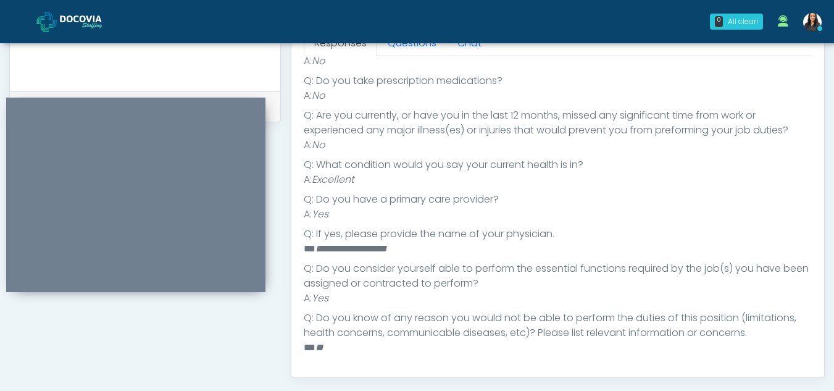
scroll to position [0, 0]
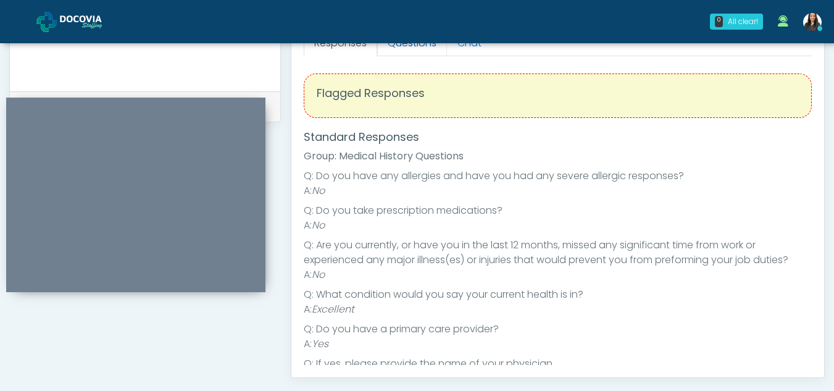
click at [428, 48] on link "Questions" at bounding box center [412, 43] width 70 height 26
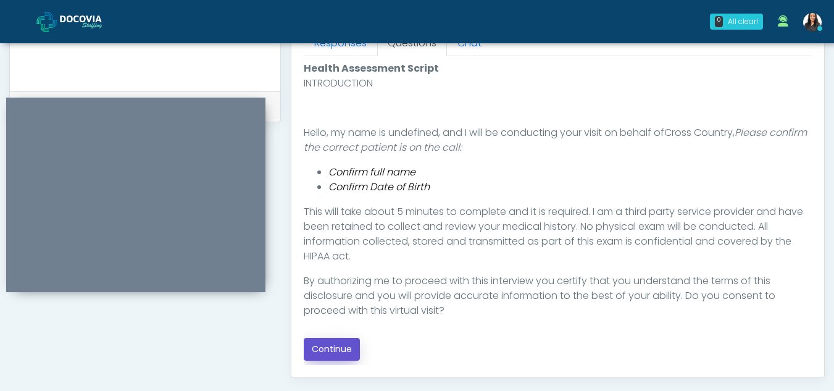
click at [341, 352] on button "Continue" at bounding box center [332, 349] width 56 height 23
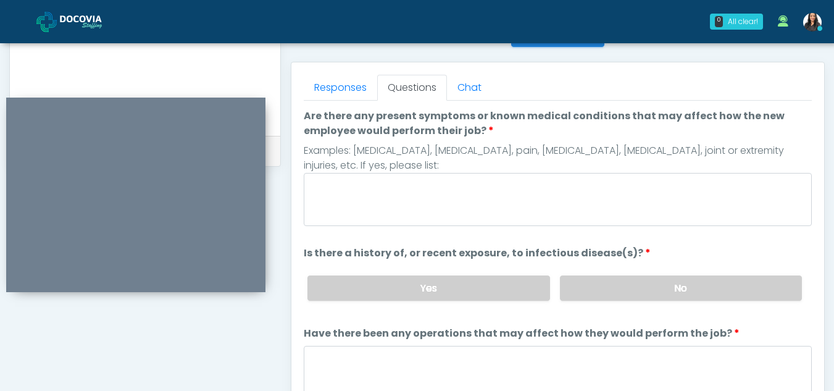
scroll to position [517, 0]
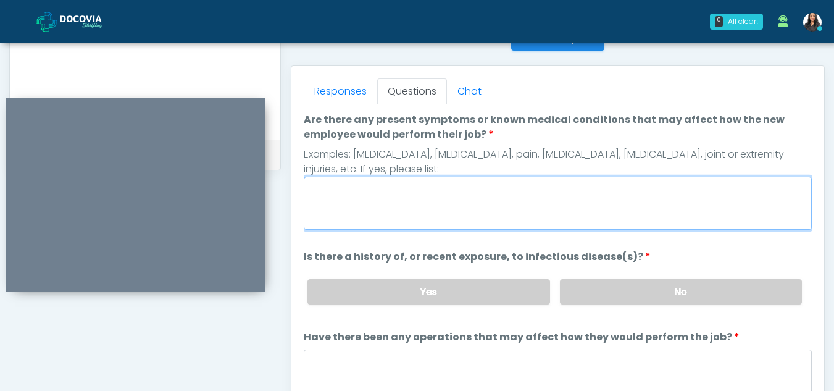
click at [410, 201] on textarea "Are there any present symptoms or known medical conditions that may affect how …" at bounding box center [558, 203] width 508 height 53
type textarea "**"
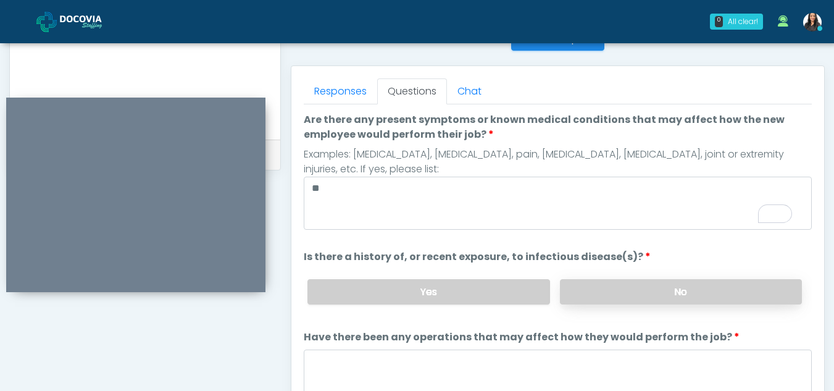
click at [667, 298] on label "No" at bounding box center [681, 291] width 242 height 25
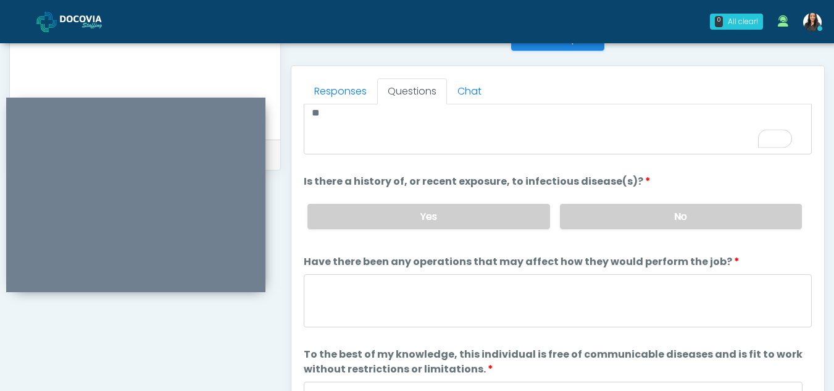
scroll to position [106, 0]
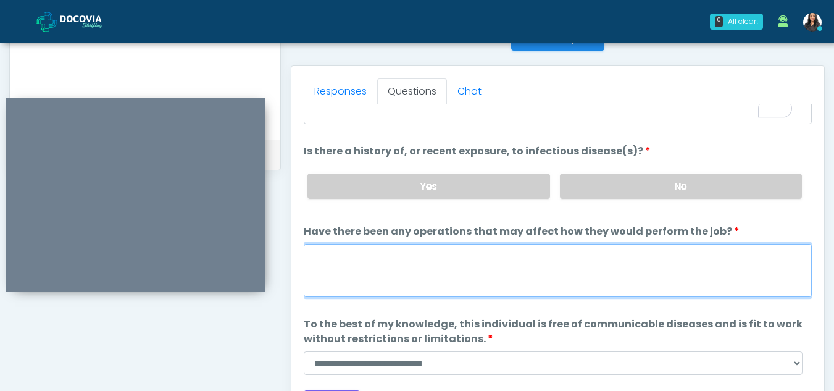
click at [407, 281] on textarea "Have there been any operations that may affect how they would perform the job?" at bounding box center [558, 270] width 508 height 53
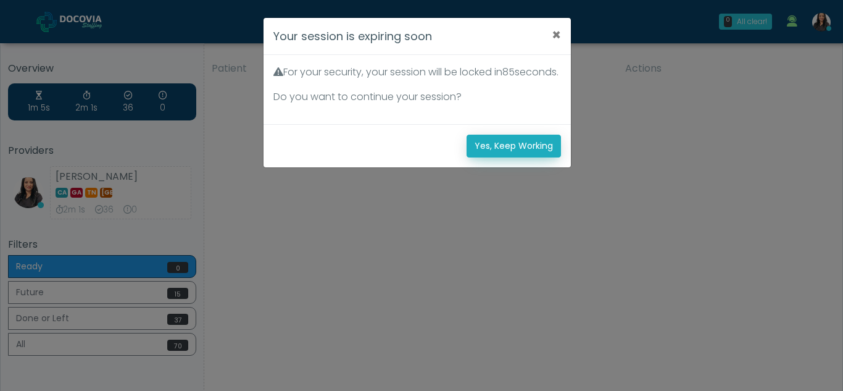
click at [522, 157] on button "Yes, Keep Working" at bounding box center [514, 146] width 94 height 23
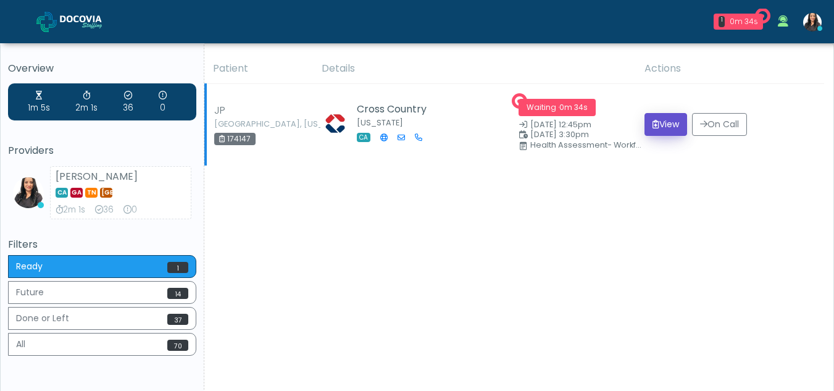
click at [664, 123] on button "View" at bounding box center [665, 124] width 43 height 23
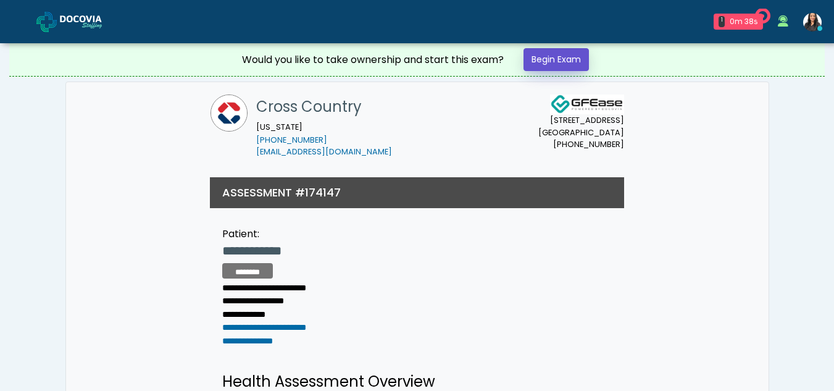
click at [551, 58] on link "Begin Exam" at bounding box center [555, 59] width 65 height 23
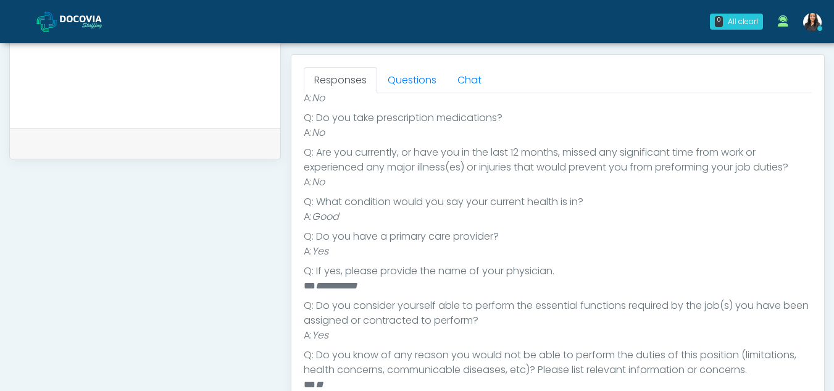
scroll to position [530, 0]
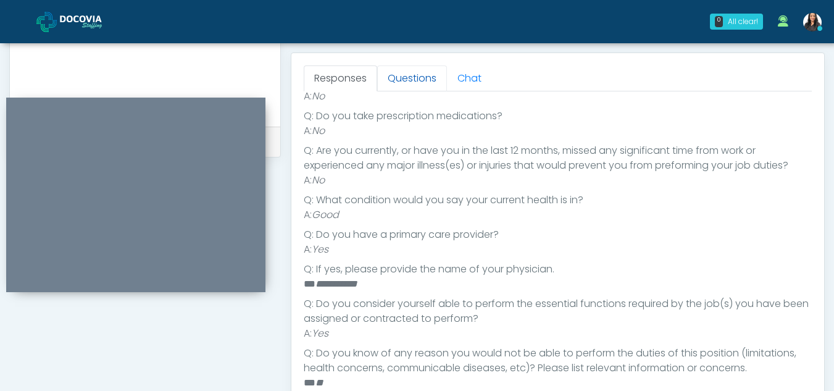
click at [407, 72] on link "Questions" at bounding box center [412, 78] width 70 height 26
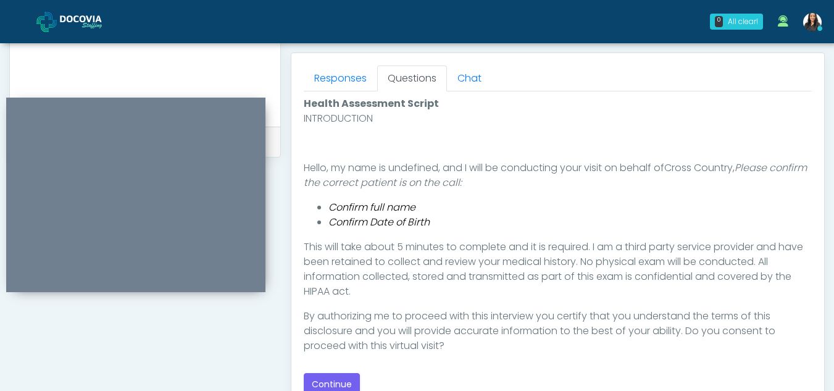
scroll to position [0, 0]
click at [336, 384] on button "Continue" at bounding box center [332, 384] width 56 height 23
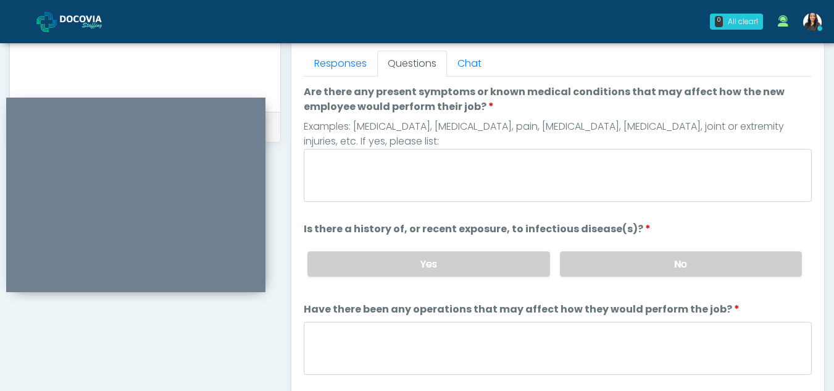
scroll to position [518, 0]
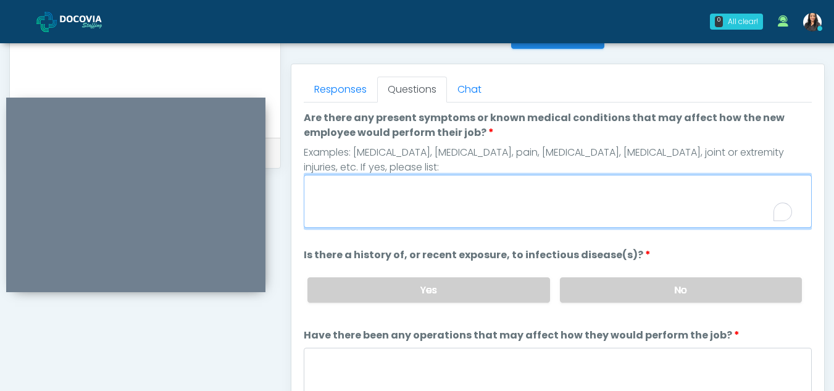
click at [423, 209] on textarea "Are there any present symptoms or known medical conditions that may affect how …" at bounding box center [558, 201] width 508 height 53
type textarea "**"
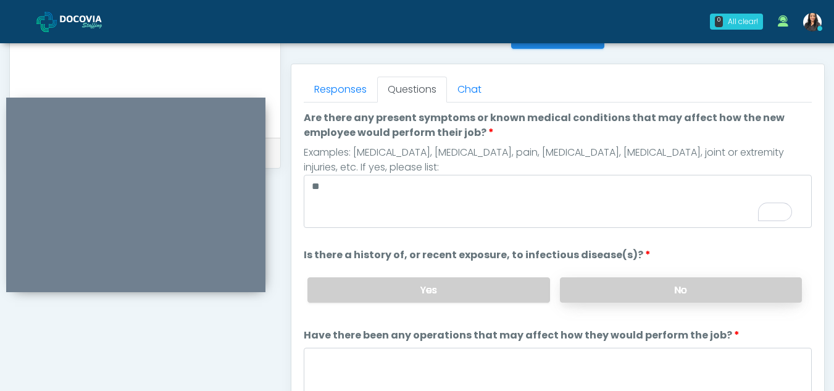
click at [709, 278] on label "No" at bounding box center [681, 289] width 242 height 25
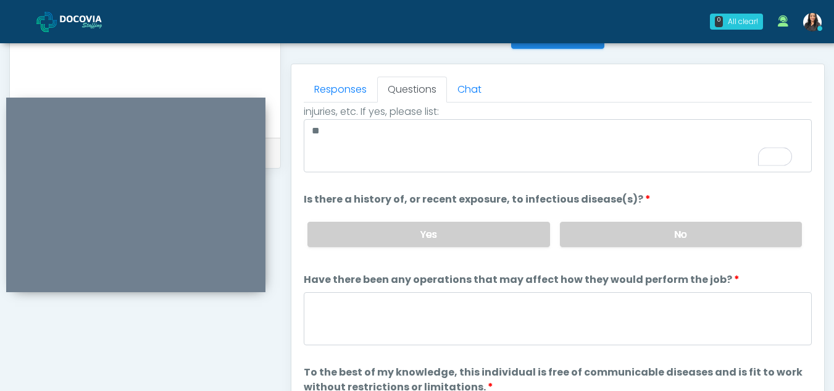
scroll to position [106, 0]
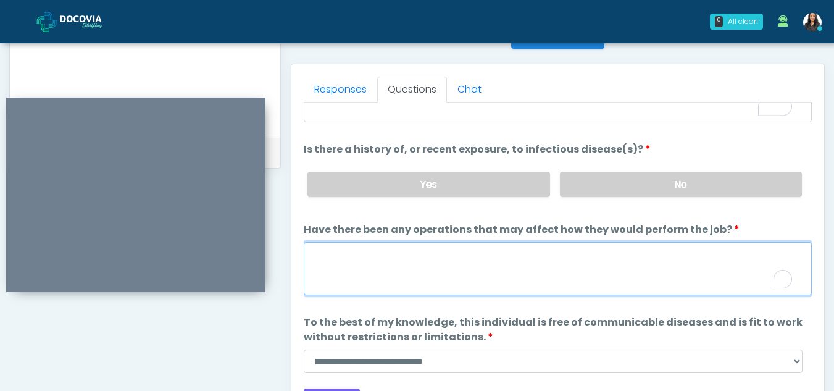
click at [389, 281] on textarea "Have there been any operations that may affect how they would perform the job?" at bounding box center [558, 268] width 508 height 53
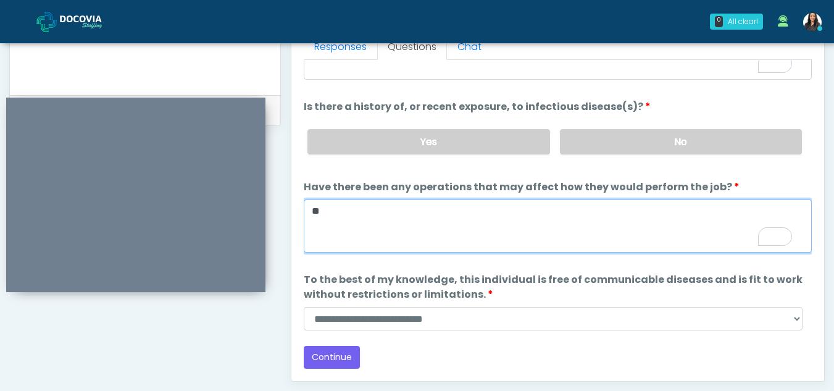
scroll to position [581, 0]
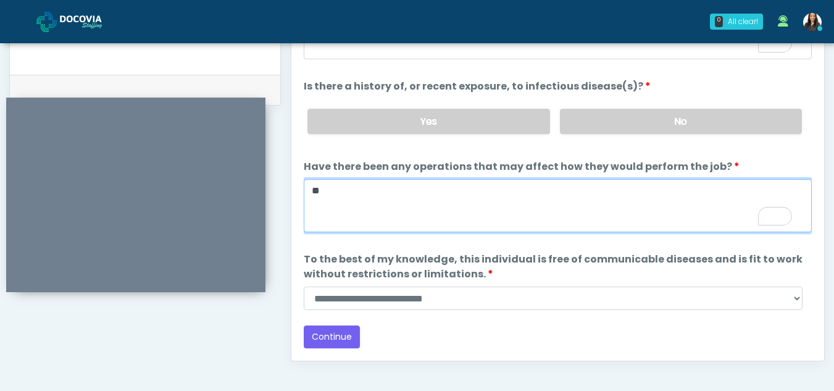
type textarea "**"
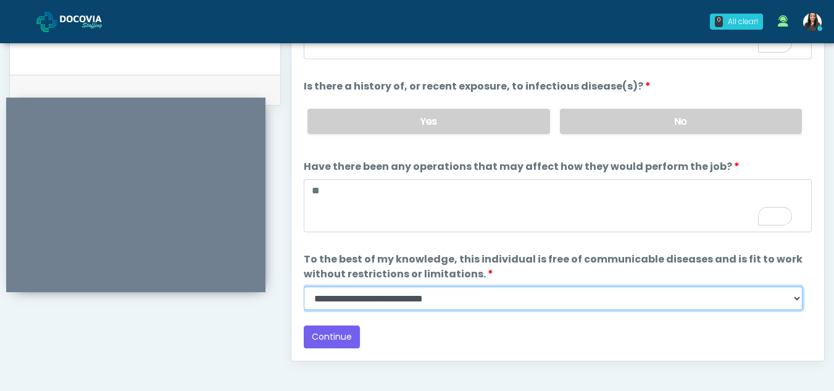
click at [796, 299] on select "**********" at bounding box center [553, 297] width 499 height 23
select select "******"
click at [304, 286] on select "**********" at bounding box center [553, 297] width 499 height 23
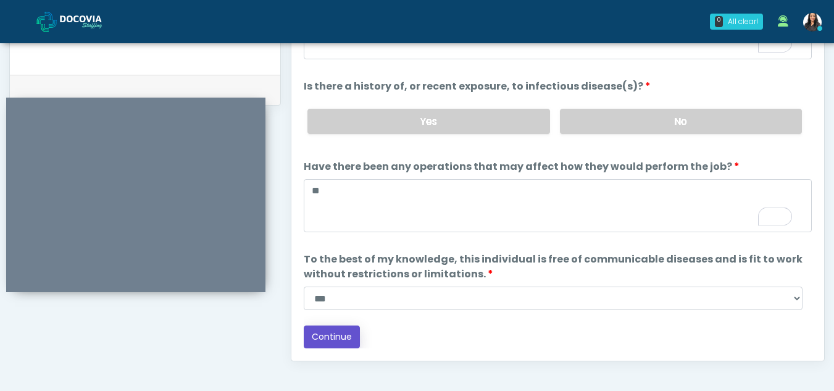
click at [310, 329] on button "Continue" at bounding box center [332, 336] width 56 height 23
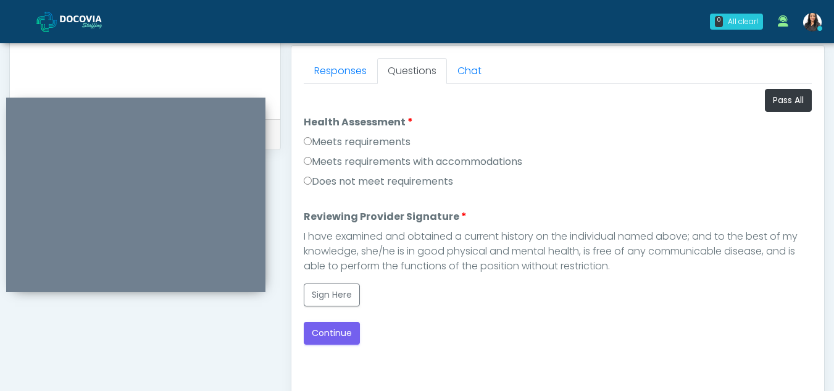
scroll to position [522, 0]
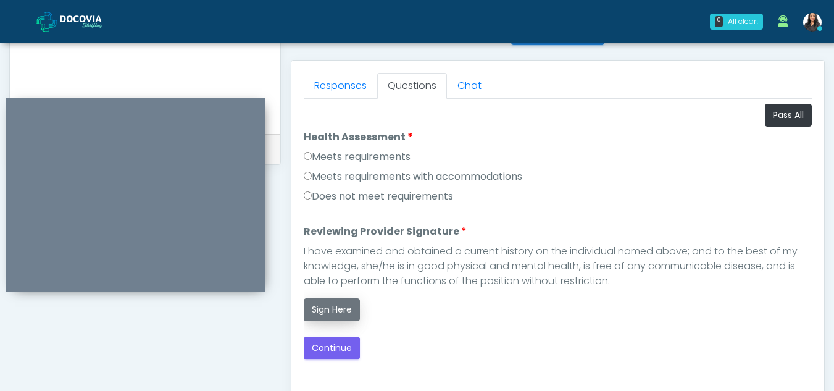
click at [332, 310] on button "Sign Here" at bounding box center [332, 309] width 56 height 23
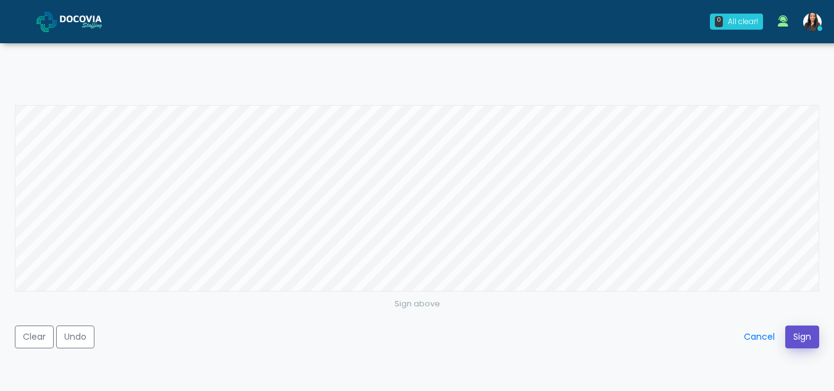
click at [807, 336] on button "Sign" at bounding box center [802, 336] width 34 height 23
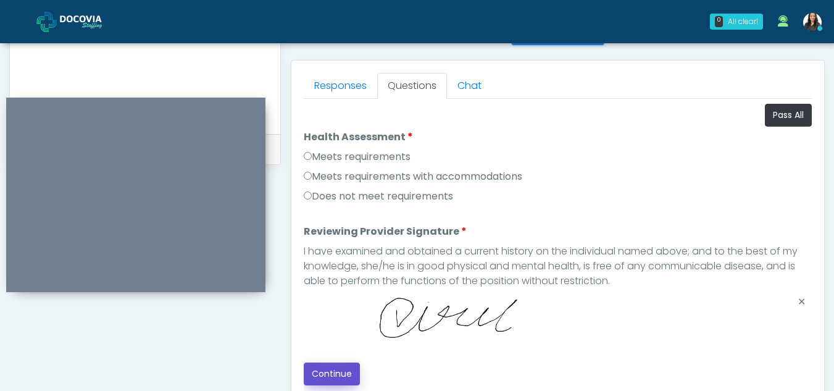
click at [325, 375] on button "Continue" at bounding box center [332, 373] width 56 height 23
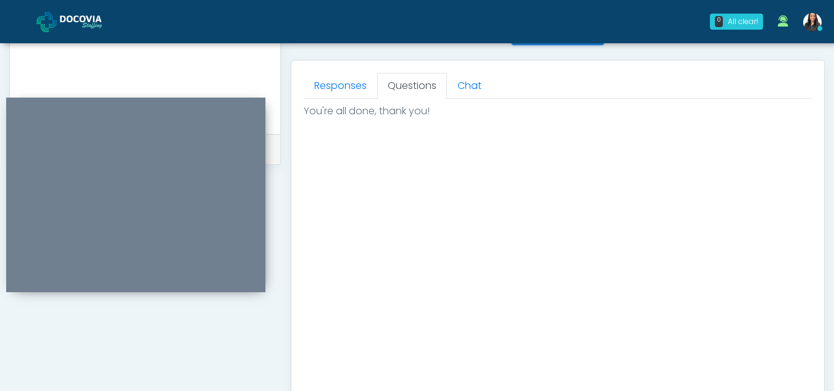
scroll to position [740, 0]
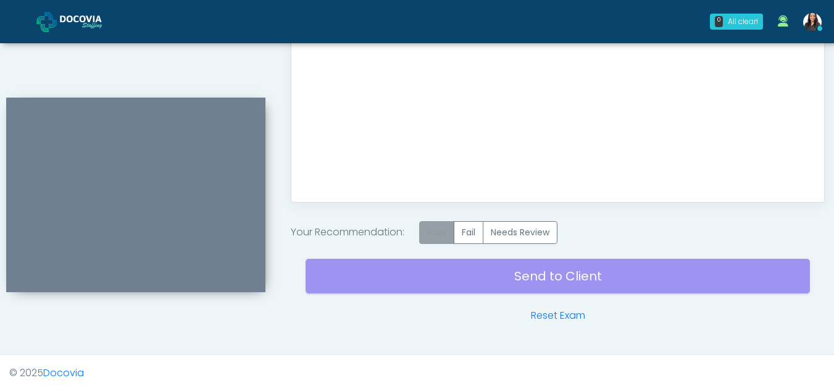
click at [436, 233] on label "Pass" at bounding box center [436, 232] width 35 height 23
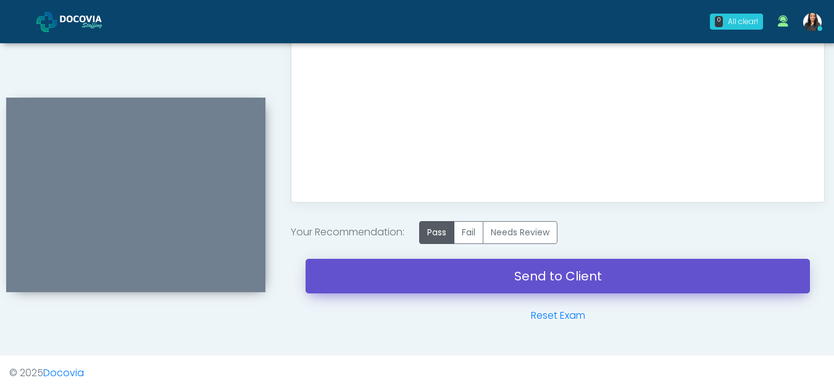
click at [538, 274] on link "Send to Client" at bounding box center [558, 276] width 504 height 35
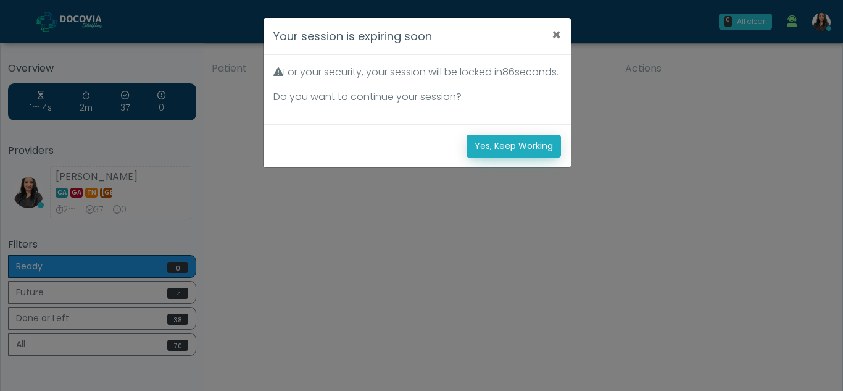
click at [528, 157] on button "Yes, Keep Working" at bounding box center [514, 146] width 94 height 23
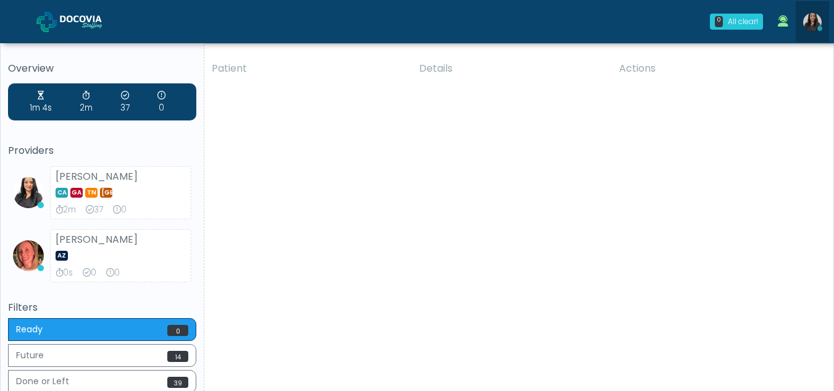
click at [810, 25] on img at bounding box center [812, 22] width 19 height 19
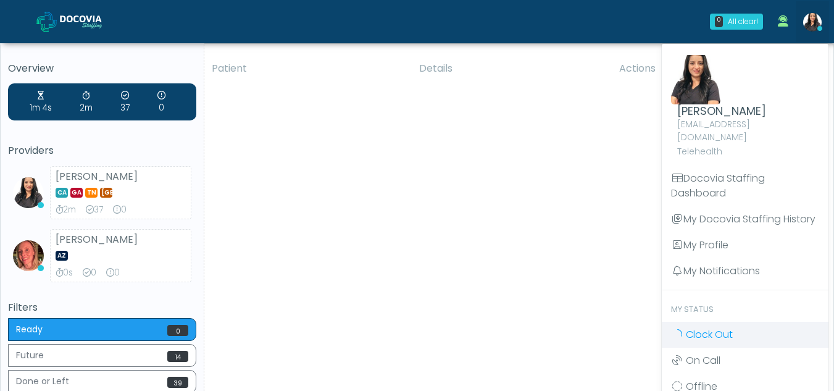
click at [700, 327] on span "Clock Out" at bounding box center [709, 334] width 47 height 14
